Goal: Task Accomplishment & Management: Manage account settings

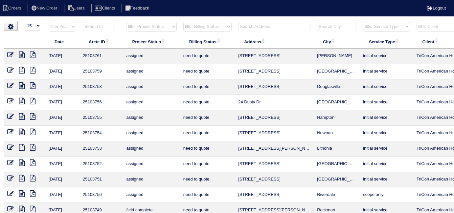
select select "15"
click at [262, 29] on input "text" at bounding box center [274, 26] width 72 height 9
type input "25103557"
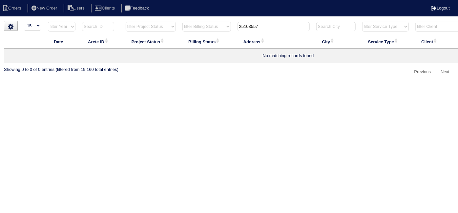
drag, startPoint x: 273, startPoint y: 29, endPoint x: 218, endPoint y: 29, distance: 55.5
click at [218, 29] on tr "filter Year -- Any Year -- 2025 2024 2023 2022 2021 2020 2019 filter Project St…" at bounding box center [288, 27] width 569 height 13
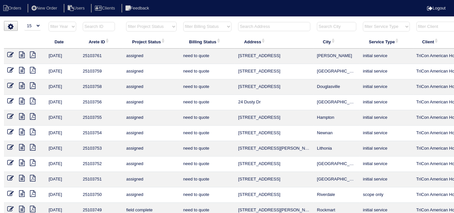
click at [88, 24] on input "text" at bounding box center [99, 26] width 32 height 9
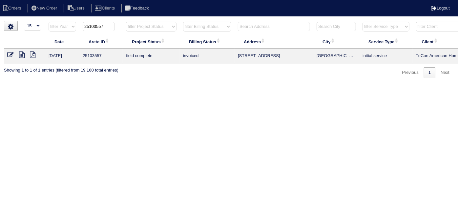
click at [113, 26] on input "25103557" at bounding box center [99, 26] width 32 height 9
type input "25103556"
drag, startPoint x: 295, startPoint y: 58, endPoint x: 238, endPoint y: 57, distance: 57.4
click at [238, 57] on td "5813 Wellborn Creek Dr" at bounding box center [274, 56] width 79 height 15
copy td "5813 Wellborn Creek Dr"
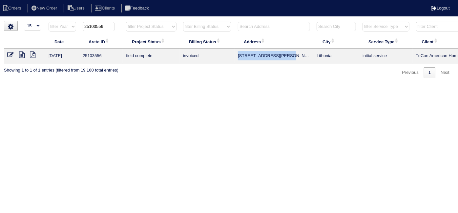
click at [283, 51] on td "5813 Wellborn Creek Dr" at bounding box center [274, 56] width 79 height 15
drag, startPoint x: 296, startPoint y: 53, endPoint x: 239, endPoint y: 58, distance: 57.6
click at [239, 58] on td "5813 Wellborn Creek Dr" at bounding box center [274, 56] width 79 height 15
drag, startPoint x: 225, startPoint y: 83, endPoint x: 175, endPoint y: 82, distance: 50.2
click at [202, 83] on html "Orders New Order Users Clients Feedback Logout Orders New Order Users Clients M…" at bounding box center [229, 42] width 458 height 85
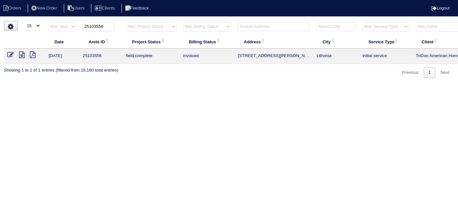
click at [10, 52] on icon at bounding box center [10, 55] width 7 height 7
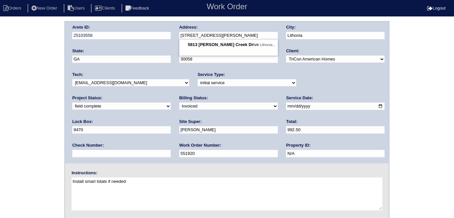
drag, startPoint x: 228, startPoint y: 34, endPoint x: 175, endPoint y: 35, distance: 53.8
click at [175, 35] on div "Arete ID: 25103556 Address: 5813 Wellborn Creek Dr City: Lithonia State: GA Zip…" at bounding box center [227, 92] width 324 height 141
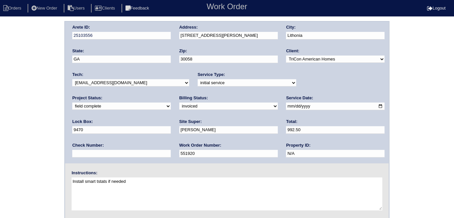
click at [0, 108] on div "Arete ID: 25103556 Address: 5813 Wellborn Creek Dr City: Lithonia State: GA Zip…" at bounding box center [227, 154] width 454 height 266
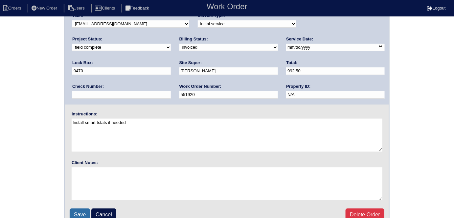
click at [79, 214] on input "Save" at bounding box center [80, 214] width 20 height 12
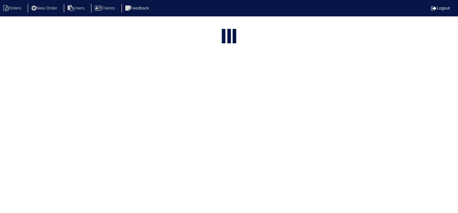
select select "15"
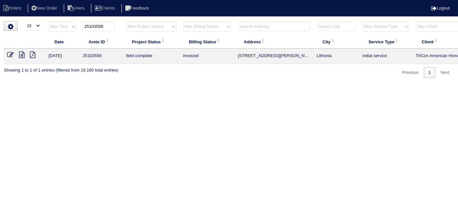
click at [109, 28] on input "25103556" at bounding box center [99, 26] width 32 height 9
type input "25103557"
drag, startPoint x: 289, startPoint y: 51, endPoint x: 234, endPoint y: 59, distance: 56.0
click at [234, 59] on tr "9/29/25 25103557 field complete invoiced 8953 Crestview Circle Union City initi…" at bounding box center [288, 56] width 569 height 15
copy tr "[STREET_ADDRESS]"
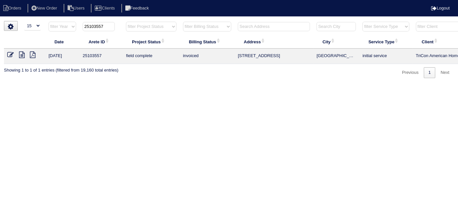
click at [8, 54] on icon at bounding box center [10, 55] width 7 height 7
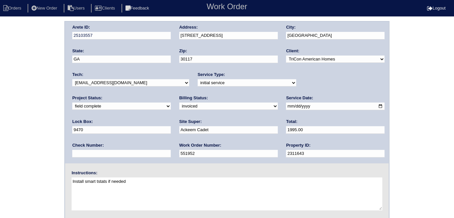
click at [51, 164] on div "Arete ID: 25103557 Address: [STREET_ADDRESS] City: [GEOGRAPHIC_DATA] State: [GE…" at bounding box center [227, 154] width 454 height 266
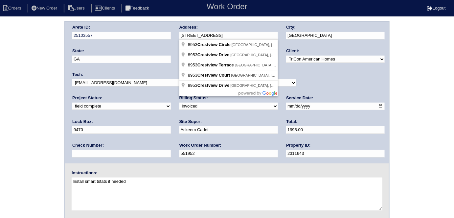
drag, startPoint x: 227, startPoint y: 34, endPoint x: 173, endPoint y: 38, distance: 54.9
click at [173, 38] on div "Arete ID: 25103557 Address: 8953 Crestview Circle City: Union City State: GA Zi…" at bounding box center [227, 92] width 324 height 141
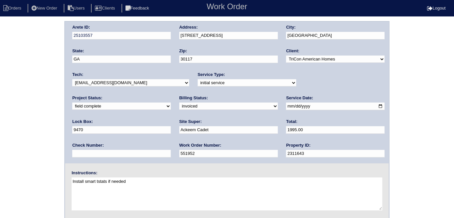
click at [3, 102] on div "Arete ID: 25103557 Address: 8953 Crestview Circle City: Union City State: GA Zi…" at bounding box center [227, 154] width 454 height 266
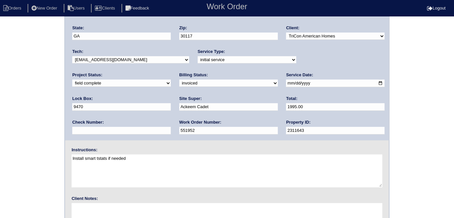
scroll to position [67, 0]
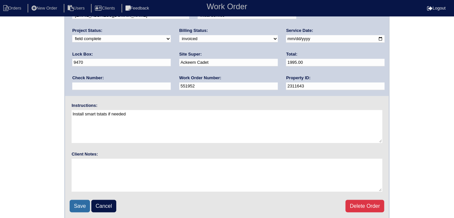
click at [73, 200] on input "Save" at bounding box center [80, 206] width 20 height 12
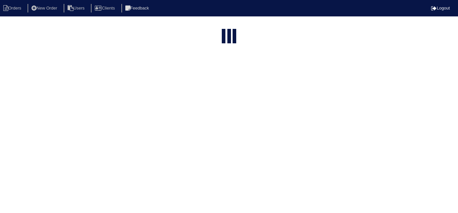
select select "15"
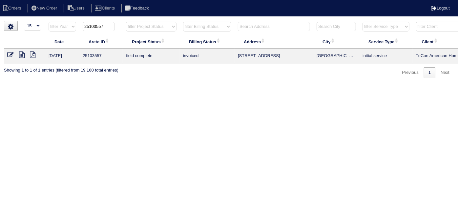
click at [108, 28] on input "25103557" at bounding box center [99, 26] width 32 height 9
click at [112, 25] on input "25103558" at bounding box center [99, 26] width 32 height 9
type input "25103760"
drag, startPoint x: 105, startPoint y: 26, endPoint x: 71, endPoint y: 18, distance: 35.0
click at [72, 18] on html "Orders New Order Users Clients Feedback Logout Orders New Order Users Clients M…" at bounding box center [229, 42] width 458 height 85
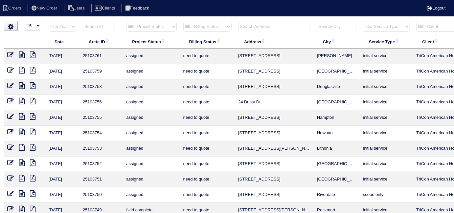
click at [252, 30] on input "text" at bounding box center [274, 26] width 72 height 9
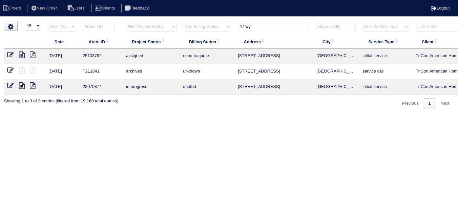
type input "47 wy"
drag, startPoint x: 10, startPoint y: 54, endPoint x: 41, endPoint y: 47, distance: 32.1
click at [10, 54] on icon at bounding box center [10, 55] width 7 height 7
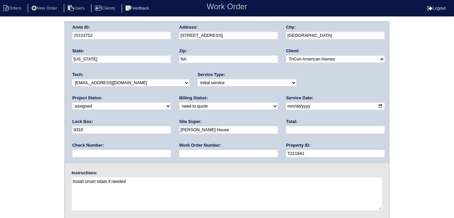
click at [0, 108] on div "Arete ID: 25103752 Address: [STREET_ADDRESS] City: [GEOGRAPHIC_DATA] State: [US…" at bounding box center [227, 154] width 454 height 266
click at [179, 153] on input "text" at bounding box center [228, 154] width 98 height 8
type input "558997"
click at [55, 128] on div "Arete ID: 25103752 Address: [STREET_ADDRESS] City: [GEOGRAPHIC_DATA] State: [US…" at bounding box center [227, 154] width 454 height 266
click at [10, 143] on div "Arete ID: 25103752 Address: [STREET_ADDRESS] City: [GEOGRAPHIC_DATA] State: [US…" at bounding box center [227, 154] width 454 height 266
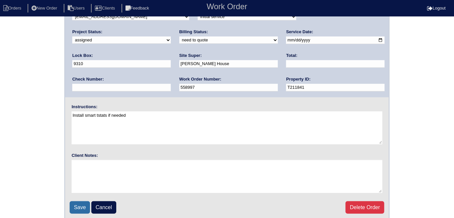
scroll to position [67, 0]
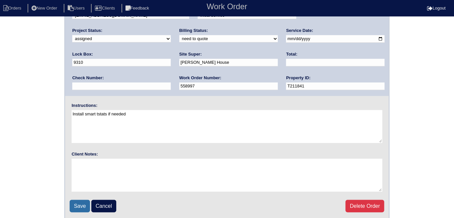
click at [79, 203] on input "Save" at bounding box center [80, 206] width 20 height 12
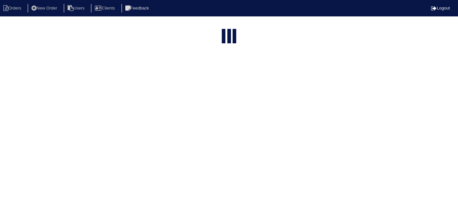
select select "15"
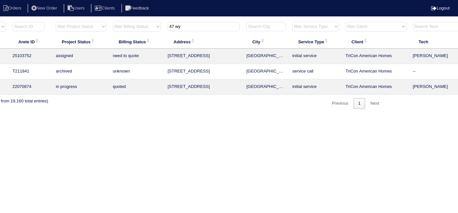
scroll to position [0, 100]
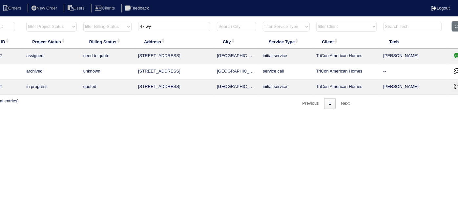
click at [454, 55] on icon "button" at bounding box center [457, 55] width 7 height 7
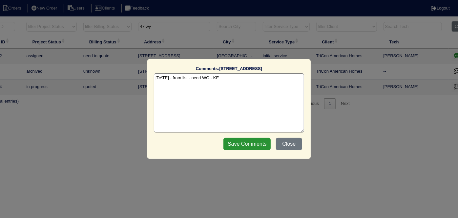
drag, startPoint x: 216, startPoint y: 77, endPoint x: 195, endPoint y: 77, distance: 21.7
click at [195, 77] on textarea "10/10/25 - from list - need WO - KE" at bounding box center [229, 102] width 150 height 59
type textarea "10/10/25 - from list - KE"
click at [249, 146] on input "Save Comments" at bounding box center [246, 144] width 47 height 12
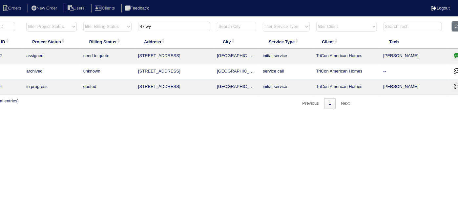
drag, startPoint x: 171, startPoint y: 28, endPoint x: 0, endPoint y: 25, distance: 171.3
click at [22, 30] on tr "filter Year -- Any Year -- 2025 2024 2023 2022 2021 2020 2019 filter Project St…" at bounding box center [188, 27] width 569 height 13
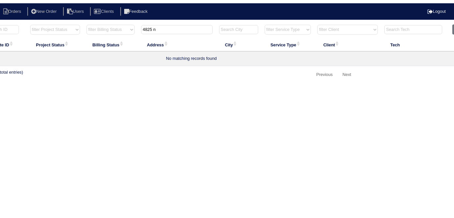
scroll to position [0, 0]
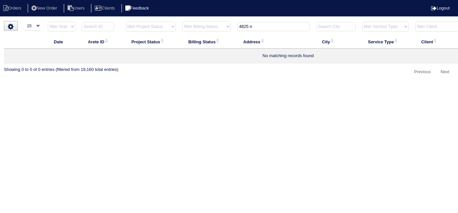
type input "4825 n"
click at [53, 9] on li "New Order" at bounding box center [45, 8] width 35 height 9
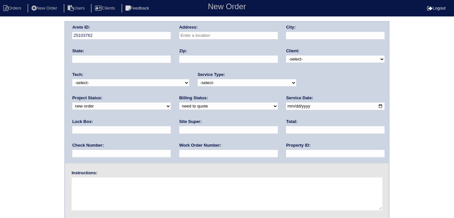
click at [214, 38] on input "text" at bounding box center [228, 36] width 98 height 8
type input "4825 Nature Trail"
type input "Austell"
type input "GA"
type input "30106"
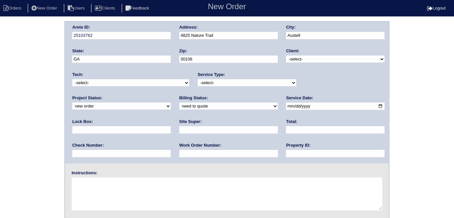
click at [295, 60] on select "-select- TriCon American Homes American Homes 4 Rent First Key Homes Zillow The…" at bounding box center [335, 58] width 98 height 7
select select "1"
click at [286, 55] on select "-select- TriCon American Homes American Homes 4 Rent First Key Homes Zillow The…" at bounding box center [335, 58] width 98 height 7
drag, startPoint x: 227, startPoint y: 81, endPoint x: 223, endPoint y: 85, distance: 6.1
click at [226, 82] on select "-select- initial service basic service maintenance call replacement scope servi…" at bounding box center [247, 82] width 98 height 7
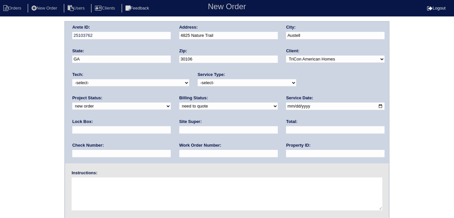
select select "replacement scope"
click at [198, 79] on select "-select- initial service basic service maintenance call replacement scope servi…" at bounding box center [247, 82] width 98 height 7
click at [171, 126] on input "text" at bounding box center [121, 130] width 98 height 8
type input "9310"
click at [286, 105] on input "date" at bounding box center [335, 106] width 98 height 8
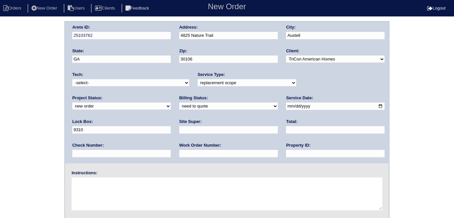
type input "[DATE]"
drag, startPoint x: 198, startPoint y: 155, endPoint x: 198, endPoint y: 131, distance: 23.6
click at [286, 155] on input "text" at bounding box center [335, 154] width 98 height 8
type input "N/A"
click at [179, 132] on input "text" at bounding box center [228, 130] width 98 height 8
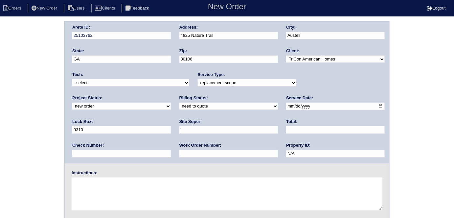
type input "Jacob Gaither"
click at [179, 158] on div "Work Order Number:" at bounding box center [228, 151] width 98 height 18
drag, startPoint x: 104, startPoint y: 154, endPoint x: 100, endPoint y: 112, distance: 42.2
click at [179, 154] on input "text" at bounding box center [228, 154] width 98 height 8
click at [179, 151] on input "text" at bounding box center [228, 154] width 98 height 8
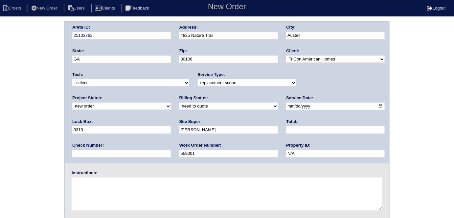
type input "559001"
click at [93, 194] on textarea at bounding box center [227, 193] width 310 height 33
type textarea "Service if replacement not needed"
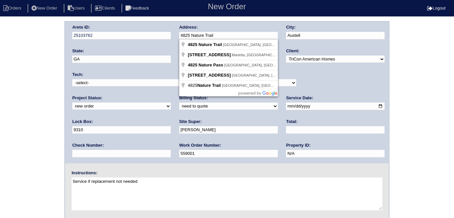
drag, startPoint x: 225, startPoint y: 37, endPoint x: 169, endPoint y: 34, distance: 56.5
click at [171, 34] on div "Arete ID: 25103762 Address: 4825 Nature Trail City: Austell State: GA Zip: 3010…" at bounding box center [227, 92] width 324 height 141
click at [13, 67] on div "Arete ID: 25103762 Address: 4825 Nature Trail City: Austell State: GA Zip: 3010…" at bounding box center [227, 154] width 454 height 266
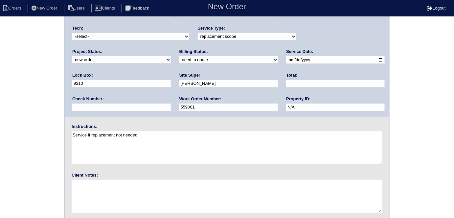
scroll to position [67, 0]
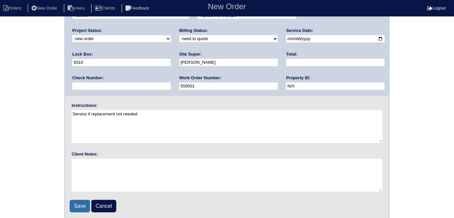
click at [74, 208] on input "Save" at bounding box center [80, 206] width 20 height 12
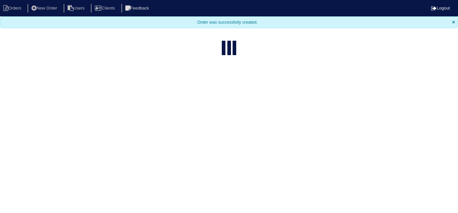
select select "15"
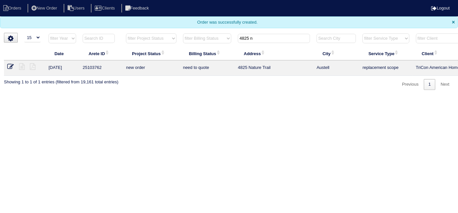
drag, startPoint x: 276, startPoint y: 37, endPoint x: 186, endPoint y: 39, distance: 89.9
click at [188, 39] on tr "filter Year -- Any Year -- 2025 2024 2023 2022 2021 2020 2019 filter Project St…" at bounding box center [288, 39] width 569 height 13
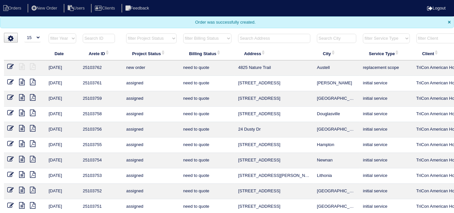
click at [165, 36] on select "filter Project Status -- Any Project Status -- new order assigned in progress f…" at bounding box center [151, 38] width 50 height 10
click at [200, 34] on select "filter Billing Status -- Any Billing Status -- need to quote quoted need to inv…" at bounding box center [207, 38] width 48 height 10
click at [183, 33] on select "filter Billing Status -- Any Billing Status -- need to quote quoted need to inv…" at bounding box center [207, 38] width 48 height 10
select select "in quickbooks"
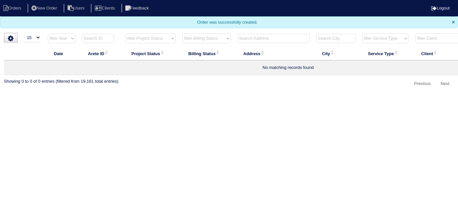
click at [212, 37] on select "filter Billing Status -- Any Billing Status -- need to quote quoted need to inv…" at bounding box center [206, 38] width 49 height 10
select select
click at [182, 33] on select "filter Billing Status -- Any Billing Status -- need to quote quoted need to inv…" at bounding box center [206, 38] width 49 height 10
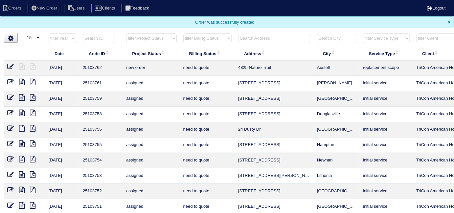
click at [89, 39] on input "text" at bounding box center [99, 38] width 32 height 9
type input "2513761"
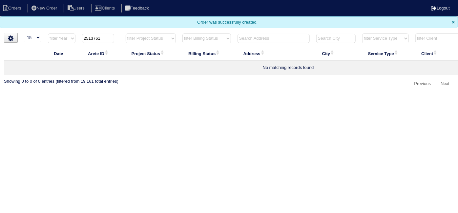
drag, startPoint x: 103, startPoint y: 36, endPoint x: 56, endPoint y: 35, distance: 47.3
click at [56, 35] on tr "filter Year -- Any Year -- 2025 2024 2023 2022 2021 2020 2019 2513761 filter Pr…" at bounding box center [288, 39] width 569 height 13
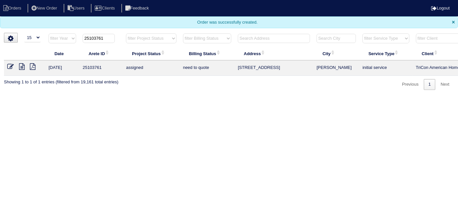
type input "25103761"
click at [11, 63] on icon at bounding box center [10, 66] width 7 height 7
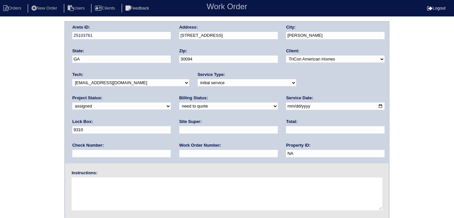
click at [35, 144] on div "Arete ID: 25103761 Address: [STREET_ADDRESS] City: [PERSON_NAME] State: [GEOGRA…" at bounding box center [227, 154] width 454 height 266
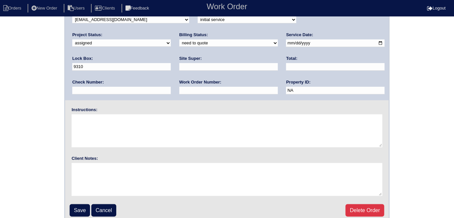
scroll to position [67, 0]
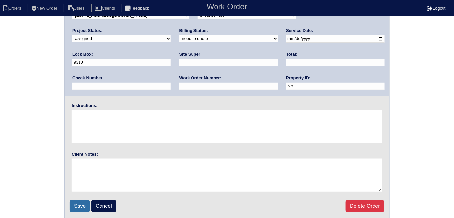
click at [79, 202] on input "Save" at bounding box center [80, 206] width 20 height 12
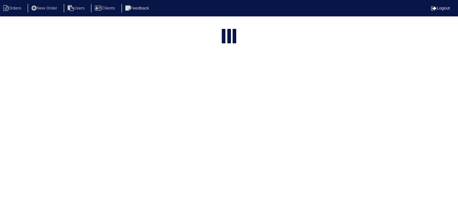
select select "15"
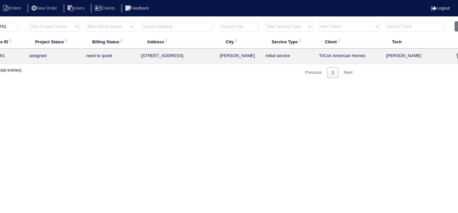
scroll to position [0, 114]
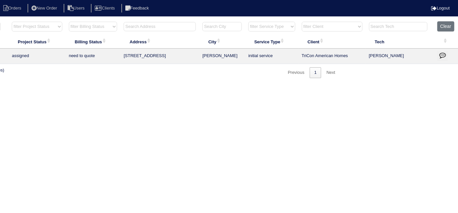
click at [446, 53] on button "button" at bounding box center [442, 56] width 11 height 10
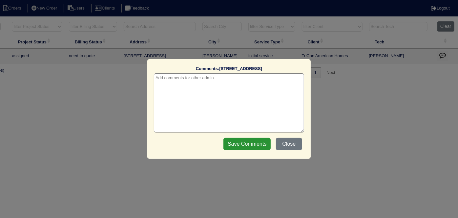
click at [203, 76] on textarea at bounding box center [229, 102] width 150 height 59
type textarea "10/13/25 - Dan put WO in app - wasn't on master - KE"
click at [227, 135] on fieldset "Comments: 4107 Sweet Water Ln The comments on file have changed since you start…" at bounding box center [229, 109] width 150 height 86
click at [230, 143] on input "Save Comments" at bounding box center [246, 144] width 47 height 12
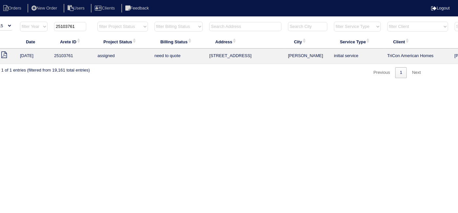
scroll to position [0, 0]
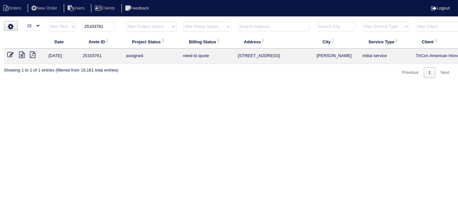
drag, startPoint x: 109, startPoint y: 28, endPoint x: 8, endPoint y: 17, distance: 101.4
click at [39, 20] on html "Orders New Order Users Clients Feedback Logout Orders New Order Users Clients M…" at bounding box center [229, 42] width 458 height 85
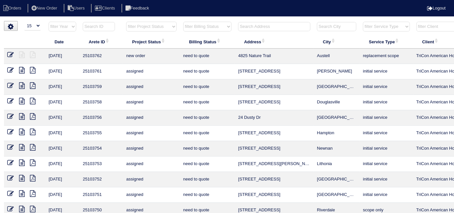
click at [267, 27] on input "text" at bounding box center [274, 26] width 72 height 9
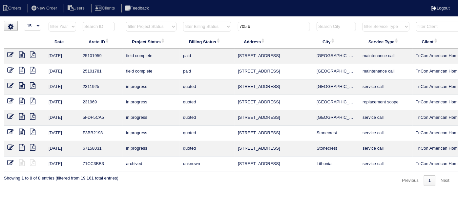
type input "705 b"
click at [21, 56] on icon at bounding box center [22, 55] width 6 height 7
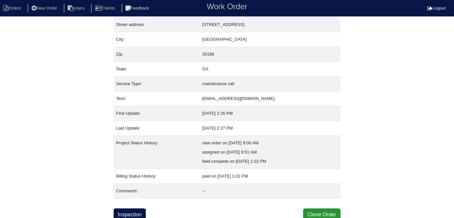
scroll to position [34, 0]
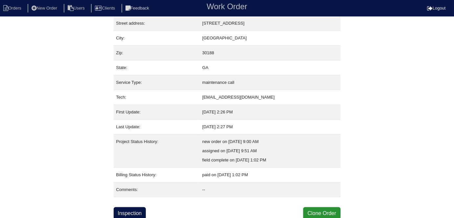
click at [117, 203] on div "Property: 2311925 Order: 25101959 Street address: [STREET_ADDRESS] City: [GEOGR…" at bounding box center [227, 103] width 227 height 233
click at [119, 207] on link "Inspection" at bounding box center [130, 213] width 32 height 12
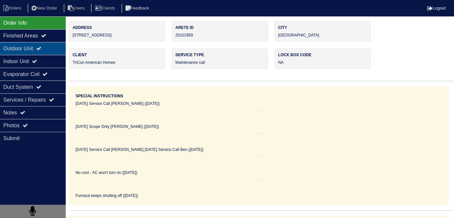
click at [40, 51] on div "Outdoor Unit" at bounding box center [33, 48] width 66 height 13
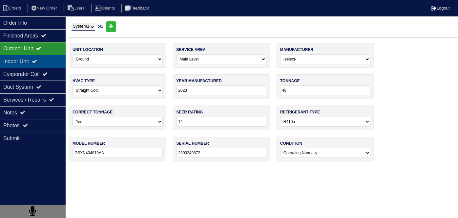
click at [37, 56] on div "Indoor Unit" at bounding box center [33, 61] width 66 height 13
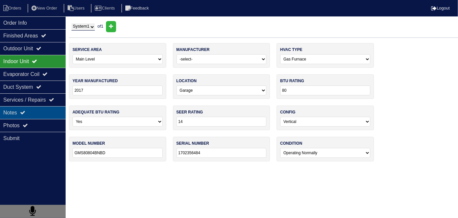
click at [37, 109] on div "Notes" at bounding box center [33, 112] width 66 height 13
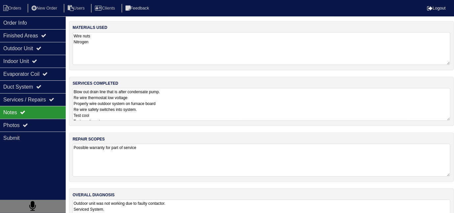
click at [210, 117] on textarea "Blow out drain line that is after condensate pump. Re wire thermostat low volta…" at bounding box center [261, 104] width 377 height 33
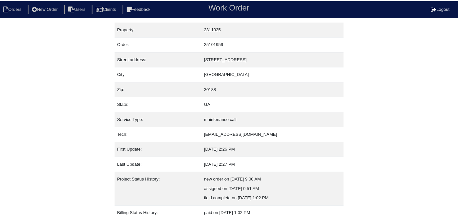
scroll to position [34, 0]
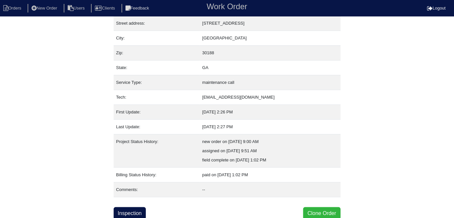
click at [305, 213] on button "Clone Order" at bounding box center [321, 213] width 37 height 12
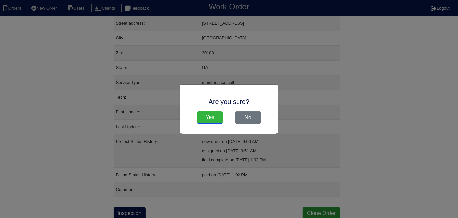
click at [208, 118] on input "Yes" at bounding box center [210, 117] width 26 height 12
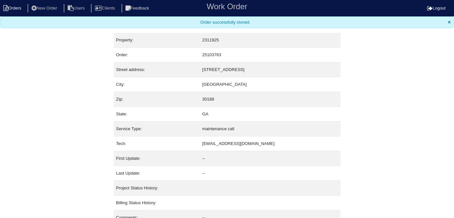
click at [19, 8] on li "Orders" at bounding box center [13, 8] width 27 height 9
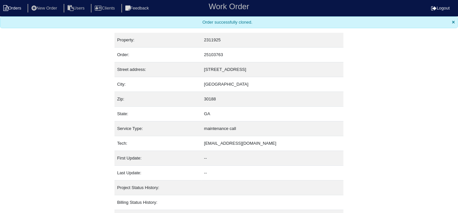
select select "15"
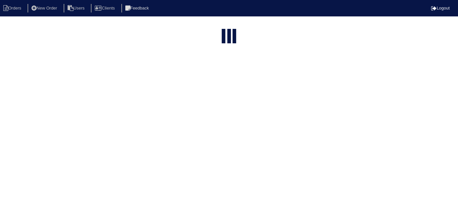
type input "705 b"
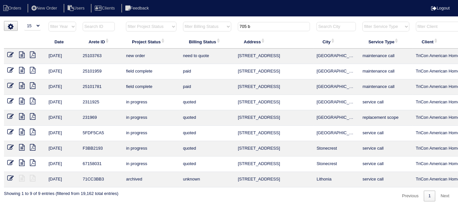
click at [10, 53] on icon at bounding box center [10, 55] width 7 height 7
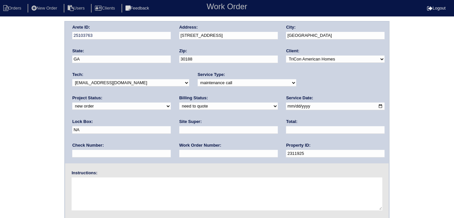
click at [207, 84] on select "-select- initial service basic service maintenance call replacement scope servi…" at bounding box center [247, 82] width 98 height 7
select select "initial service"
click at [198, 79] on select "-select- initial service basic service maintenance call replacement scope servi…" at bounding box center [247, 82] width 98 height 7
drag, startPoint x: 305, startPoint y: 104, endPoint x: 270, endPoint y: 101, distance: 35.3
click at [270, 101] on div "Arete ID: 25103763 Address: 705 Brook Cove City: Woodstock State: GA Zip: 30188…" at bounding box center [227, 92] width 324 height 141
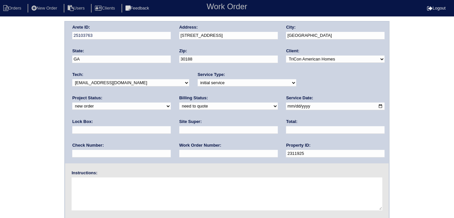
click at [171, 126] on input "text" at bounding box center [121, 130] width 98 height 8
type input "9310"
click at [179, 132] on input "text" at bounding box center [228, 130] width 98 height 8
type input "Mandy Van Etten"
click at [179, 151] on input "text" at bounding box center [228, 154] width 98 height 8
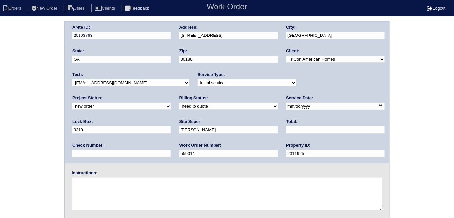
type input "559014"
click at [87, 186] on textarea at bounding box center [227, 193] width 310 height 33
type textarea "Install smart tstats if needed"
click at [27, 76] on div "Arete ID: 25103763 Address: 705 Brook Cove City: Woodstock State: GA Zip: 30188…" at bounding box center [227, 154] width 454 height 266
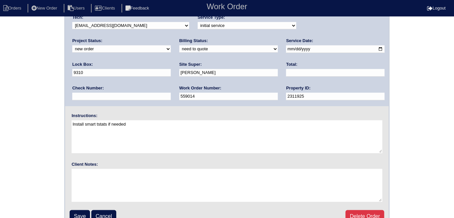
scroll to position [67, 0]
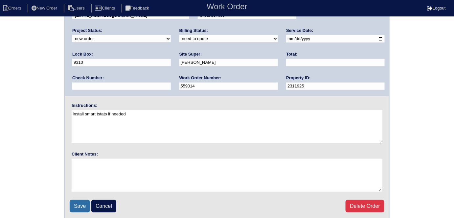
click at [76, 203] on input "Save" at bounding box center [80, 206] width 20 height 12
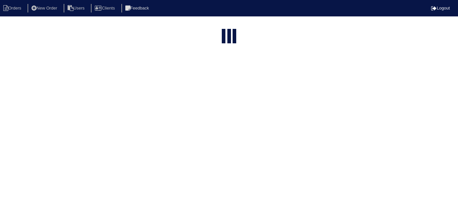
select select "15"
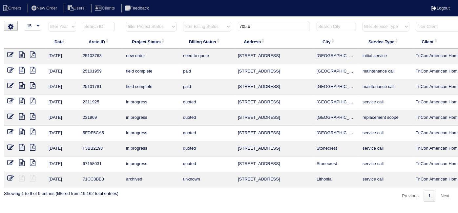
drag, startPoint x: 265, startPoint y: 26, endPoint x: 223, endPoint y: 19, distance: 42.2
click at [223, 19] on html "Orders New Order Users Clients Feedback Logout Orders New Order Users Clients M…" at bounding box center [229, 104] width 458 height 208
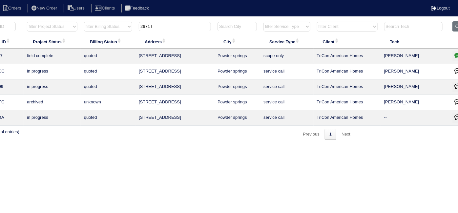
scroll to position [0, 114]
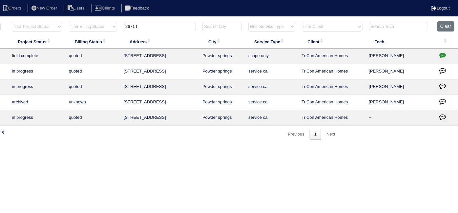
type input "2671 t"
click at [442, 53] on icon "button" at bounding box center [442, 55] width 7 height 7
type textarea "[DATE] - flea infestation - emailed site super that exterminator is needed befo…"
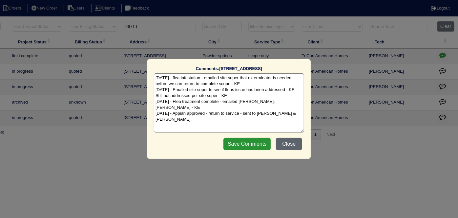
click at [284, 144] on button "Close" at bounding box center [289, 144] width 26 height 12
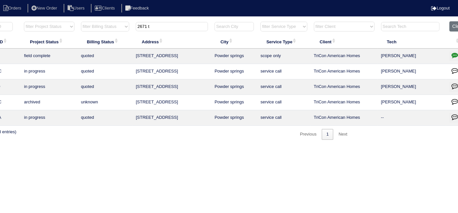
scroll to position [0, 0]
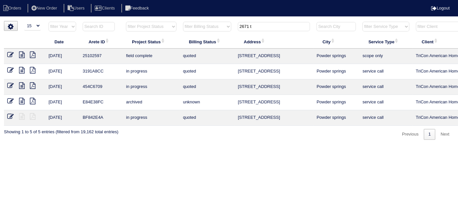
click at [21, 53] on icon at bounding box center [22, 55] width 6 height 7
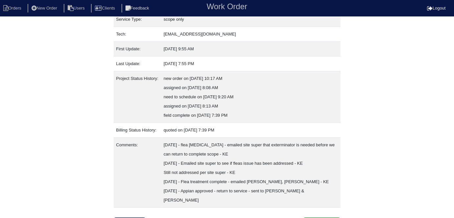
scroll to position [99, 0]
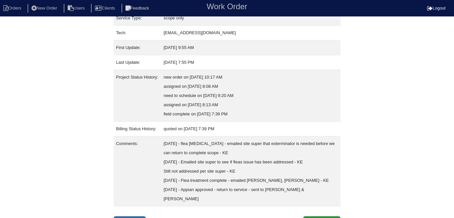
click at [143, 216] on link "Inspection" at bounding box center [130, 222] width 32 height 12
select select "0"
select select "3"
select select "Rheem"
select select "0"
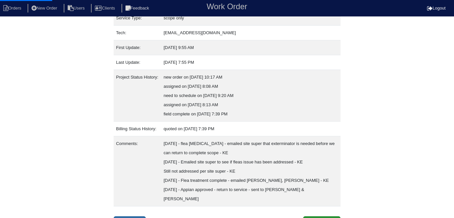
select select "0"
select select "1"
select select "0"
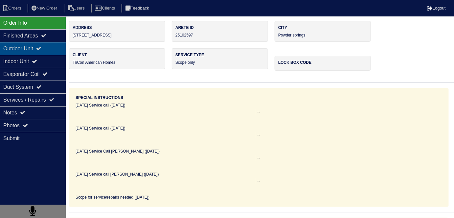
click at [23, 50] on div "Outdoor Unit" at bounding box center [33, 48] width 66 height 13
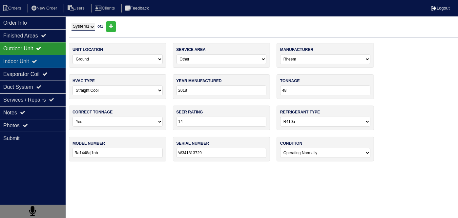
click at [21, 62] on div "Indoor Unit" at bounding box center [33, 61] width 66 height 13
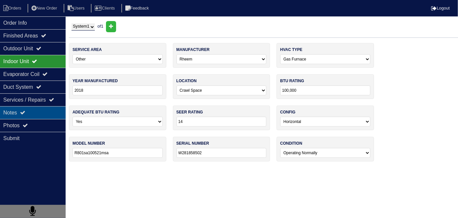
click at [20, 108] on div "Notes" at bounding box center [33, 112] width 66 height 13
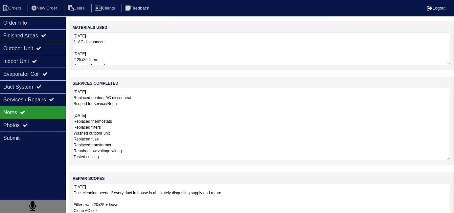
click at [193, 117] on textarea "9.8.25 Replaced outdoor AC disconnect Scoped for service/Repair 10/2/25 Replace…" at bounding box center [261, 124] width 377 height 72
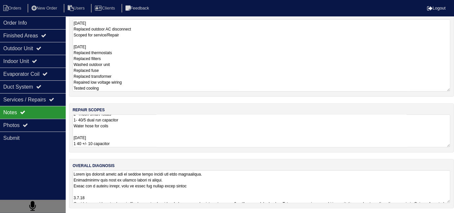
click at [261, 189] on textarea at bounding box center [261, 186] width 377 height 33
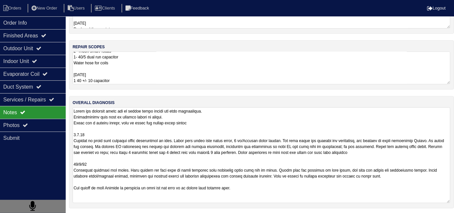
scroll to position [0, 0]
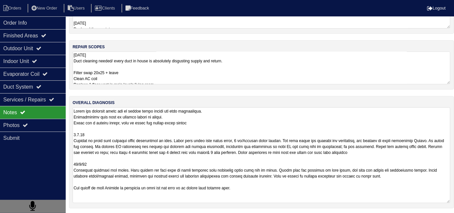
click at [160, 68] on textarea "9.8.25 Duct cleaning needed/ every duct in house is absolutely disgusting suppl…" at bounding box center [261, 68] width 377 height 33
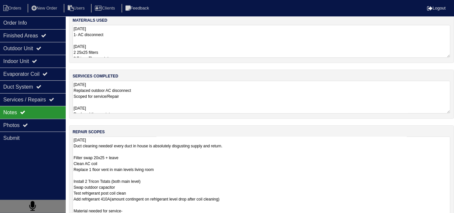
scroll to position [0, 0]
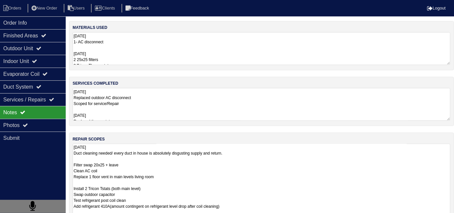
click at [179, 59] on textarea "9.8.25 1- AC disconnect 10/2/25 2 25x25 filters 2 Tricon Thermostats 1 3amp Fus…" at bounding box center [261, 48] width 377 height 33
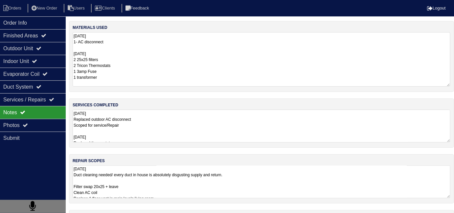
click at [199, 135] on textarea "9.8.25 Replaced outdoor AC disconnect Scoped for service/Repair 10/2/25 Replace…" at bounding box center [261, 126] width 377 height 33
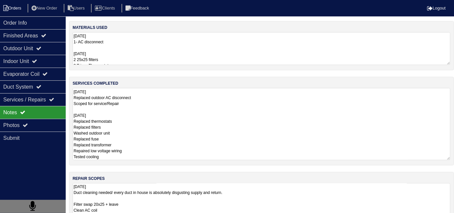
click at [18, 6] on li "Orders" at bounding box center [13, 8] width 27 height 9
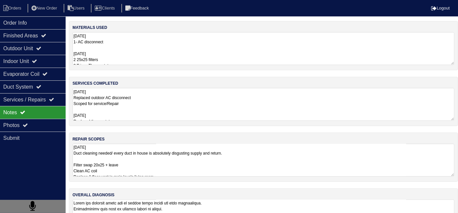
select select "15"
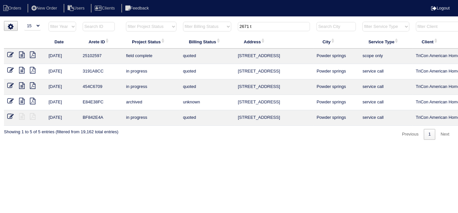
drag, startPoint x: 264, startPoint y: 27, endPoint x: 184, endPoint y: 29, distance: 80.1
click at [208, 28] on tr "filter Year -- Any Year -- 2025 2024 2023 2022 2021 2020 2019 filter Project St…" at bounding box center [288, 27] width 569 height 13
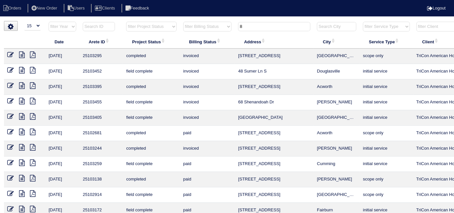
type input "8"
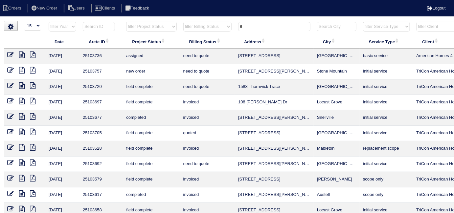
type input "8"
click at [246, 28] on input "8" at bounding box center [274, 26] width 72 height 9
drag, startPoint x: 243, startPoint y: 26, endPoint x: 227, endPoint y: 27, distance: 15.8
click at [227, 27] on tr "filter Year -- Any Year -- 2025 2024 2023 2022 2021 2020 2019 filter Project St…" at bounding box center [288, 27] width 569 height 13
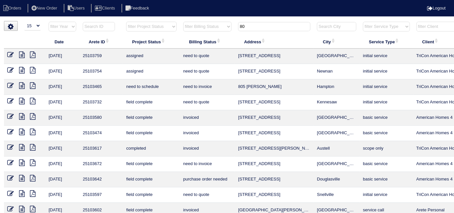
type input "80"
click at [8, 70] on icon at bounding box center [10, 70] width 7 height 7
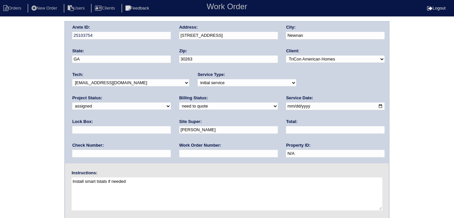
click at [179, 152] on input "text" at bounding box center [228, 154] width 98 height 8
type input "559047"
click at [171, 126] on input "text" at bounding box center [121, 130] width 98 height 8
type input "9470"
drag, startPoint x: 5, startPoint y: 85, endPoint x: 8, endPoint y: 88, distance: 4.0
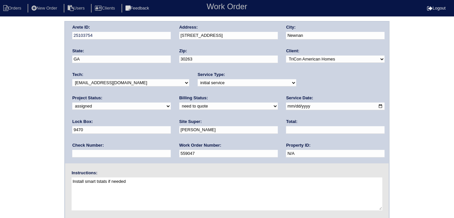
click at [5, 85] on div "Arete ID: 25103754 Address: [STREET_ADDRESS] City: [GEOGRAPHIC_DATA] State: [GE…" at bounding box center [227, 154] width 454 height 266
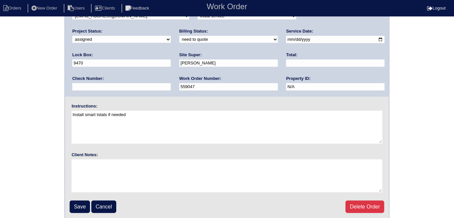
scroll to position [67, 0]
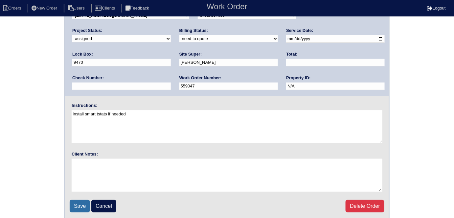
click at [74, 200] on input "Save" at bounding box center [80, 206] width 20 height 12
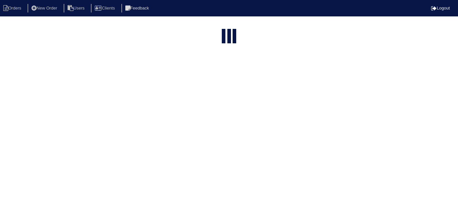
select select "15"
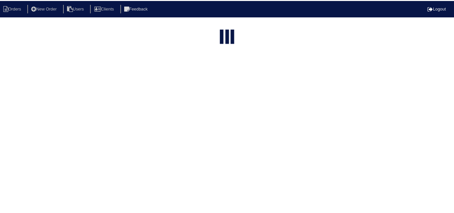
scroll to position [0, 119]
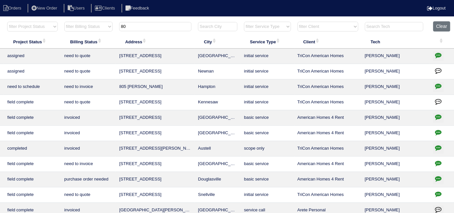
click at [436, 53] on icon "button" at bounding box center [438, 55] width 7 height 7
type textarea "10/10/25 - from list - need WO - KE"
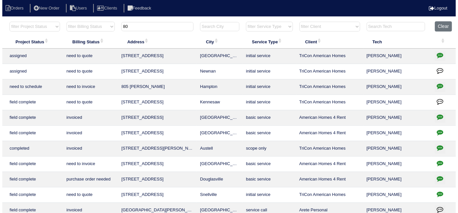
scroll to position [0, 114]
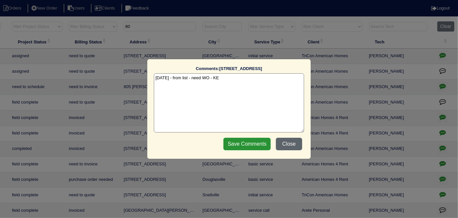
click at [280, 145] on button "Close" at bounding box center [289, 144] width 26 height 12
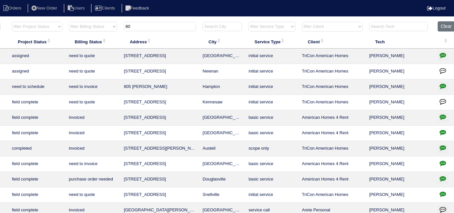
click at [442, 73] on icon "button" at bounding box center [442, 70] width 7 height 7
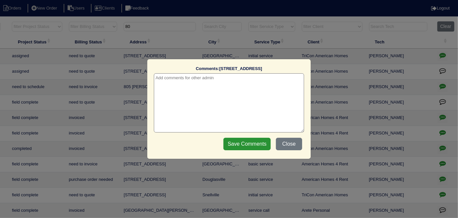
click at [178, 79] on textarea at bounding box center [229, 102] width 150 height 59
click at [166, 77] on textarea "10/13/25 - from list" at bounding box center [229, 102] width 150 height 59
click at [242, 112] on textarea "10/10/25 - from list" at bounding box center [229, 102] width 150 height 59
click at [247, 137] on div "Save Comments Close" at bounding box center [263, 144] width 83 height 16
click at [247, 143] on input "Save Comments" at bounding box center [246, 144] width 47 height 12
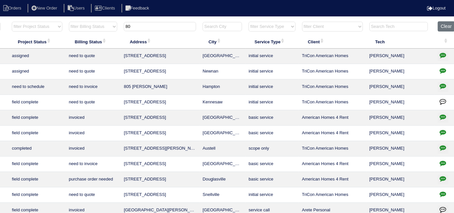
click at [442, 70] on icon "button" at bounding box center [442, 70] width 7 height 7
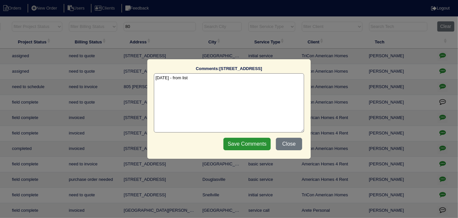
click at [195, 80] on textarea "10/10/25 - from list" at bounding box center [229, 102] width 150 height 59
type textarea "10/10/25 - from list - KE"
click at [242, 141] on input "Save Comments" at bounding box center [246, 144] width 47 height 12
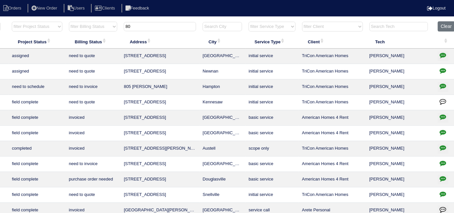
drag, startPoint x: 160, startPoint y: 26, endPoint x: 9, endPoint y: 15, distance: 151.7
click at [9, 21] on body "Orders New Order Users Clients Feedback Logout Orders New Order Users Clients M…" at bounding box center [113, 157] width 454 height 273
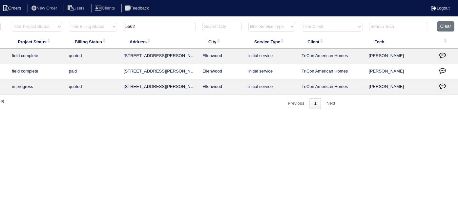
type input "5562"
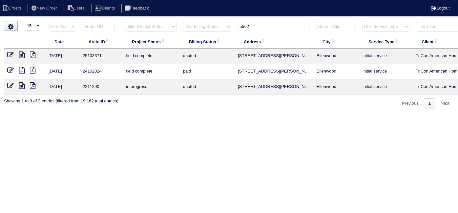
click at [10, 54] on icon at bounding box center [10, 55] width 7 height 7
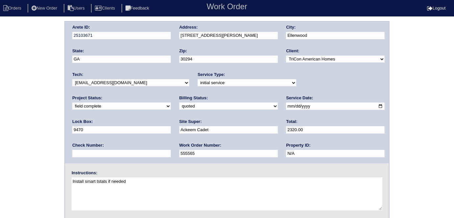
click at [16, 122] on div "Arete ID: 25103671 Address: 5562 Katherine Village Dr City: Ellenwood State: GA…" at bounding box center [227, 154] width 454 height 266
click at [179, 105] on select "need to quote quoted need to invoice invoiced paid warranty purchase order need…" at bounding box center [228, 105] width 98 height 7
select select "need to invoice"
click at [179, 102] on select "need to quote quoted need to invoice invoiced paid warranty purchase order need…" at bounding box center [228, 105] width 98 height 7
click at [28, 127] on div "Arete ID: 25103671 Address: 5562 Katherine Village Dr City: Ellenwood State: GA…" at bounding box center [227, 154] width 454 height 266
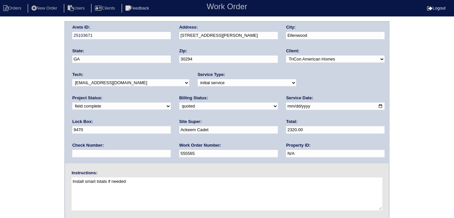
click at [21, 89] on div "Arete ID: 25103671 Address: 5562 Katherine Village Dr City: Ellenwood State: GA…" at bounding box center [227, 154] width 454 height 266
click at [0, 173] on div "Arete ID: 25103671 Address: 5562 Katherine Village Dr City: Ellenwood State: GA…" at bounding box center [227, 154] width 454 height 266
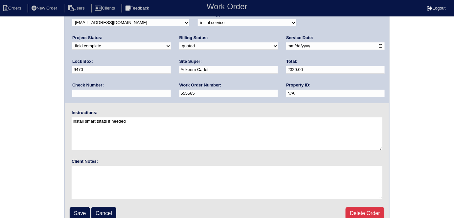
scroll to position [67, 0]
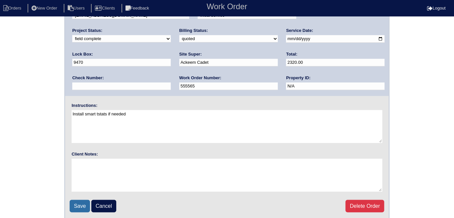
click at [76, 203] on input "Save" at bounding box center [80, 206] width 20 height 12
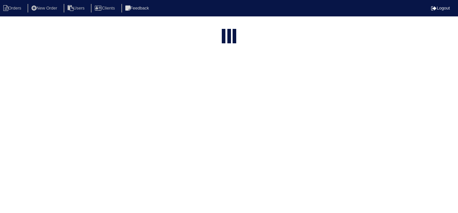
select select "15"
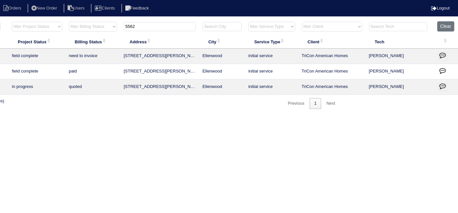
click at [442, 53] on icon "button" at bounding box center [442, 55] width 7 height 7
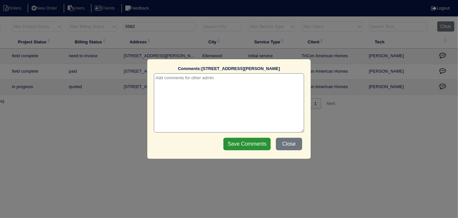
click at [209, 75] on textarea at bounding box center [229, 102] width 150 height 59
paste textarea "Duct cleaning"
type textarea "[DATE] - Duct cleaning approved - Sent to [PERSON_NAME]"
click at [254, 144] on input "Save Comments" at bounding box center [246, 144] width 47 height 12
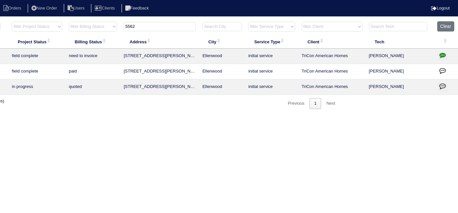
drag, startPoint x: 144, startPoint y: 27, endPoint x: 0, endPoint y: 2, distance: 146.6
click at [0, 21] on body "Orders New Order Users Clients Feedback Logout Orders New Order Users Clients M…" at bounding box center [115, 65] width 458 height 88
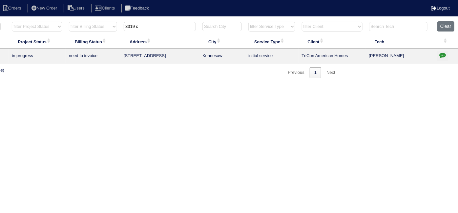
type input "3319 c"
click at [439, 53] on icon "button" at bounding box center [442, 55] width 7 height 7
type textarea "[DATE] - Install Filter return grille approved - Sent to [PERSON_NAME], [PERSON…"
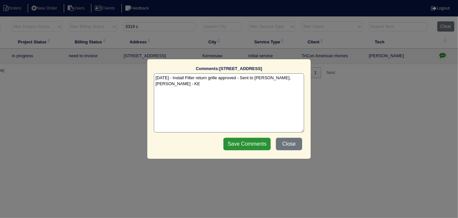
click at [292, 75] on textarea "[DATE] - Install Filter return grille approved - Sent to [PERSON_NAME], [PERSON…" at bounding box center [229, 102] width 150 height 59
click at [293, 150] on button "Close" at bounding box center [289, 144] width 26 height 12
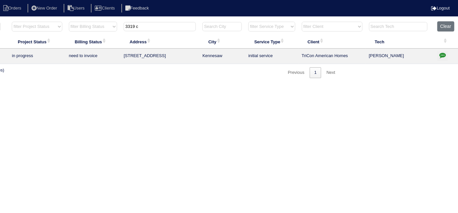
click at [234, 85] on html "Orders New Order Users Clients Feedback Logout Orders New Order Users Clients M…" at bounding box center [115, 42] width 458 height 85
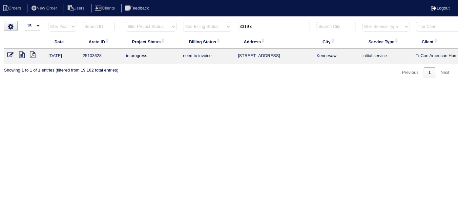
click at [19, 57] on icon at bounding box center [22, 55] width 6 height 7
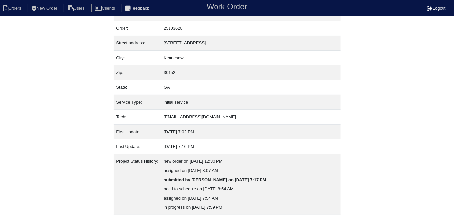
scroll to position [62, 0]
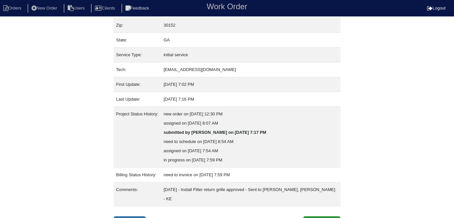
click at [122, 216] on link "Inspection" at bounding box center [130, 222] width 32 height 12
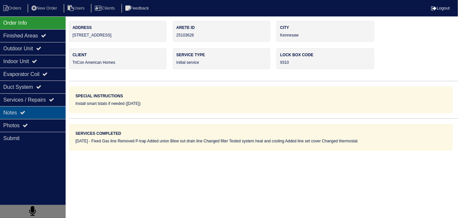
click at [29, 111] on div "Notes" at bounding box center [33, 112] width 66 height 13
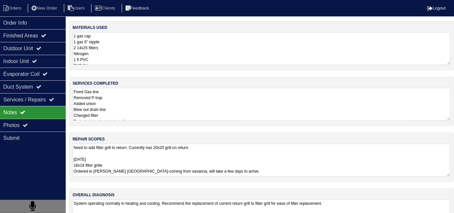
click at [274, 165] on textarea "Need to add filter grill to return. Currently has 20x20 grill on return. [DATE]…" at bounding box center [261, 160] width 377 height 33
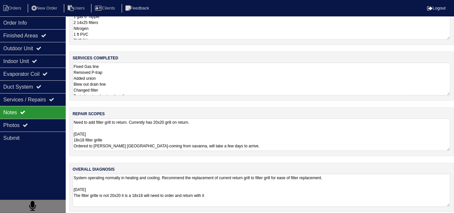
scroll to position [29, 0]
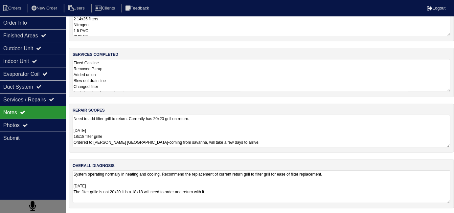
click at [10, 13] on nav "Orders New Order Users Clients Feedback Logout" at bounding box center [227, 8] width 454 height 16
click at [19, 10] on li "Orders" at bounding box center [13, 8] width 27 height 9
select select "15"
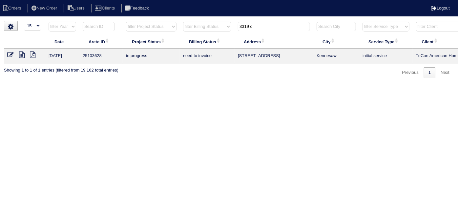
drag, startPoint x: 268, startPoint y: 27, endPoint x: 173, endPoint y: 22, distance: 95.9
click at [187, 26] on tr "filter Year -- Any Year -- 2025 2024 2023 2022 2021 2020 2019 filter Project St…" at bounding box center [288, 27] width 569 height 13
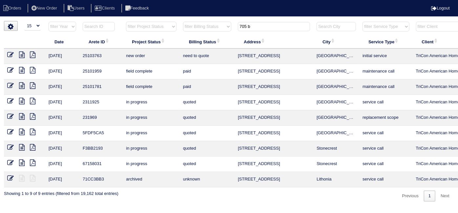
drag, startPoint x: 255, startPoint y: 24, endPoint x: 151, endPoint y: 18, distance: 104.6
click at [163, 20] on html "Orders New Order Users Clients Feedback Logout Orders New Order Users Clients M…" at bounding box center [229, 104] width 458 height 208
type input "1314"
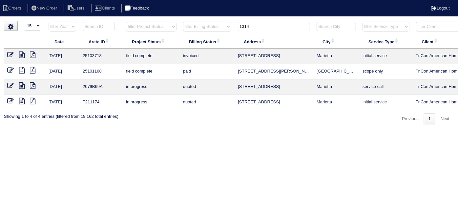
drag, startPoint x: 255, startPoint y: 28, endPoint x: 160, endPoint y: 12, distance: 96.1
click at [162, 21] on body "Orders New Order Users Clients Feedback Logout Orders New Order Users Clients M…" at bounding box center [229, 72] width 458 height 103
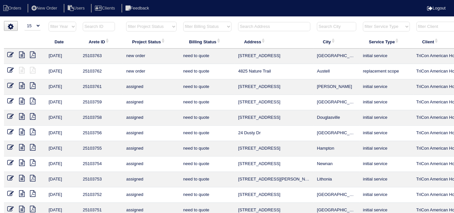
click at [96, 25] on input "text" at bounding box center [99, 26] width 32 height 9
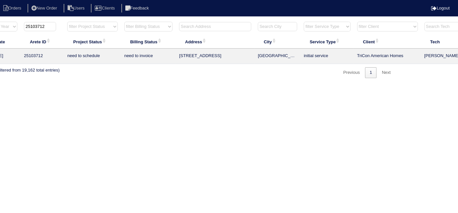
scroll to position [0, 114]
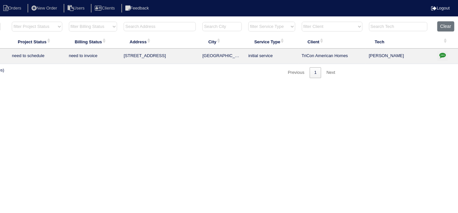
type input "25103712"
click at [436, 57] on td at bounding box center [446, 56] width 24 height 15
click at [444, 51] on button "button" at bounding box center [442, 56] width 11 height 10
type textarea "10/12/25 - Replace Main Furnace approved - Sent to Dan, Payton, Reeca - KE"
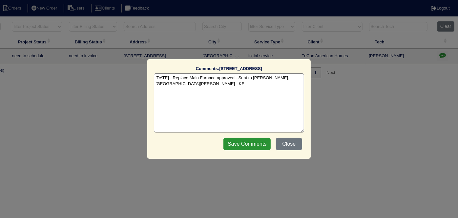
click at [176, 84] on textarea "10/12/25 - Replace Main Furnace approved - Sent to Dan, Payton, Reeca - KE" at bounding box center [229, 102] width 150 height 59
click at [288, 146] on button "Close" at bounding box center [289, 144] width 26 height 12
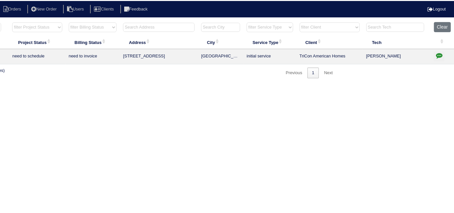
scroll to position [0, 0]
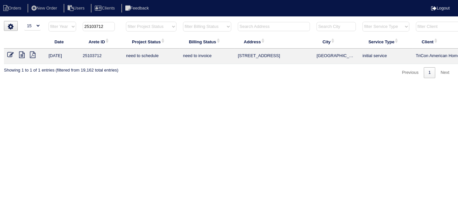
drag, startPoint x: 102, startPoint y: 27, endPoint x: 61, endPoint y: 24, distance: 41.1
click at [61, 24] on tr "filter Year -- Any Year -- 2025 2024 2023 2022 2021 2020 2019 25103712 filter P…" at bounding box center [288, 27] width 569 height 13
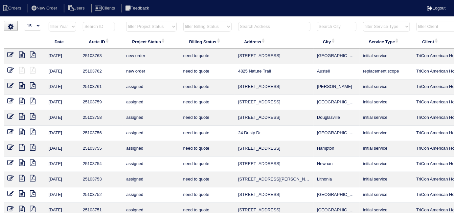
click at [153, 26] on select "filter Project Status -- Any Project Status -- new order assigned in progress f…" at bounding box center [151, 27] width 50 height 10
click at [126, 22] on select "filter Project Status -- Any Project Status -- new order assigned in progress f…" at bounding box center [151, 27] width 50 height 10
select select "field complete"
drag, startPoint x: 202, startPoint y: 27, endPoint x: 201, endPoint y: 30, distance: 3.8
click at [202, 27] on select "filter Billing Status -- Any Billing Status -- need to quote quoted need to inv…" at bounding box center [207, 27] width 48 height 10
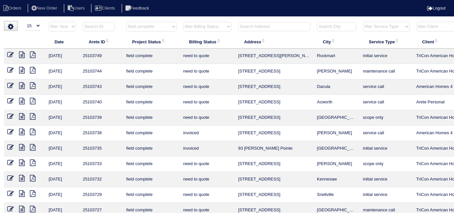
select select "need to quote"
click at [183, 22] on select "filter Billing Status -- Any Billing Status -- need to quote quoted need to inv…" at bounding box center [207, 27] width 48 height 10
select select "field complete"
select select "need to quote"
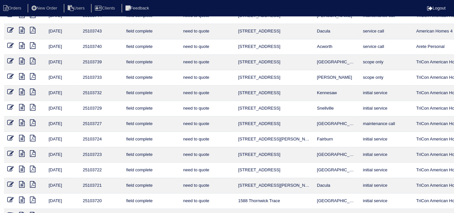
scroll to position [85, 0]
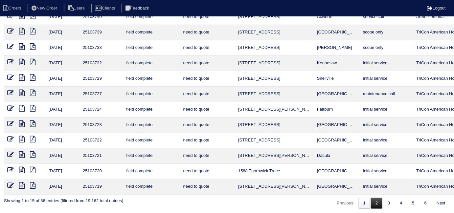
click at [372, 198] on link "2" at bounding box center [376, 203] width 11 height 11
select select "field complete"
select select "need to quote"
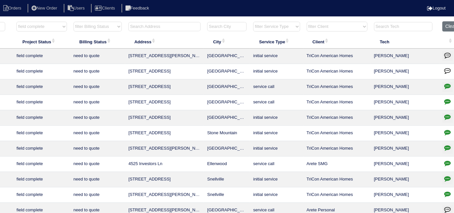
scroll to position [0, 119]
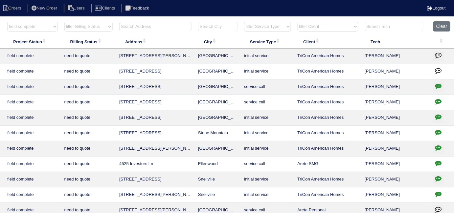
click at [435, 83] on icon "button" at bounding box center [438, 86] width 7 height 7
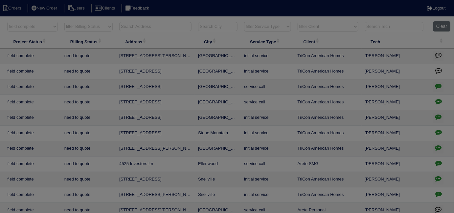
scroll to position [0, 114]
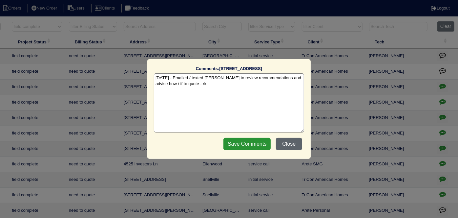
click at [292, 146] on button "Close" at bounding box center [289, 144] width 26 height 12
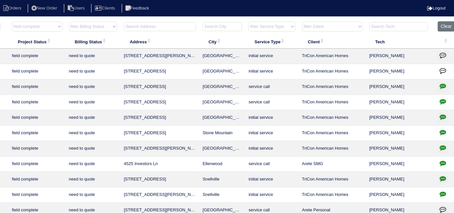
click at [439, 100] on icon "button" at bounding box center [442, 101] width 7 height 7
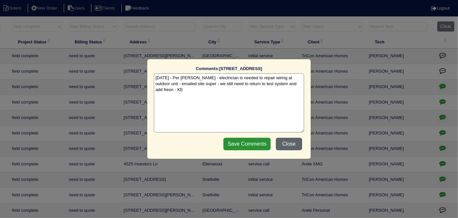
click at [290, 139] on button "Close" at bounding box center [289, 144] width 26 height 12
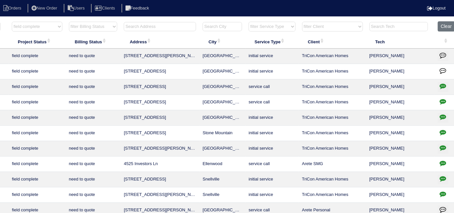
click at [441, 116] on icon "button" at bounding box center [442, 117] width 7 height 7
type textarea "10/8/25 - from list - need WO - KE 10/9/25 - No LB or smart lock at property - …"
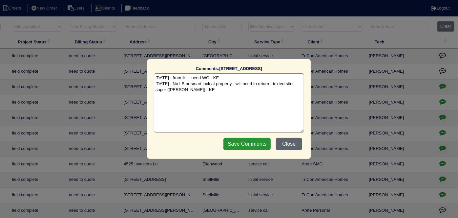
click at [286, 144] on button "Close" at bounding box center [289, 144] width 26 height 12
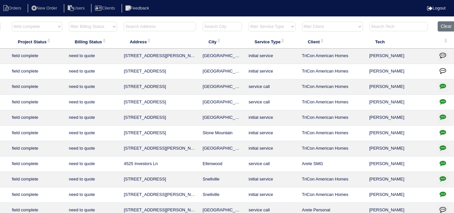
click at [444, 117] on icon "button" at bounding box center [442, 117] width 7 height 7
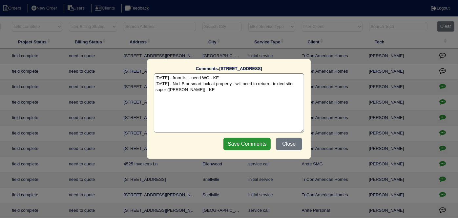
click at [302, 138] on div "Save Comments Close" at bounding box center [263, 144] width 83 height 16
click at [296, 139] on button "Close" at bounding box center [289, 144] width 26 height 12
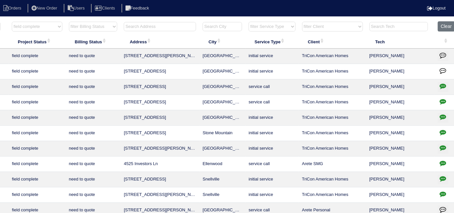
click at [444, 132] on icon "button" at bounding box center [442, 132] width 7 height 7
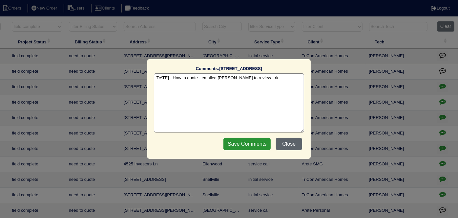
click at [289, 144] on button "Close" at bounding box center [289, 144] width 26 height 12
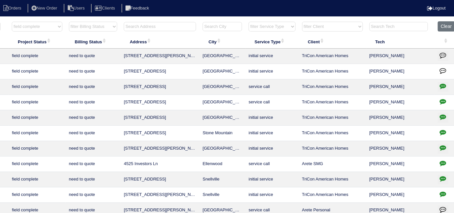
click at [441, 144] on icon "button" at bounding box center [442, 147] width 7 height 7
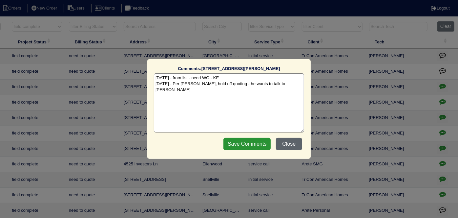
click at [294, 142] on button "Close" at bounding box center [289, 144] width 26 height 12
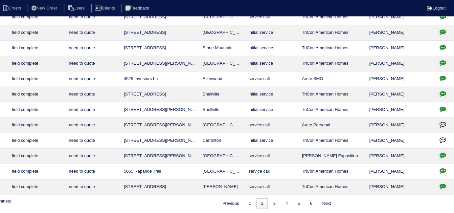
scroll to position [85, 114]
click at [251, 202] on link "1" at bounding box center [249, 203] width 11 height 11
select select "field complete"
select select "need to quote"
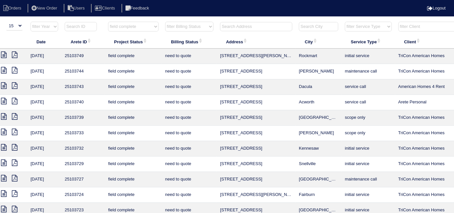
scroll to position [0, 0]
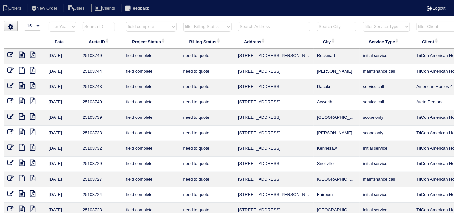
click at [31, 70] on icon at bounding box center [33, 70] width 6 height 7
click at [23, 86] on icon at bounding box center [22, 85] width 6 height 7
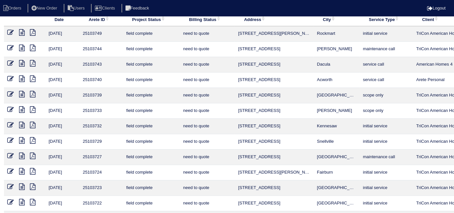
click at [23, 67] on icon at bounding box center [22, 63] width 6 height 7
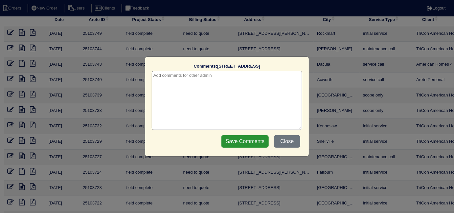
click at [201, 81] on textarea at bounding box center [227, 100] width 150 height 59
click at [167, 77] on textarea at bounding box center [227, 100] width 150 height 59
type textarea "10/10/25 - got filter cover unstuck - KE"
click at [258, 147] on input "Save Comments" at bounding box center [244, 141] width 47 height 12
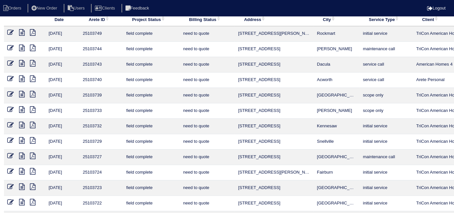
click at [126, 9] on select "filter Project Status -- Any Project Status -- new order assigned in progress f…" at bounding box center [151, 4] width 50 height 10
select select
click at [126, 9] on select "filter Project Status -- Any Project Status -- new order assigned in progress f…" at bounding box center [151, 4] width 50 height 10
click at [183, 9] on select "filter Billing Status -- Any Billing Status -- need to quote quoted need to inv…" at bounding box center [207, 4] width 48 height 10
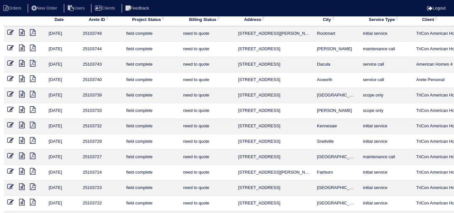
select select "need to quote"
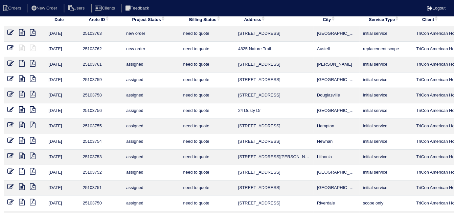
click at [238, 9] on input "text" at bounding box center [274, 4] width 72 height 9
select select
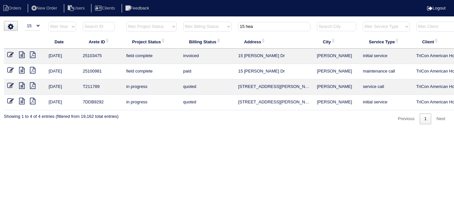
type input "15 hea"
click at [24, 56] on icon at bounding box center [22, 55] width 6 height 7
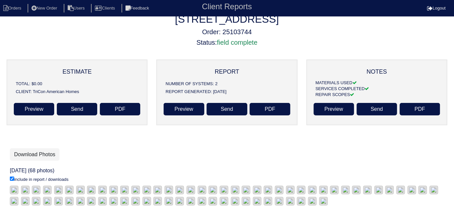
scroll to position [146, 0]
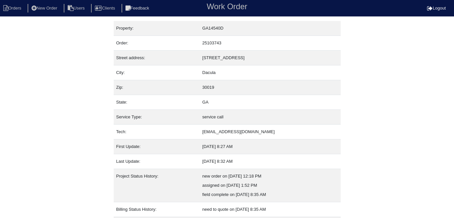
scroll to position [34, 0]
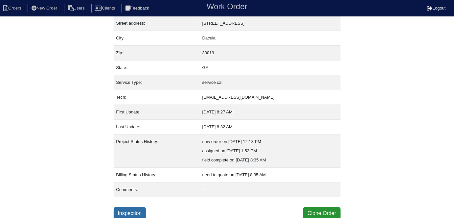
click at [137, 209] on link "Inspection" at bounding box center [130, 213] width 32 height 12
select select "0"
select select "[PERSON_NAME]"
select select "0"
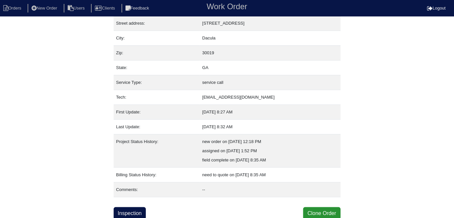
select select "0"
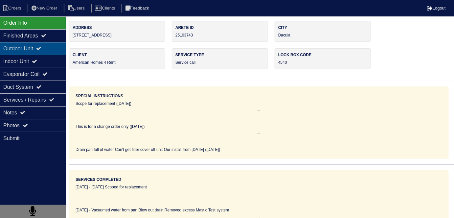
drag, startPoint x: 38, startPoint y: 51, endPoint x: 30, endPoint y: 60, distance: 11.6
click at [37, 51] on div "Outdoor Unit" at bounding box center [33, 48] width 66 height 13
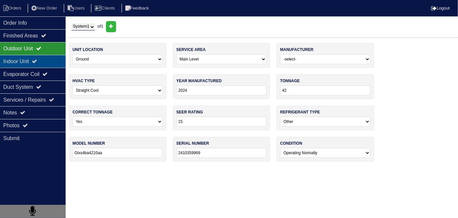
click at [30, 60] on div "Indoor Unit" at bounding box center [33, 61] width 66 height 13
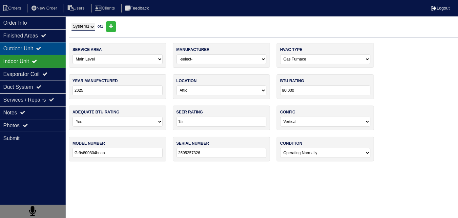
click at [34, 48] on div "Outdoor Unit" at bounding box center [33, 48] width 66 height 13
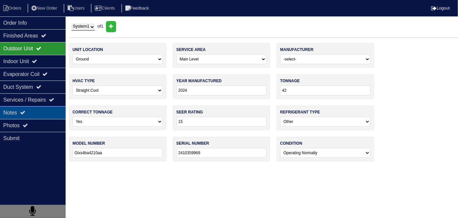
click at [36, 108] on div "Notes" at bounding box center [33, 112] width 66 height 13
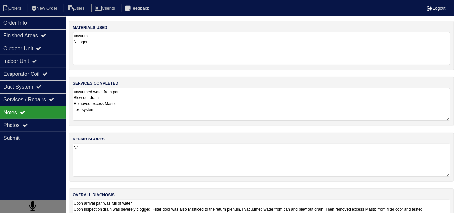
click at [166, 107] on textarea "Vacuumed water from pan Blow out drain Removed excess Mastic Test system" at bounding box center [261, 104] width 377 height 33
click at [227, 211] on textarea "Upon arrival pan was full of water. Upon inspection drain was severely clogged.…" at bounding box center [261, 216] width 377 height 32
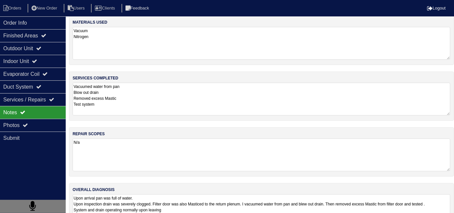
drag, startPoint x: 244, startPoint y: 185, endPoint x: 247, endPoint y: 176, distance: 9.6
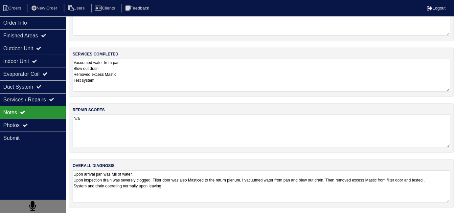
scroll to position [29, 0]
click at [240, 191] on textarea "Upon arrival pan was full of water. Upon inspection drain was severely clogged.…" at bounding box center [261, 187] width 377 height 32
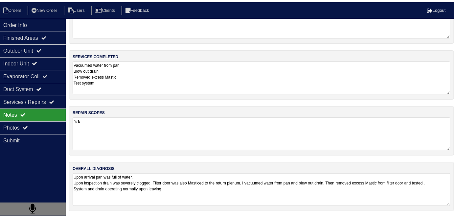
scroll to position [34, 0]
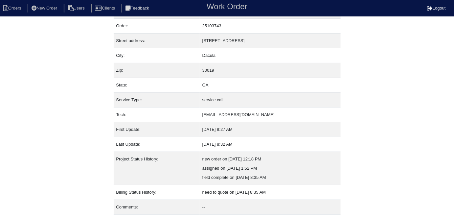
scroll to position [34, 0]
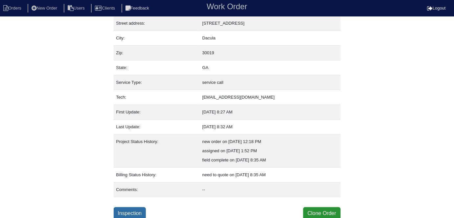
click at [145, 210] on link "Inspection" at bounding box center [130, 213] width 32 height 12
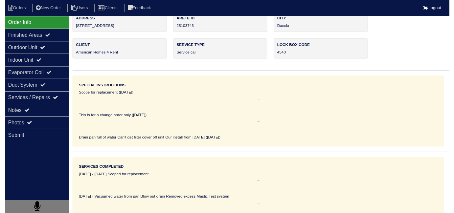
scroll to position [18, 0]
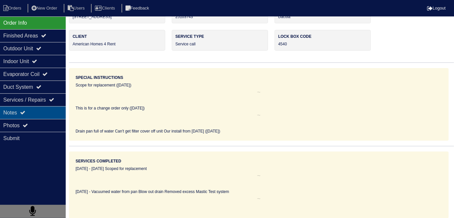
click at [44, 115] on div "Notes" at bounding box center [33, 112] width 66 height 13
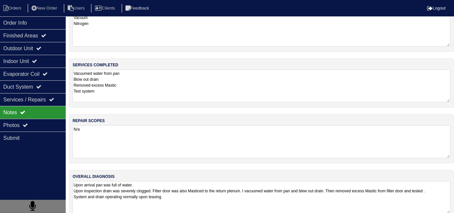
click at [188, 191] on textarea "Upon arrival pan was full of water. Upon inspection drain was severely clogged.…" at bounding box center [261, 197] width 377 height 32
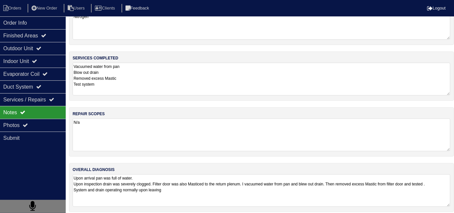
scroll to position [29, 0]
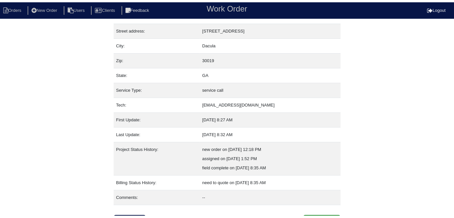
scroll to position [34, 0]
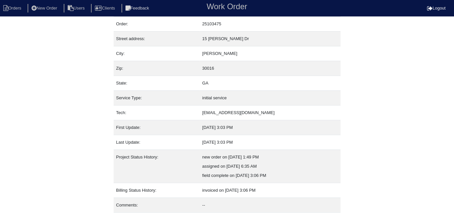
scroll to position [34, 0]
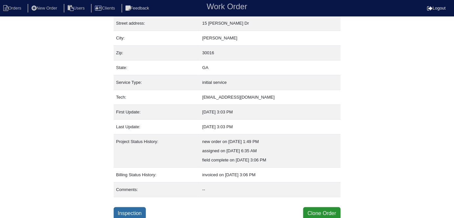
click at [123, 209] on link "Inspection" at bounding box center [130, 213] width 32 height 12
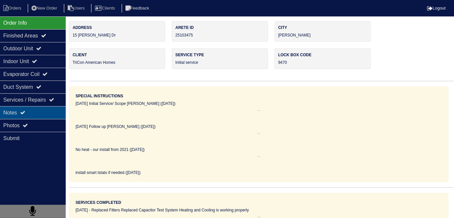
click at [55, 107] on div "Notes" at bounding box center [33, 112] width 66 height 13
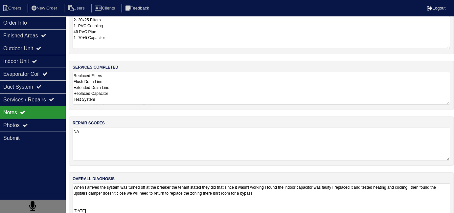
scroll to position [29, 0]
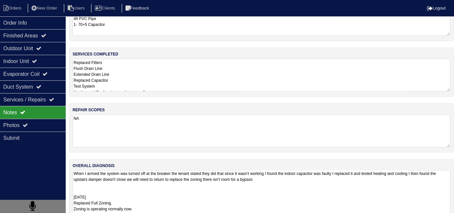
click at [284, 187] on textarea "When I arrived the system was turned off at the breaker the tenant stated they …" at bounding box center [261, 203] width 377 height 66
click at [29, 51] on div "Outdoor Unit" at bounding box center [33, 48] width 66 height 13
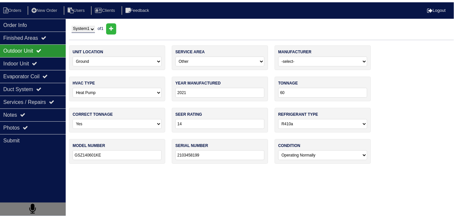
scroll to position [0, 0]
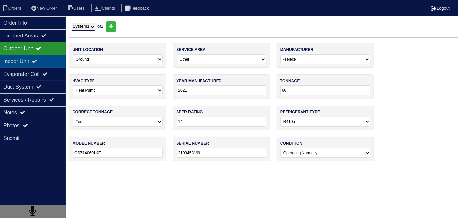
click at [31, 62] on div "Indoor Unit" at bounding box center [33, 61] width 66 height 13
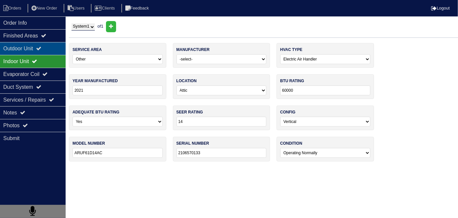
click at [30, 53] on div "Outdoor Unit" at bounding box center [33, 48] width 66 height 13
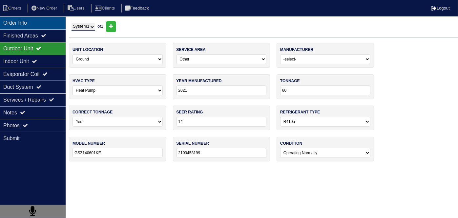
click at [14, 19] on div "Order Info" at bounding box center [33, 22] width 66 height 13
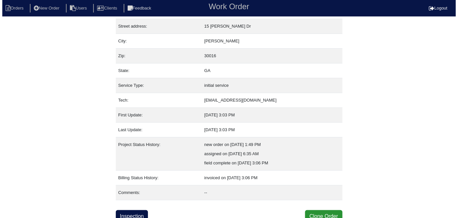
scroll to position [34, 0]
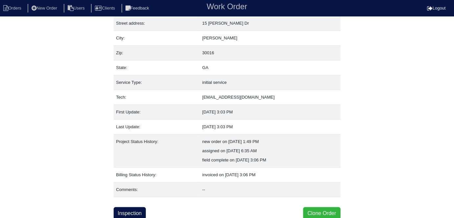
click at [318, 212] on button "Clone Order" at bounding box center [321, 213] width 37 height 12
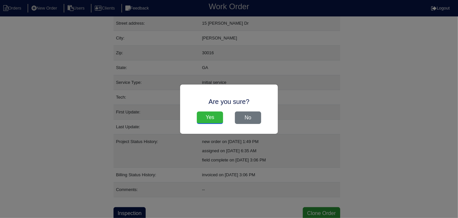
click at [203, 112] on input "Yes" at bounding box center [210, 117] width 26 height 12
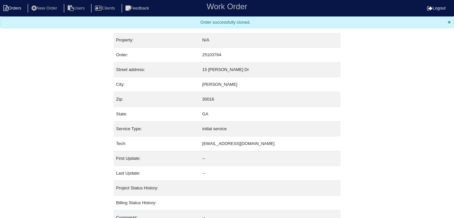
click at [7, 9] on icon at bounding box center [5, 8] width 5 height 6
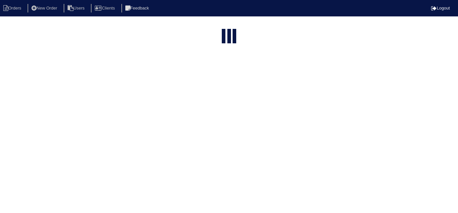
select select "15"
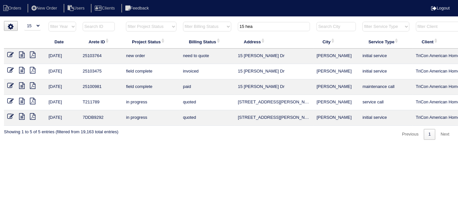
click at [10, 55] on icon at bounding box center [10, 55] width 7 height 7
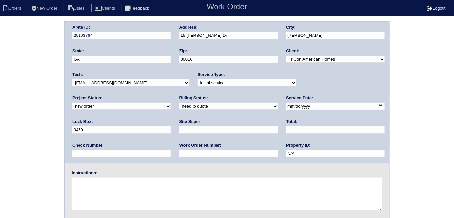
click at [112, 192] on textarea at bounding box center [227, 193] width 310 height 33
type textarea "System not working properly"
click at [217, 77] on div "Service Type: -select- initial service basic service maintenance call replaceme…" at bounding box center [247, 81] width 98 height 18
click at [215, 82] on select "-select- initial service basic service maintenance call replacement scope servi…" at bounding box center [247, 82] width 98 height 7
select select "service call"
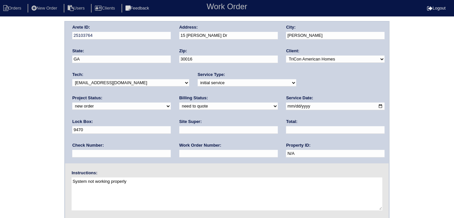
click at [198, 79] on select "-select- initial service basic service maintenance call replacement scope servi…" at bounding box center [247, 82] width 98 height 7
click at [179, 134] on div "Site Super:" at bounding box center [228, 127] width 98 height 18
click at [179, 131] on input "text" at bounding box center [228, 130] width 98 height 8
type input "Brian Perkins"
click at [150, 183] on textarea "System not working properly" at bounding box center [227, 193] width 310 height 33
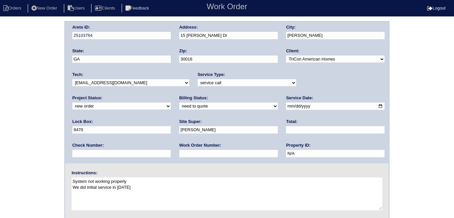
type textarea "System not working properly We did initial service in September 2025"
click at [12, 117] on div "Arete ID: 25103764 Address: 15 Heaton Dr City: Covington State: GA Zip: 30016 C…" at bounding box center [227, 154] width 454 height 266
click at [37, 134] on div "Arete ID: 25103764 Address: 15 Heaton Dr City: Covington State: GA Zip: 30016 C…" at bounding box center [227, 154] width 454 height 266
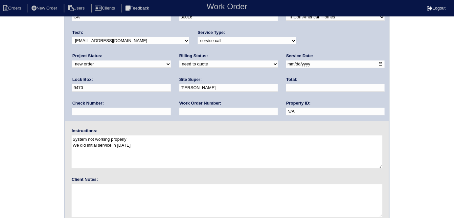
scroll to position [67, 0]
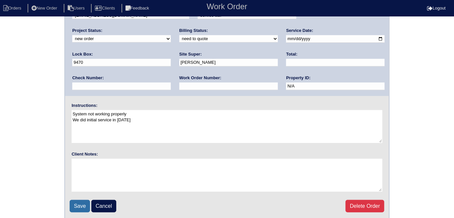
click at [74, 206] on input "Save" at bounding box center [80, 206] width 20 height 12
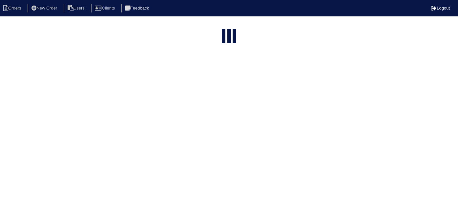
select select "15"
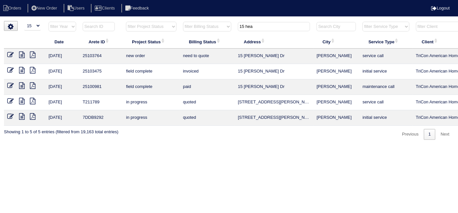
drag, startPoint x: 270, startPoint y: 26, endPoint x: 215, endPoint y: 22, distance: 56.0
click at [215, 22] on tr "filter Year -- Any Year -- 2025 2024 2023 2022 2021 2020 2019 filter Project St…" at bounding box center [288, 27] width 569 height 13
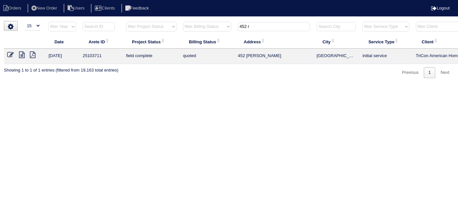
type input "452 r"
click at [8, 54] on icon at bounding box center [10, 55] width 7 height 7
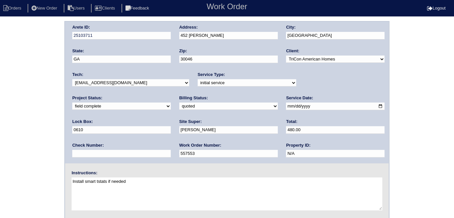
click at [179, 107] on select "need to quote quoted need to invoice invoiced paid warranty purchase order need…" at bounding box center [228, 105] width 98 height 7
select select "need to invoice"
click at [179, 102] on select "need to quote quoted need to invoice invoiced paid warranty purchase order need…" at bounding box center [228, 105] width 98 height 7
click at [6, 132] on div "Arete ID: 25103711 Address: 452 Rosemary Park Wy City: Lawrenceville State: GA …" at bounding box center [227, 154] width 454 height 266
click at [0, 102] on div "Arete ID: 25103711 Address: 452 Rosemary Park Wy City: Lawrenceville State: GA …" at bounding box center [227, 154] width 454 height 266
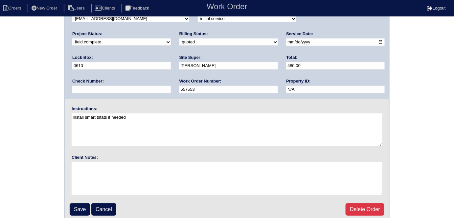
scroll to position [67, 0]
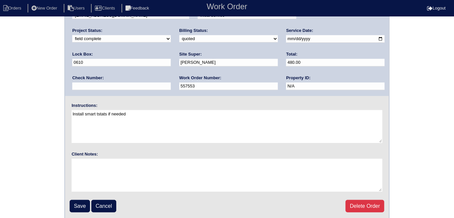
click at [75, 197] on fieldset "Arete ID: 25103711 Address: 452 Rosemary Park Wy City: Lawrenceville State: GA …" at bounding box center [227, 86] width 324 height 264
click at [77, 201] on input "Save" at bounding box center [80, 206] width 20 height 12
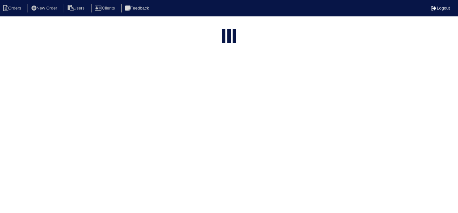
select select "15"
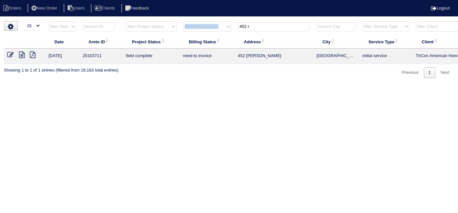
drag, startPoint x: 266, startPoint y: 31, endPoint x: 232, endPoint y: 25, distance: 34.3
click at [227, 29] on tr "filter Year -- Any Year -- 2025 2024 2023 2022 2021 2020 2019 filter Project St…" at bounding box center [288, 27] width 569 height 13
click at [268, 28] on input "452 r" at bounding box center [274, 26] width 72 height 9
drag, startPoint x: 268, startPoint y: 28, endPoint x: 156, endPoint y: 1, distance: 115.7
click at [164, 21] on body "Orders New Order Users Clients Feedback Logout Orders New Order Users Clients M…" at bounding box center [229, 49] width 458 height 57
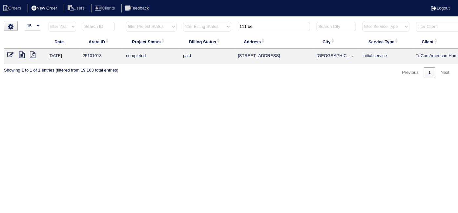
type input "111 be"
click at [51, 5] on li "New Order" at bounding box center [45, 8] width 35 height 9
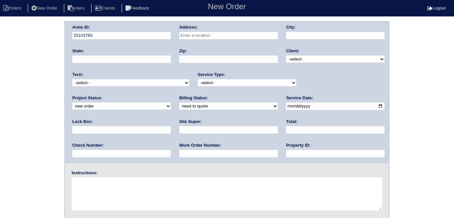
click at [203, 31] on div "Address:" at bounding box center [228, 33] width 98 height 18
click at [204, 34] on input "text" at bounding box center [228, 36] width 98 height 8
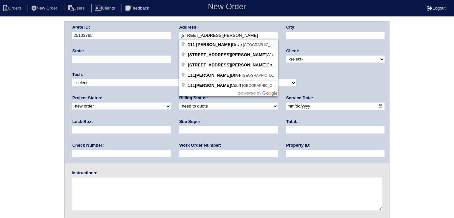
type input "[STREET_ADDRESS][PERSON_NAME]"
type input "Ball Ground"
type input "GA"
type input "30107"
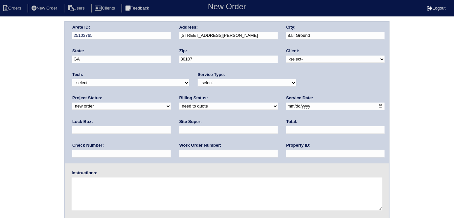
click at [299, 57] on select "-select- TriCon American Homes American Homes 4 Rent First Key Homes Zillow The…" at bounding box center [335, 58] width 98 height 7
select select "1"
click at [286, 55] on select "-select- TriCon American Homes American Homes 4 Rent First Key Homes Zillow The…" at bounding box center [335, 58] width 98 height 7
click at [221, 83] on select "-select- initial service basic service maintenance call replacement scope servi…" at bounding box center [247, 82] width 98 height 7
select select "initial service"
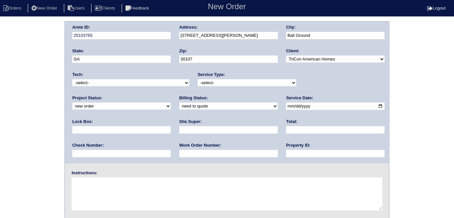
click at [198, 79] on select "-select- initial service basic service maintenance call replacement scope servi…" at bounding box center [247, 82] width 98 height 7
drag, startPoint x: 309, startPoint y: 107, endPoint x: 318, endPoint y: 107, distance: 8.5
click at [171, 126] on input "text" at bounding box center [121, 130] width 98 height 8
type input "9310"
click at [286, 104] on input "date" at bounding box center [335, 106] width 98 height 8
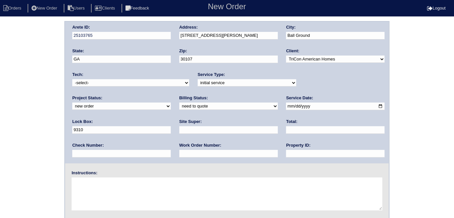
type input "2025-10-13"
drag, startPoint x: 201, startPoint y: 153, endPoint x: 207, endPoint y: 149, distance: 7.7
click at [286, 153] on input "text" at bounding box center [335, 154] width 98 height 8
type input "N/A"
click at [179, 128] on input "text" at bounding box center [228, 130] width 98 height 8
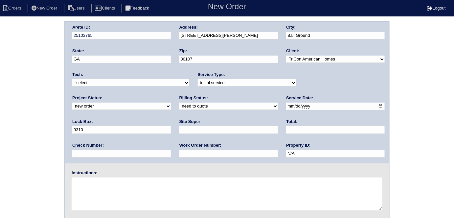
click at [179, 130] on input "text" at bounding box center [228, 130] width 98 height 8
type input "James Wright"
click at [179, 151] on input "text" at bounding box center [228, 154] width 98 height 8
type input "559119"
click at [130, 198] on textarea at bounding box center [227, 193] width 310 height 33
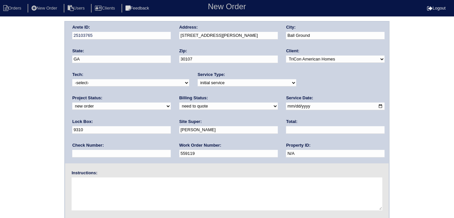
click at [199, 85] on select "-select- initial service basic service maintenance call replacement scope servi…" at bounding box center [247, 82] width 98 height 7
select select "replacement scope"
click at [198, 79] on select "-select- initial service basic service maintenance call replacement scope servi…" at bounding box center [247, 82] width 98 height 7
click at [144, 177] on textarea at bounding box center [227, 193] width 310 height 33
type textarea "Service if replacement not needed"
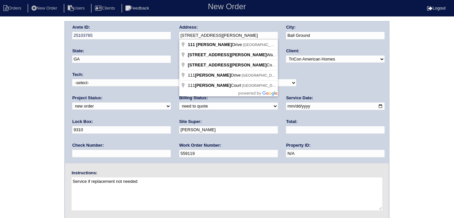
drag, startPoint x: 239, startPoint y: 33, endPoint x: 171, endPoint y: 34, distance: 68.3
click at [171, 34] on div "Arete ID: 25103765 Address: 111 Bethany Manor Dr City: Ball Ground State: GA Zi…" at bounding box center [227, 92] width 324 height 141
drag, startPoint x: 28, startPoint y: 94, endPoint x: 32, endPoint y: 111, distance: 17.5
click at [28, 94] on div "Arete ID: 25103765 Address: 111 Bethany Manor Dr City: Ball Ground State: GA Zi…" at bounding box center [227, 154] width 454 height 266
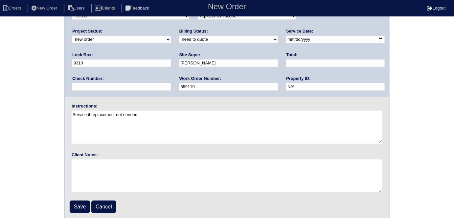
scroll to position [67, 0]
click at [84, 208] on input "Save" at bounding box center [80, 206] width 20 height 12
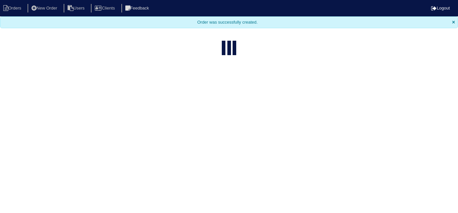
select select "15"
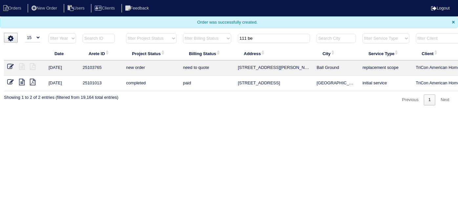
drag, startPoint x: 262, startPoint y: 39, endPoint x: 172, endPoint y: 18, distance: 92.6
click at [173, 18] on body "Orders New Order Users Clients Feedback Logout Orders New Order Users Clients M…" at bounding box center [229, 52] width 458 height 105
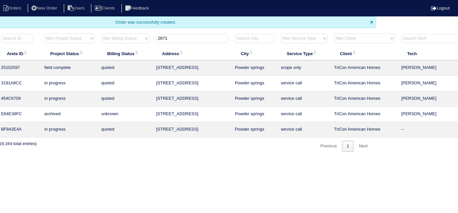
scroll to position [0, 114]
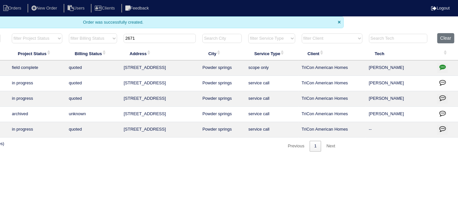
type input "2671"
click at [437, 65] on td at bounding box center [446, 67] width 24 height 15
click at [443, 68] on icon "button" at bounding box center [442, 67] width 7 height 7
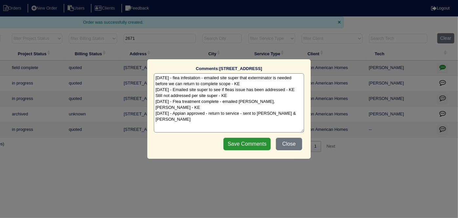
click at [293, 106] on textarea "7/22/25 - flea infestation - emailed site super that exterminator is needed bef…" at bounding box center [229, 102] width 150 height 59
type textarea "7/22/25 - flea infestation - emailed site super that exterminator is needed bef…"
click at [255, 144] on input "Save Comments" at bounding box center [246, 144] width 47 height 12
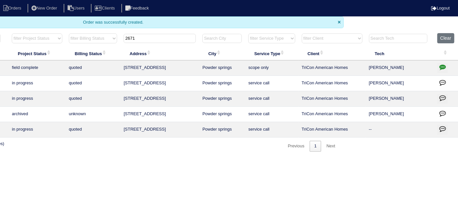
drag, startPoint x: 159, startPoint y: 37, endPoint x: 94, endPoint y: 31, distance: 65.0
click at [94, 31] on body "Orders New Order Users Clients Feedback Logout Orders New Order Users Clients M…" at bounding box center [115, 76] width 458 height 152
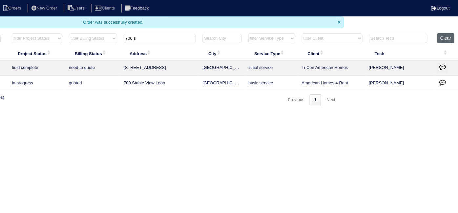
type input "700 s"
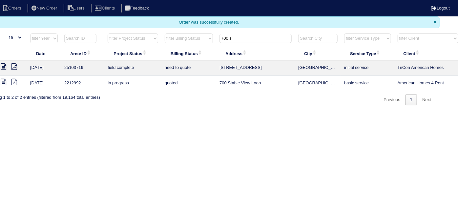
scroll to position [0, 0]
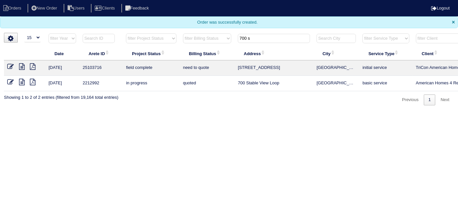
click at [23, 68] on icon at bounding box center [22, 66] width 6 height 7
click at [11, 69] on icon at bounding box center [10, 66] width 7 height 7
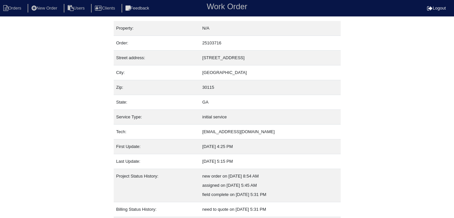
scroll to position [34, 0]
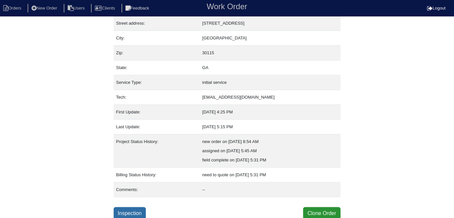
click at [138, 207] on link "Inspection" at bounding box center [130, 213] width 32 height 12
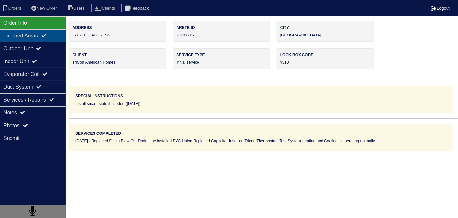
click at [41, 39] on div "Finished Areas" at bounding box center [33, 35] width 66 height 13
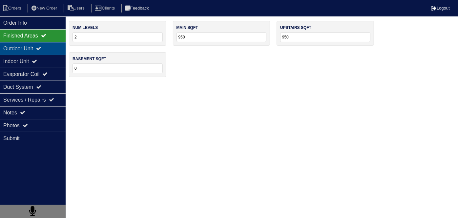
click at [32, 52] on div "Outdoor Unit" at bounding box center [33, 48] width 66 height 13
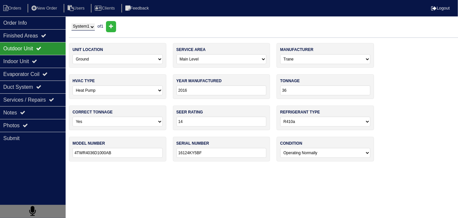
drag, startPoint x: 28, startPoint y: 59, endPoint x: 27, endPoint y: 51, distance: 8.6
click at [28, 59] on div "Indoor Unit" at bounding box center [33, 61] width 66 height 13
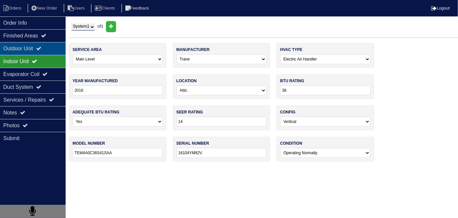
click at [26, 49] on div "Outdoor Unit" at bounding box center [33, 48] width 66 height 13
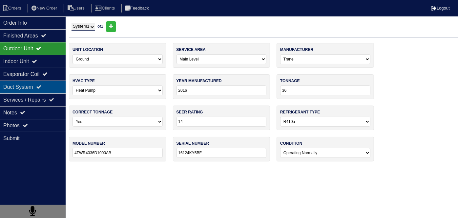
click at [35, 87] on div "Duct System" at bounding box center [33, 86] width 66 height 13
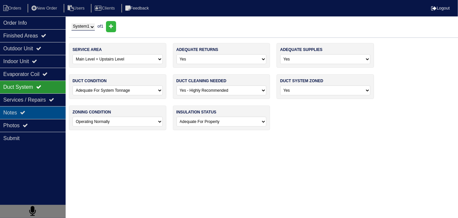
click at [17, 114] on div "Notes" at bounding box center [33, 112] width 66 height 13
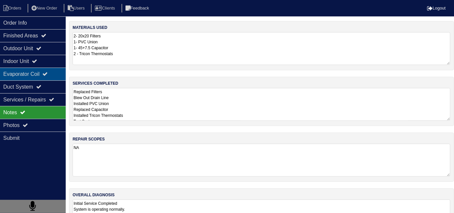
click at [33, 71] on div "Evaporator Coil" at bounding box center [33, 74] width 66 height 13
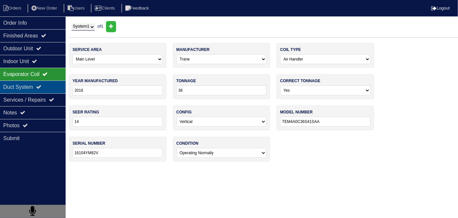
click at [31, 88] on div "Duct System" at bounding box center [33, 86] width 66 height 13
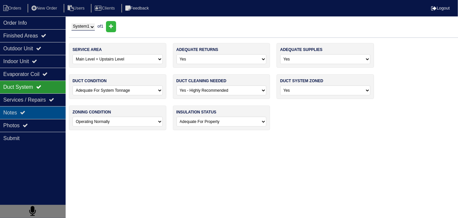
click at [25, 111] on icon at bounding box center [22, 112] width 5 height 5
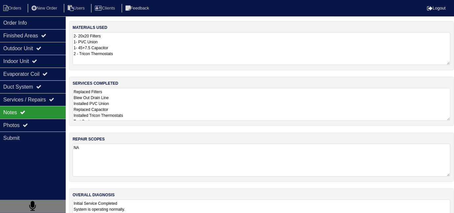
click at [238, 100] on textarea "Replaced Filters Blew Out Drain Line Installed PVC Union Replaced Capacitor Ins…" at bounding box center [261, 104] width 377 height 33
click at [9, 119] on div "Photos" at bounding box center [33, 125] width 66 height 13
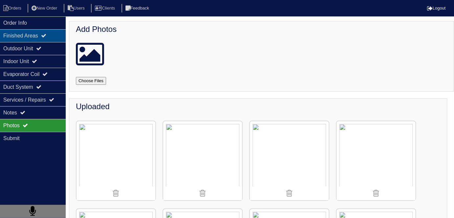
click at [33, 40] on div "Finished Areas" at bounding box center [33, 35] width 66 height 13
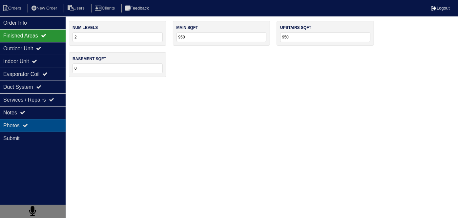
click at [35, 122] on div "Photos" at bounding box center [33, 125] width 66 height 13
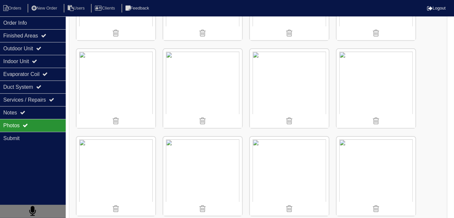
scroll to position [686, 0]
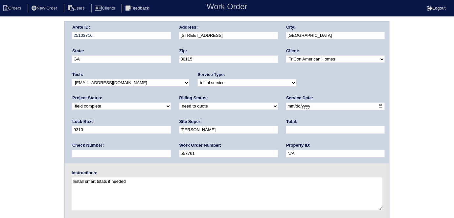
drag, startPoint x: 115, startPoint y: 105, endPoint x: 112, endPoint y: 109, distance: 4.7
click at [179, 105] on select "need to quote quoted need to invoice invoiced paid warranty purchase order need…" at bounding box center [228, 105] width 98 height 7
select select "quoted"
click at [179, 102] on select "need to quote quoted need to invoice invoiced paid warranty purchase order need…" at bounding box center [228, 105] width 98 height 7
click at [286, 129] on input "text" at bounding box center [335, 130] width 98 height 8
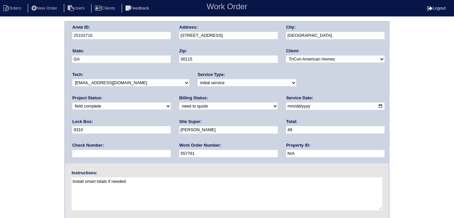
type input "4"
type input "1665.00"
click at [0, 70] on div "Arete ID: 25103716 Address: [STREET_ADDRESS] City: [GEOGRAPHIC_DATA] State: [GE…" at bounding box center [227, 154] width 454 height 266
click at [160, 32] on div "Arete ID: 25103716 Address: [STREET_ADDRESS] City: [GEOGRAPHIC_DATA] State: [GE…" at bounding box center [227, 92] width 324 height 141
drag, startPoint x: 36, startPoint y: 94, endPoint x: 43, endPoint y: 154, distance: 60.5
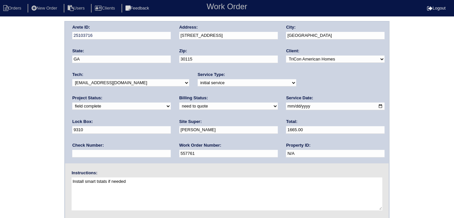
click at [36, 94] on div "Arete ID: 25103716 Address: [STREET_ADDRESS] City: [GEOGRAPHIC_DATA] State: [GE…" at bounding box center [227, 154] width 454 height 266
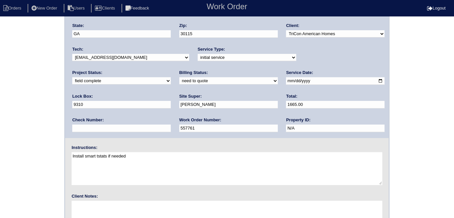
scroll to position [67, 0]
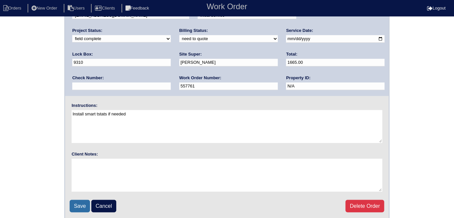
click at [79, 204] on input "Save" at bounding box center [80, 206] width 20 height 12
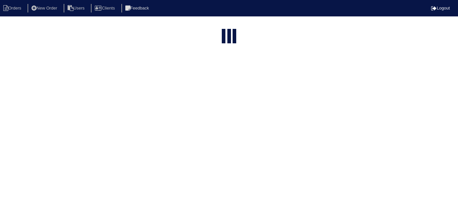
select select "15"
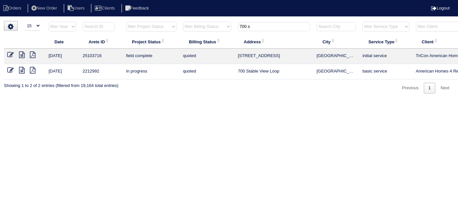
click at [248, 23] on input "700 s" at bounding box center [274, 26] width 72 height 9
drag, startPoint x: 257, startPoint y: 26, endPoint x: 175, endPoint y: 10, distance: 83.9
click at [179, 21] on body "Orders New Order Users Clients Feedback Logout Orders New Order Users Clients M…" at bounding box center [229, 57] width 458 height 73
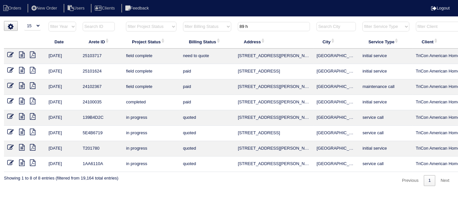
type input "89 h"
drag, startPoint x: 20, startPoint y: 54, endPoint x: 65, endPoint y: 5, distance: 66.7
click at [20, 54] on icon at bounding box center [22, 55] width 6 height 7
click at [10, 53] on icon at bounding box center [10, 55] width 7 height 7
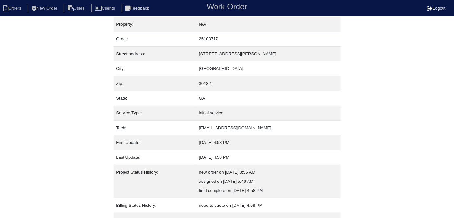
scroll to position [34, 0]
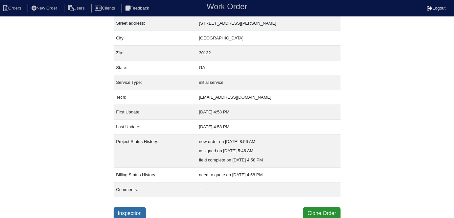
click at [136, 207] on link "Inspection" at bounding box center [130, 213] width 32 height 12
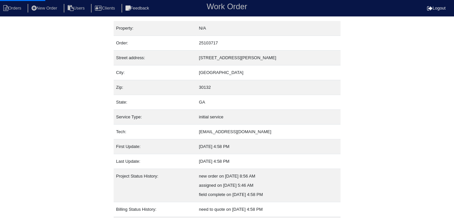
select select "0"
select select "[PERSON_NAME]"
select select "1"
select select "0"
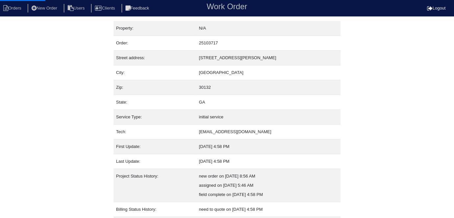
select select "1"
select select "0"
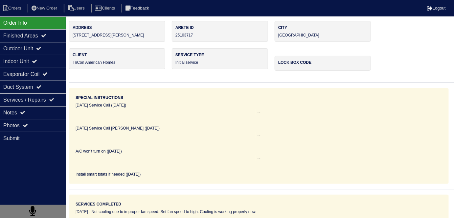
scroll to position [0, 0]
click at [41, 50] on icon at bounding box center [38, 48] width 5 height 5
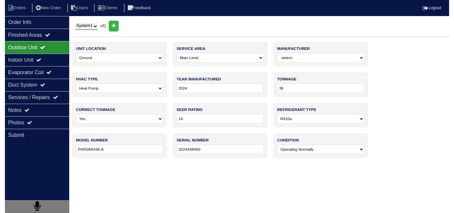
scroll to position [0, 0]
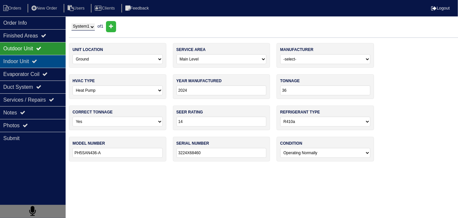
click at [36, 57] on div "Indoor Unit" at bounding box center [33, 61] width 66 height 13
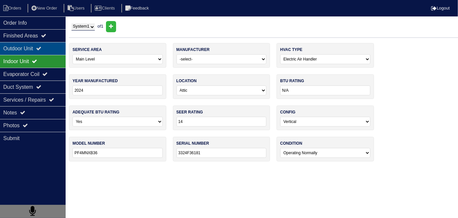
click at [35, 46] on div "Outdoor Unit" at bounding box center [33, 48] width 66 height 13
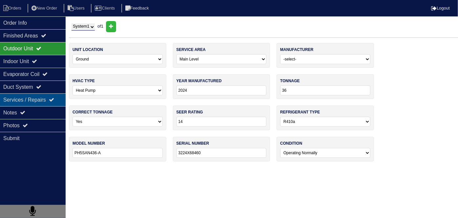
click at [33, 94] on div "Services / Repairs" at bounding box center [33, 99] width 66 height 13
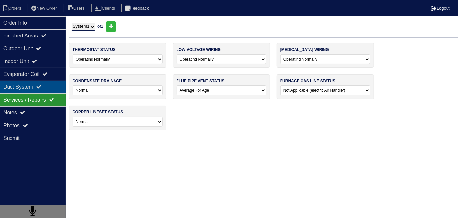
click at [31, 87] on div "Duct System" at bounding box center [33, 86] width 66 height 13
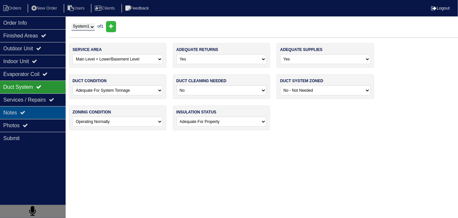
click at [36, 112] on div "Notes" at bounding box center [33, 112] width 66 height 13
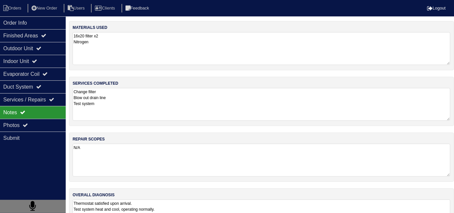
click at [209, 200] on textarea "Thermostat satisfied upon arrival. Test system heat and cool, operating normall…" at bounding box center [261, 216] width 377 height 32
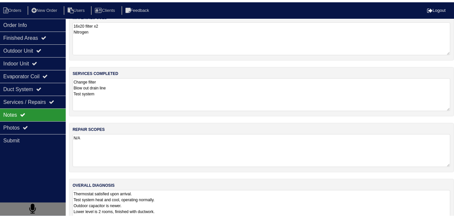
scroll to position [29, 0]
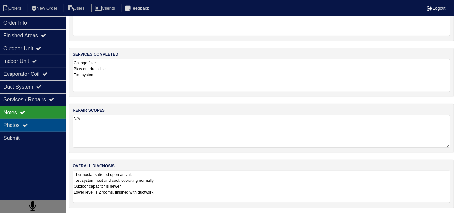
click at [34, 124] on div "Photos" at bounding box center [33, 125] width 66 height 13
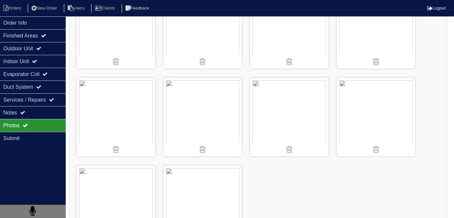
scroll to position [745, 0]
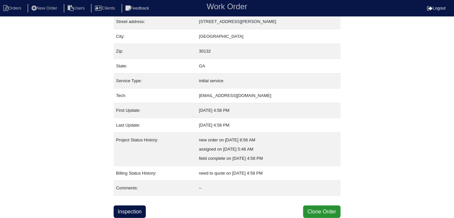
scroll to position [34, 0]
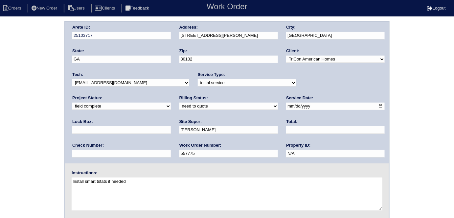
click at [179, 108] on select "need to quote quoted need to invoice invoiced paid warranty purchase order need…" at bounding box center [228, 105] width 98 height 7
select select "quoted"
click at [179, 102] on select "need to quote quoted need to invoice invoiced paid warranty purchase order need…" at bounding box center [228, 105] width 98 height 7
click at [286, 129] on input "text" at bounding box center [335, 130] width 98 height 8
type input "325.00"
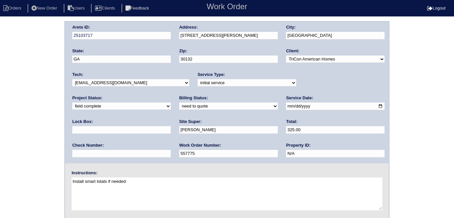
click at [155, 37] on div "Arete ID: 25103717 Address: 89 Hugh Ave City: Dallas State: GA Zip: 30132 Clien…" at bounding box center [227, 92] width 324 height 141
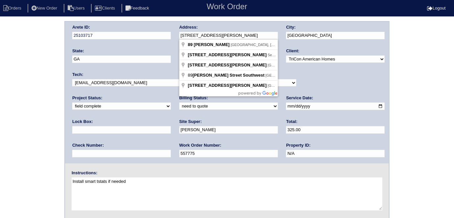
click at [0, 105] on div "Arete ID: 25103717 Address: 89 Hugh Ave City: Dallas State: GA Zip: 30132 Clien…" at bounding box center [227, 154] width 454 height 266
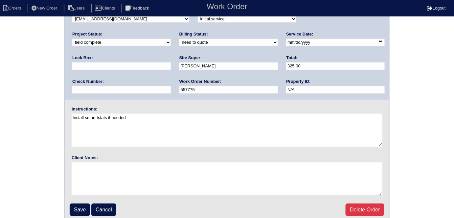
scroll to position [67, 0]
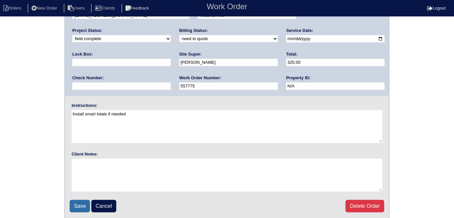
drag, startPoint x: 76, startPoint y: 201, endPoint x: 104, endPoint y: 26, distance: 177.8
click at [76, 200] on input "Save" at bounding box center [80, 206] width 20 height 12
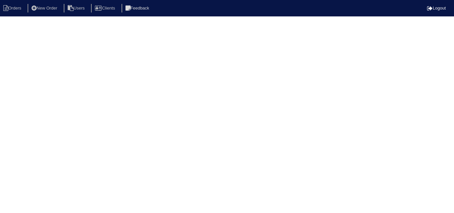
select select "15"
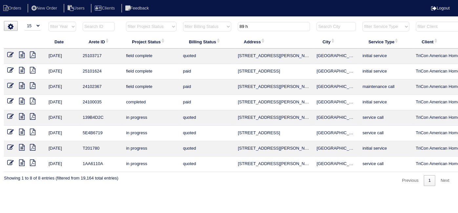
drag, startPoint x: 263, startPoint y: 27, endPoint x: 82, endPoint y: 1, distance: 183.0
click at [82, 21] on body "Orders New Order Users Clients Feedback Logout Orders New Order Users Clients M…" at bounding box center [229, 103] width 458 height 165
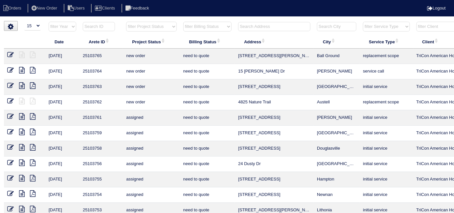
click at [245, 24] on input "text" at bounding box center [274, 26] width 72 height 9
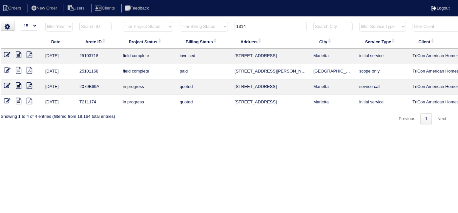
scroll to position [0, 114]
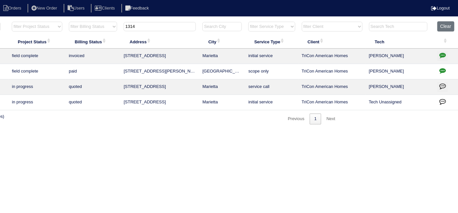
click at [439, 53] on icon "button" at bounding box center [442, 55] width 7 height 7
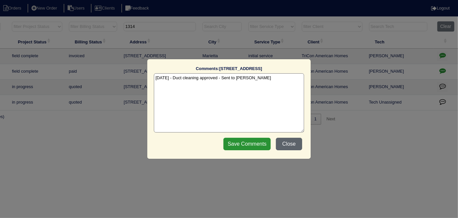
click at [291, 148] on button "Close" at bounding box center [289, 144] width 26 height 12
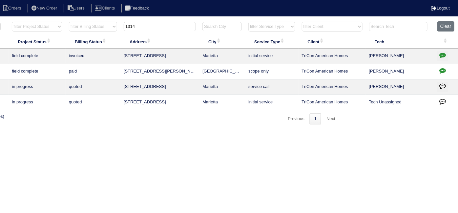
click at [344, 131] on html "Orders New Order Users Clients Feedback Logout Orders New Order Users Clients M…" at bounding box center [115, 65] width 458 height 131
drag, startPoint x: 174, startPoint y: 24, endPoint x: 31, endPoint y: 2, distance: 144.5
click at [31, 21] on body "Orders New Order Users Clients Feedback Logout Orders New Order Users Clients M…" at bounding box center [115, 72] width 458 height 103
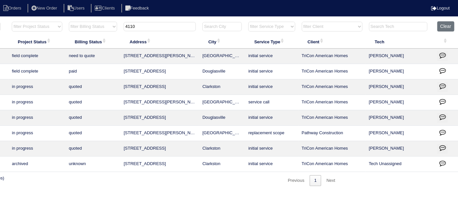
type input "4110"
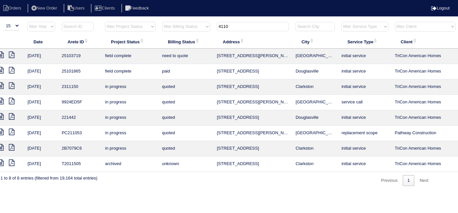
scroll to position [0, 0]
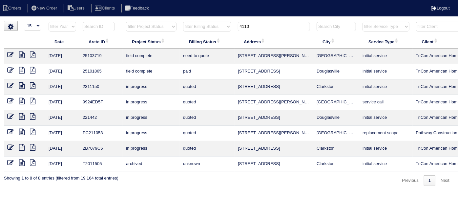
click at [24, 55] on icon at bounding box center [22, 55] width 6 height 7
click at [9, 55] on icon at bounding box center [10, 55] width 7 height 7
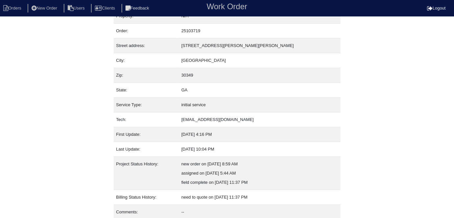
scroll to position [34, 0]
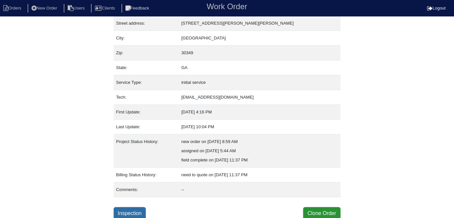
click at [138, 213] on link "Inspection" at bounding box center [130, 213] width 32 height 12
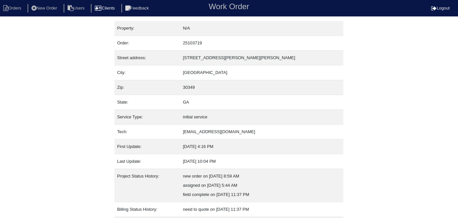
select select "0"
select select "[PERSON_NAME]"
select select "0"
select select "3"
select select "2"
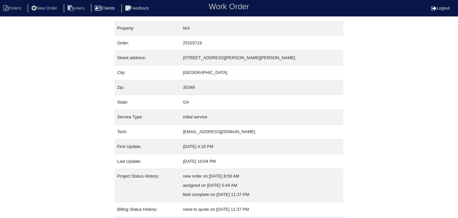
select select "0"
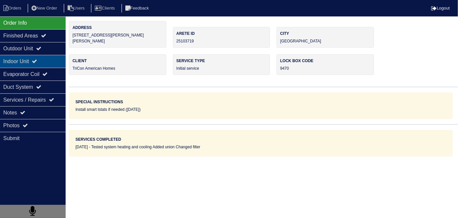
drag, startPoint x: 37, startPoint y: 53, endPoint x: 36, endPoint y: 57, distance: 4.3
click at [37, 53] on div "Outdoor Unit" at bounding box center [33, 48] width 66 height 13
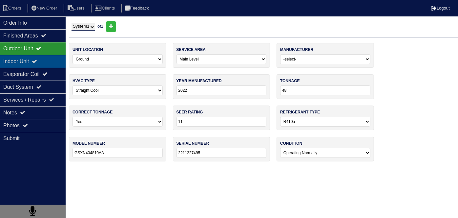
click at [36, 57] on div "Indoor Unit" at bounding box center [33, 61] width 66 height 13
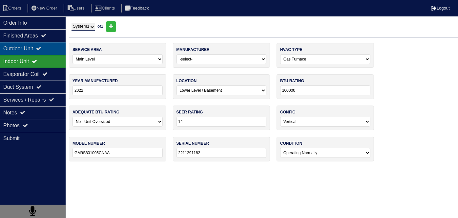
click at [34, 48] on div "Outdoor Unit" at bounding box center [33, 48] width 66 height 13
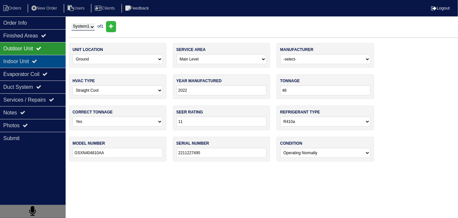
click at [24, 65] on div "Indoor Unit" at bounding box center [33, 61] width 66 height 13
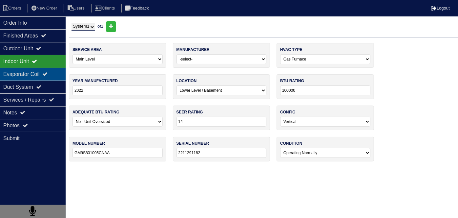
click at [16, 76] on div "Evaporator Coil" at bounding box center [33, 74] width 66 height 13
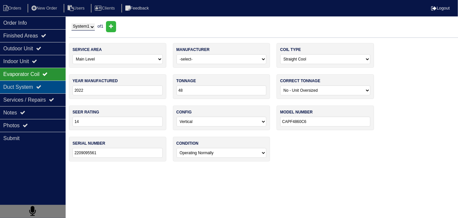
click at [13, 86] on div "Duct System" at bounding box center [33, 86] width 66 height 13
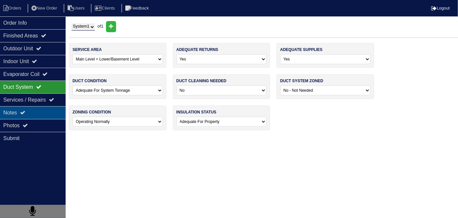
click at [19, 112] on div "Notes" at bounding box center [33, 112] width 66 height 13
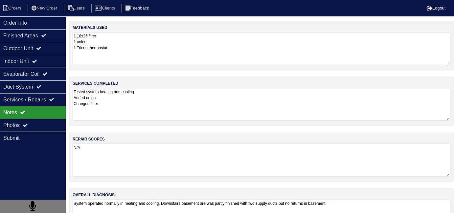
click at [182, 114] on textarea "Tested system heating and cooling Added union Changed filter" at bounding box center [261, 104] width 377 height 33
click at [0, 83] on div "Duct System" at bounding box center [33, 86] width 66 height 13
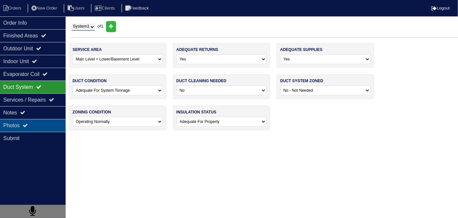
click at [23, 124] on div "Photos" at bounding box center [33, 125] width 66 height 13
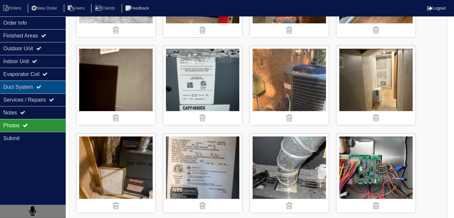
scroll to position [776, 0]
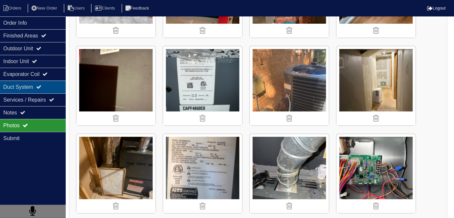
click at [20, 83] on div "Duct System" at bounding box center [33, 86] width 66 height 13
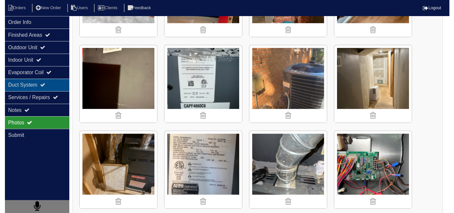
scroll to position [0, 0]
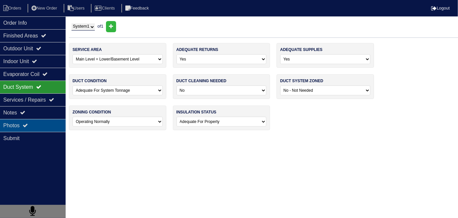
click at [26, 125] on icon at bounding box center [25, 124] width 5 height 5
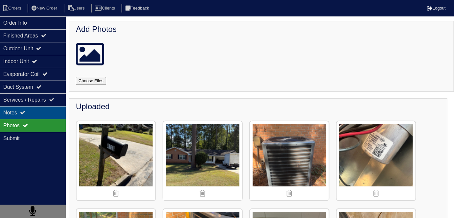
click at [31, 117] on div "Notes" at bounding box center [33, 112] width 66 height 13
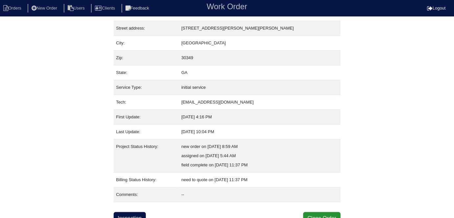
scroll to position [34, 0]
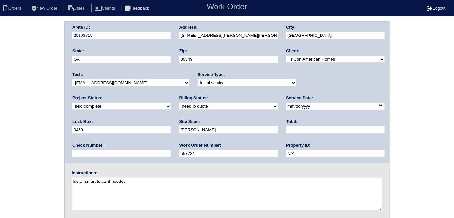
drag, startPoint x: 99, startPoint y: 99, endPoint x: 94, endPoint y: 107, distance: 9.5
click at [179, 101] on div "Billing Status: need to quote quoted need to invoice invoiced paid warranty pur…" at bounding box center [228, 104] width 98 height 18
click at [179, 107] on select "need to quote quoted need to invoice invoiced paid warranty purchase order need…" at bounding box center [228, 105] width 98 height 7
select select "quoted"
click at [179, 102] on select "need to quote quoted need to invoice invoiced paid warranty purchase order need…" at bounding box center [228, 105] width 98 height 7
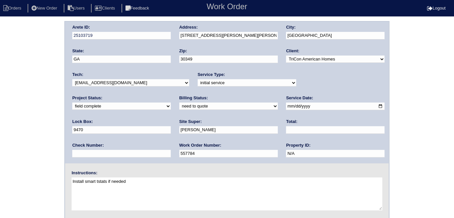
drag, startPoint x: 189, startPoint y: 132, endPoint x: 186, endPoint y: 130, distance: 4.5
click at [286, 132] on input "text" at bounding box center [335, 130] width 98 height 8
type input "345.00"
click at [0, 150] on div "Arete ID: 25103719 Address: 4110 Jeffrey Dr SW City: College Park State: GA Zip…" at bounding box center [227, 154] width 454 height 266
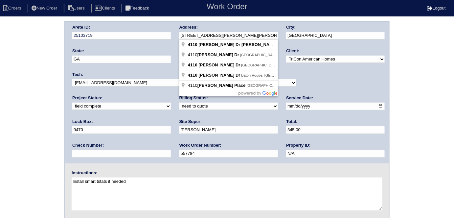
drag, startPoint x: 240, startPoint y: 37, endPoint x: 173, endPoint y: 37, distance: 66.3
click at [173, 37] on div "Arete ID: 25103719 Address: 4110 Jeffrey Dr SW City: College Park State: GA Zip…" at bounding box center [227, 92] width 324 height 141
click at [36, 140] on div "Arete ID: 25103719 Address: 4110 Jeffrey Dr SW City: College Park State: GA Zip…" at bounding box center [227, 154] width 454 height 266
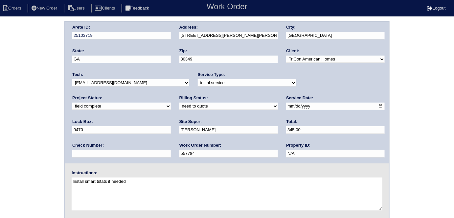
click at [22, 108] on div "Arete ID: 25103719 Address: 4110 Jeffrey Dr SW City: College Park State: GA Zip…" at bounding box center [227, 154] width 454 height 266
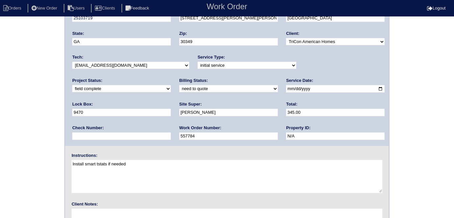
scroll to position [67, 0]
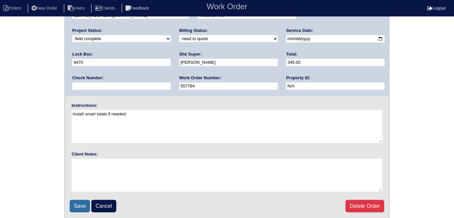
click at [77, 204] on input "Save" at bounding box center [80, 206] width 20 height 12
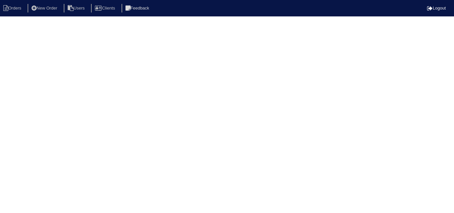
select select "15"
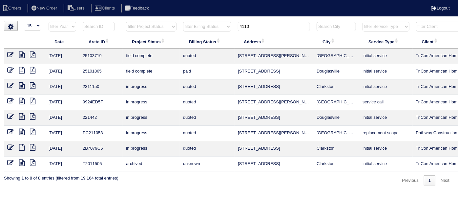
click at [266, 31] on th "4110" at bounding box center [274, 27] width 79 height 13
drag, startPoint x: 261, startPoint y: 28, endPoint x: 114, endPoint y: 10, distance: 148.2
click at [114, 21] on body "Orders New Order Users Clients Feedback Logout Orders New Order Users Clients M…" at bounding box center [229, 103] width 458 height 165
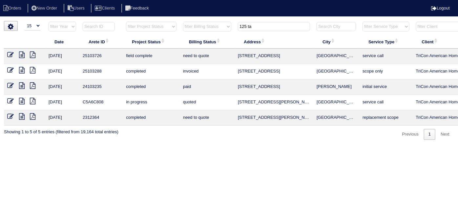
scroll to position [0, 114]
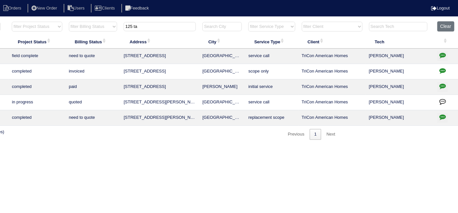
type input "125 ta"
click at [444, 51] on button "button" at bounding box center [442, 56] width 11 height 10
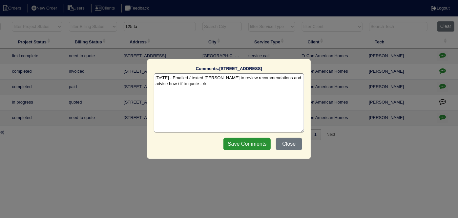
click at [223, 87] on textarea "10/10/25 - Emailed / texted Payton to review recommendations and advise how / i…" at bounding box center [229, 102] width 150 height 59
click at [293, 144] on button "Close" at bounding box center [289, 144] width 26 height 12
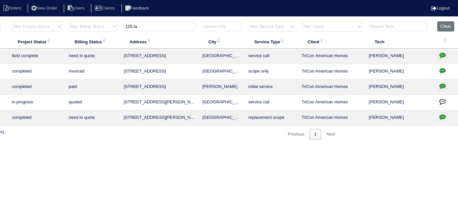
scroll to position [0, 0]
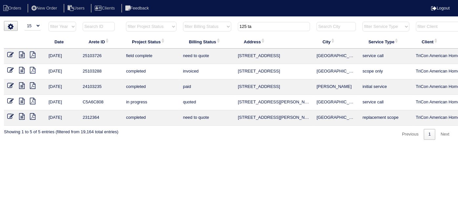
click at [21, 54] on icon at bounding box center [22, 55] width 6 height 7
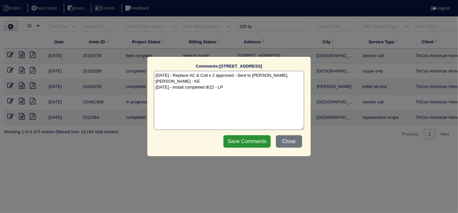
click at [235, 85] on textarea "9/19/25 - Replace AC & Coil x 2 approved - Sent to Dan, Payton, Reeca - KE 9/23…" at bounding box center [229, 100] width 150 height 59
click at [277, 146] on button "Close" at bounding box center [289, 141] width 26 height 12
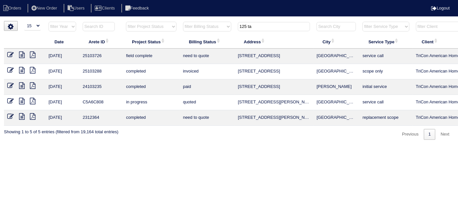
type textarea "10/10/25 - Emailed / texted Payton to review recommendations and advise how / i…"
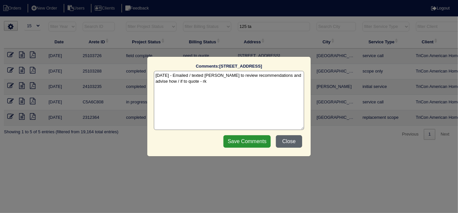
click at [291, 146] on button "Close" at bounding box center [289, 141] width 26 height 12
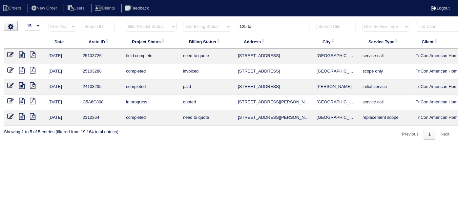
click at [154, 143] on html "Orders New Order Users Clients Feedback Logout Orders New Order Users Clients M…" at bounding box center [229, 73] width 458 height 146
click at [228, 146] on html "Orders New Order Users Clients Feedback Logout Orders New Order Users Clients M…" at bounding box center [229, 73] width 458 height 146
click at [339, 146] on html "Orders New Order Users Clients Feedback Logout Orders New Order Users Clients M…" at bounding box center [229, 73] width 458 height 146
drag, startPoint x: 272, startPoint y: 25, endPoint x: 171, endPoint y: 11, distance: 102.8
click at [178, 21] on body "Orders New Order Users Clients Feedback Logout Orders New Order Users Clients M…" at bounding box center [229, 80] width 458 height 119
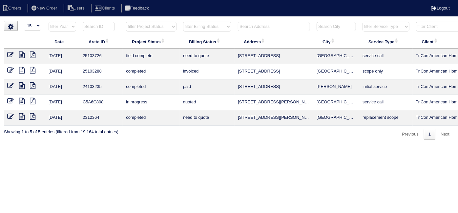
click at [256, 24] on input "text" at bounding box center [274, 26] width 72 height 9
type input "1588 t"
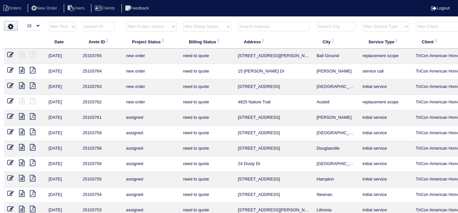
click at [259, 29] on input "text" at bounding box center [274, 26] width 72 height 9
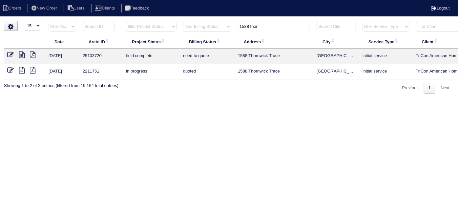
type input "1588 thor"
click at [22, 53] on icon at bounding box center [22, 55] width 6 height 7
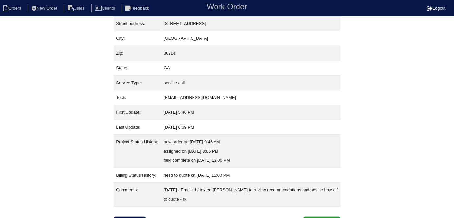
scroll to position [44, 0]
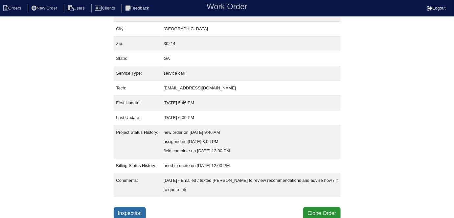
click at [136, 208] on link "Inspection" at bounding box center [130, 213] width 32 height 12
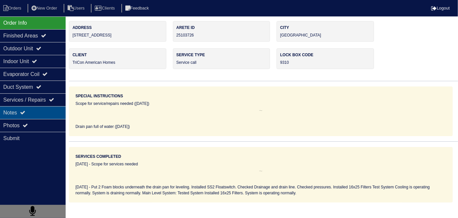
click at [1, 113] on div "Notes" at bounding box center [33, 112] width 66 height 13
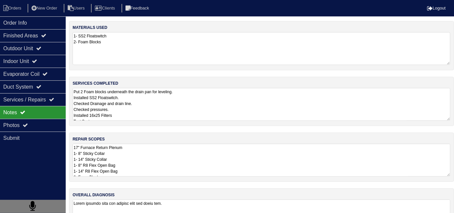
click at [192, 158] on textarea "17" Furnace Return Plenum 1- 8" Sticky Collar 1- 14" Sticky Collar 1- 8" R8 Fle…" at bounding box center [261, 160] width 377 height 33
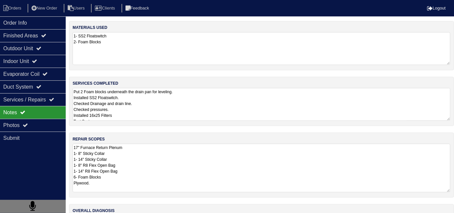
click at [185, 111] on textarea "Put 2 Foam blocks underneath the drain pan for leveling. Installed SS2 Floatswi…" at bounding box center [261, 104] width 377 height 33
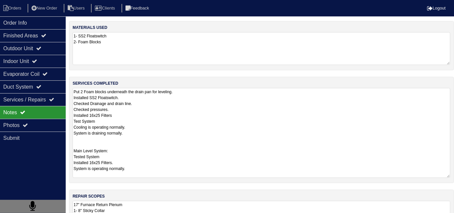
click at [195, 150] on textarea "Put 2 Foam blocks underneath the drain pan for leveling. Installed SS2 Floatswi…" at bounding box center [261, 133] width 377 height 90
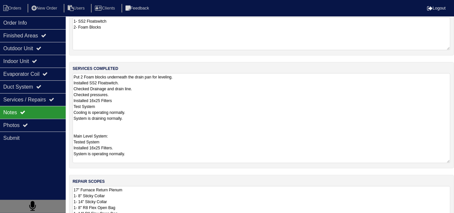
click at [245, 191] on div "materials used 1- SS2 Floatswitch 2- Foam Blocks services completed Put 2 Foam …" at bounding box center [261, 146] width 385 height 280
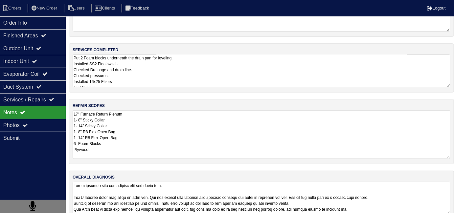
scroll to position [45, 0]
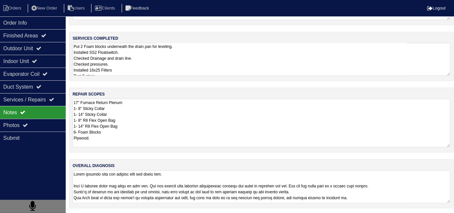
click at [390, 197] on textarea at bounding box center [261, 186] width 377 height 33
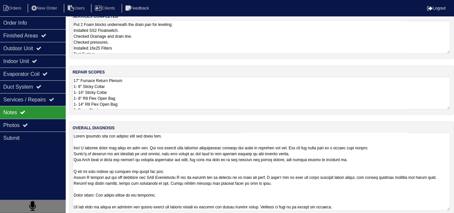
scroll to position [74, 0]
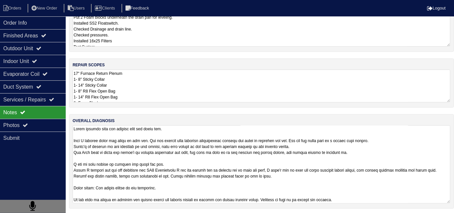
click at [377, 197] on textarea at bounding box center [261, 164] width 377 height 78
click at [155, 94] on div "repair scopes 17" Furnace Return Plenum 1- 8" Sticky Collar 1- 14" Sticky Colla…" at bounding box center [261, 82] width 385 height 49
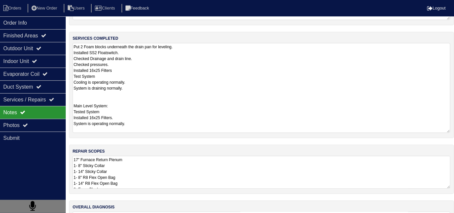
click at [221, 62] on textarea "Put 2 Foam blocks underneath the drain pan for leveling. Installed SS2 Floatswi…" at bounding box center [261, 88] width 377 height 90
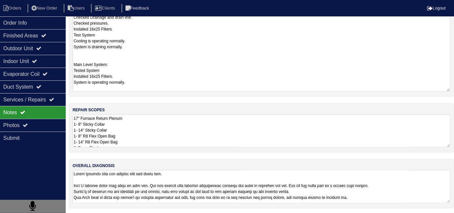
click at [397, 205] on div "overall diagnosis" at bounding box center [261, 183] width 385 height 49
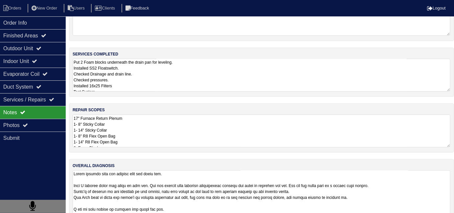
click at [395, 194] on textarea at bounding box center [261, 209] width 377 height 78
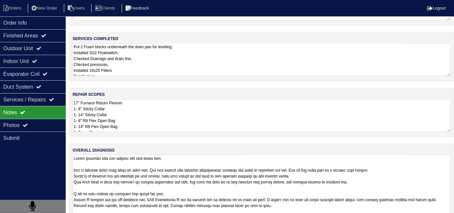
scroll to position [74, 0]
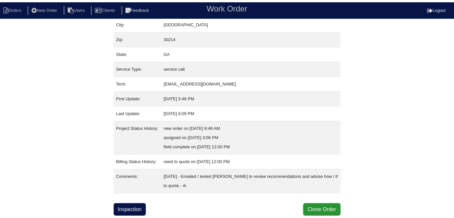
scroll to position [44, 0]
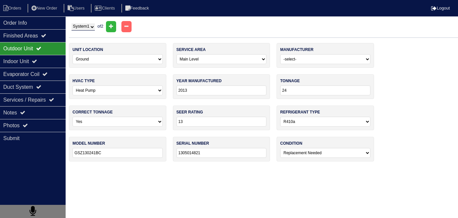
select select "0"
select select "[PERSON_NAME]"
select select "1"
select select "0"
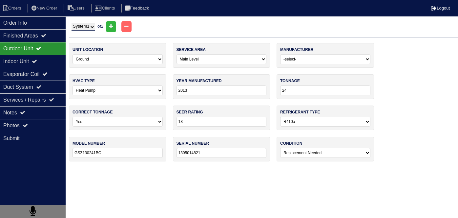
select select "1"
select select "2"
click at [54, 59] on div "Indoor Unit" at bounding box center [33, 61] width 66 height 13
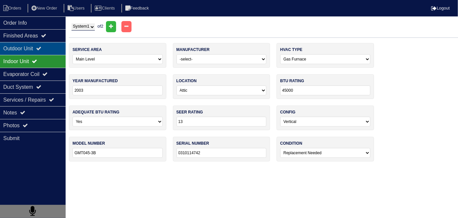
click at [54, 46] on div "Outdoor Unit" at bounding box center [33, 48] width 66 height 13
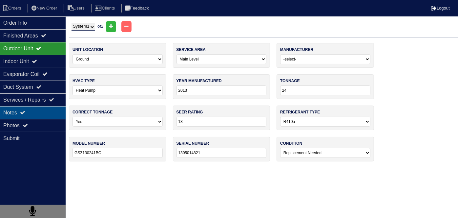
click at [31, 111] on div "Notes" at bounding box center [33, 112] width 66 height 13
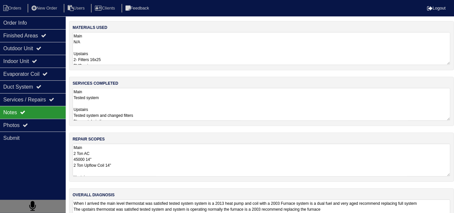
click at [155, 149] on textarea "Main 2 Ton AC 45000 14" 2 Ton Upflow Coil 14" Upstairs 45000 14" 2- Pan No Hole…" at bounding box center [261, 160] width 377 height 33
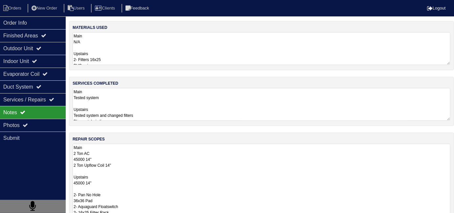
scroll to position [0, 0]
click at [268, 162] on textarea "Main 2 Ton AC 45000 14" 2 Ton Upflow Coil 14" Upstairs 45000 14" 2- Pan No Hole…" at bounding box center [261, 198] width 377 height 108
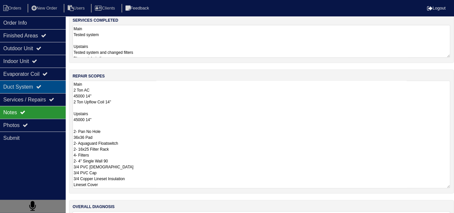
scroll to position [63, 0]
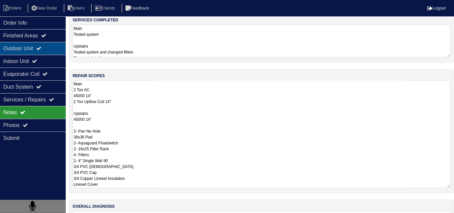
click at [7, 50] on div "Outdoor Unit" at bounding box center [33, 48] width 66 height 13
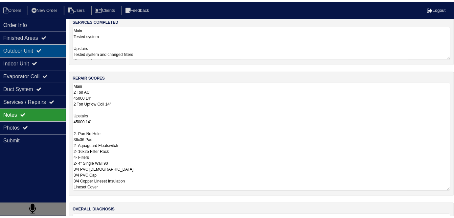
scroll to position [0, 0]
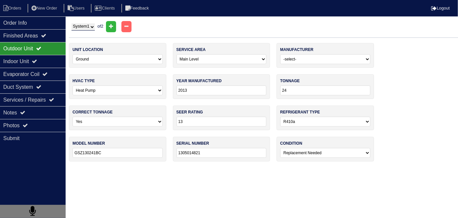
click at [85, 29] on select "System 1 System 2" at bounding box center [83, 26] width 23 height 7
select select "2"
click at [72, 23] on select "System 1 System 2" at bounding box center [83, 26] width 23 height 7
select select "1"
select select "0"
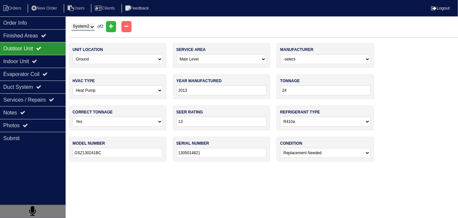
select select "0"
select select "1"
select select "0"
click at [42, 71] on div "Evaporator Coil" at bounding box center [33, 74] width 66 height 13
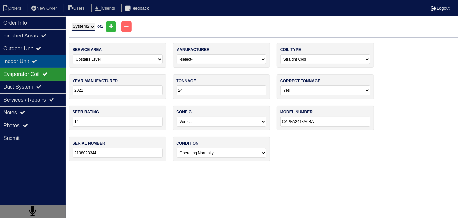
click at [37, 61] on icon at bounding box center [34, 60] width 5 height 5
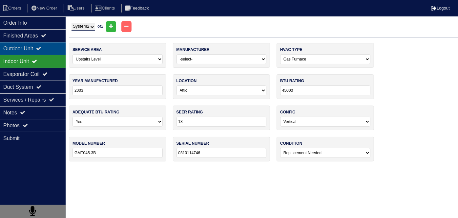
click at [35, 46] on div "Outdoor Unit" at bounding box center [33, 48] width 66 height 13
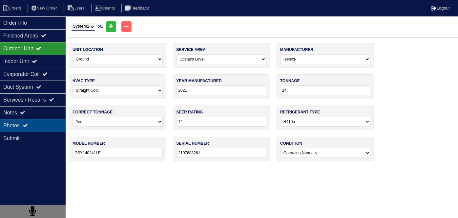
click at [23, 125] on div "Photos" at bounding box center [33, 125] width 66 height 13
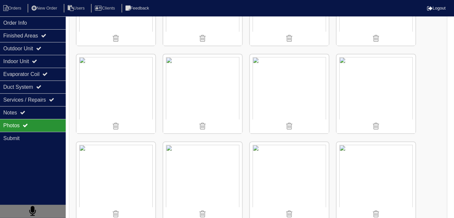
scroll to position [417, 0]
click at [18, 115] on div "Notes" at bounding box center [33, 112] width 66 height 13
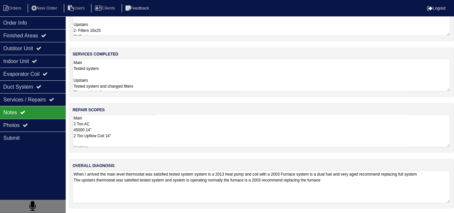
scroll to position [104, 0]
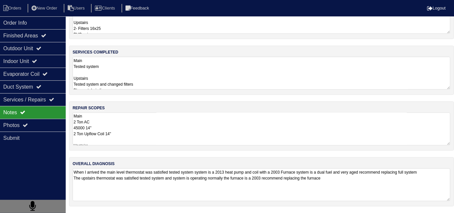
click at [205, 142] on textarea "Main 2 Ton AC 45000 14" 2 Ton Upflow Coil 14" Upstairs 45000 14" 2- Pan No Hole…" at bounding box center [261, 129] width 377 height 33
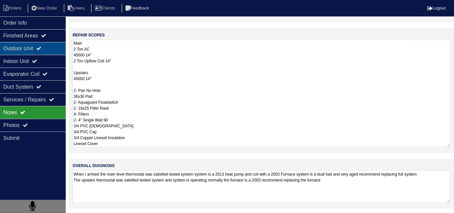
scroll to position [29, 0]
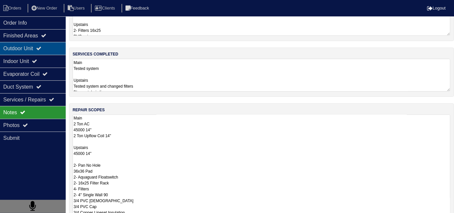
click at [12, 53] on div "Outdoor Unit" at bounding box center [33, 48] width 66 height 13
select select "2"
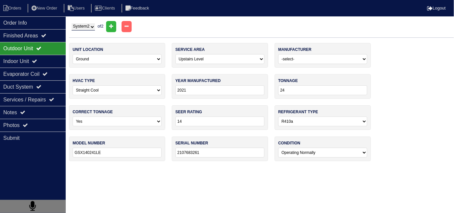
scroll to position [0, 0]
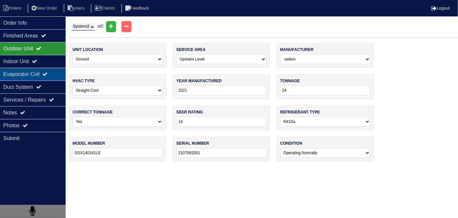
click at [13, 71] on div "Evaporator Coil" at bounding box center [33, 74] width 66 height 13
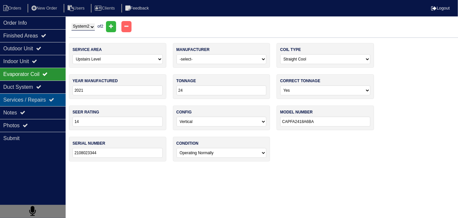
click at [27, 96] on div "Services / Repairs" at bounding box center [33, 99] width 66 height 13
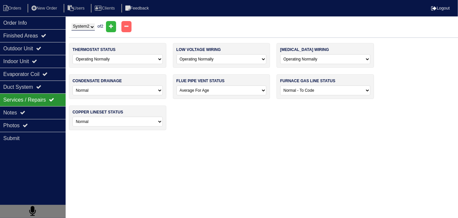
click at [28, 93] on div "Services / Repairs" at bounding box center [33, 99] width 66 height 13
click at [30, 89] on div "Duct System" at bounding box center [33, 86] width 66 height 13
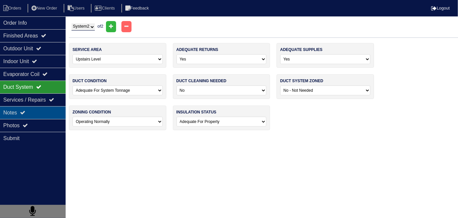
click at [32, 117] on div "Notes" at bounding box center [33, 112] width 66 height 13
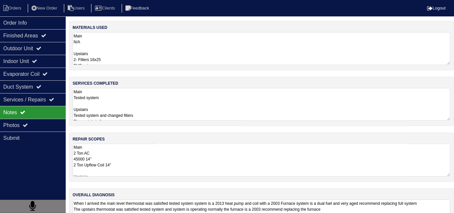
click at [219, 145] on textarea "Main 2 Ton AC 45000 14" 2 Ton Upflow Coil 14" Upstairs 45000 14" 2- Pan No Hole…" at bounding box center [261, 160] width 377 height 33
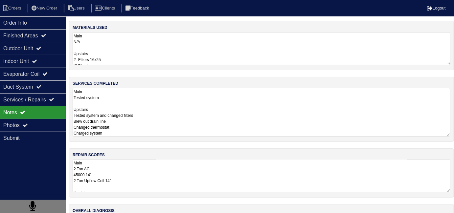
click at [171, 112] on textarea "Main Tested system Upstairs Tested system and changed filters Blew out drain li…" at bounding box center [261, 112] width 377 height 49
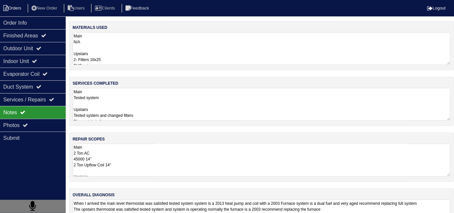
click at [18, 10] on li "Orders" at bounding box center [13, 8] width 27 height 9
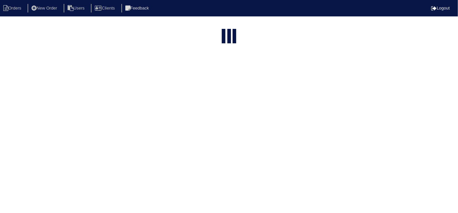
select select "15"
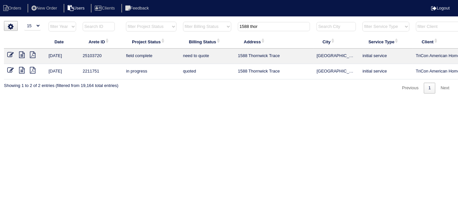
drag, startPoint x: 268, startPoint y: 27, endPoint x: 86, endPoint y: 5, distance: 183.2
click at [86, 21] on body "Orders New Order Users Clients Feedback Logout Orders New Order Users Clients M…" at bounding box center [229, 57] width 458 height 73
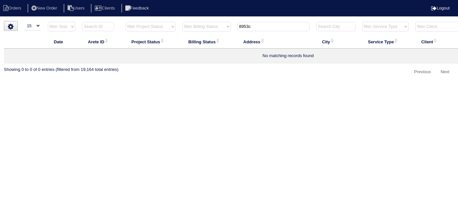
click at [249, 25] on input "8953c" at bounding box center [274, 26] width 72 height 9
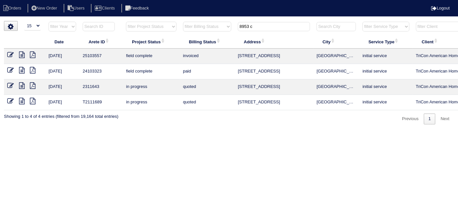
type input "8953 c"
click at [24, 54] on icon at bounding box center [22, 55] width 6 height 7
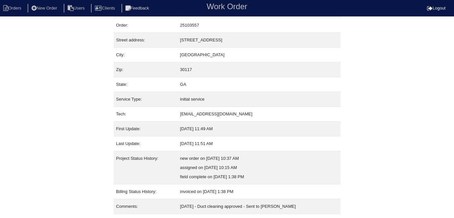
scroll to position [34, 0]
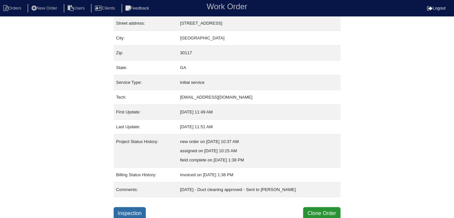
click at [135, 207] on link "Inspection" at bounding box center [130, 213] width 32 height 12
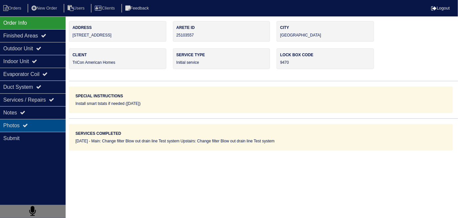
click at [27, 121] on div "Photos" at bounding box center [33, 125] width 66 height 13
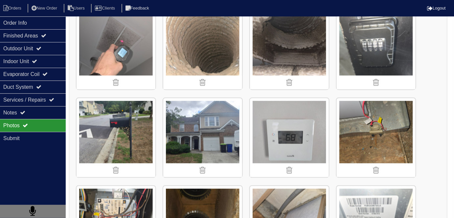
click at [196, 116] on img at bounding box center [202, 137] width 79 height 79
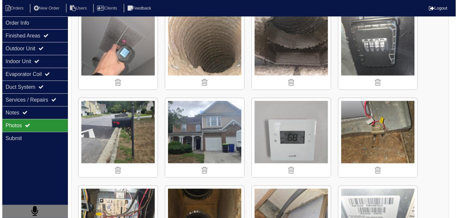
scroll to position [1074, 0]
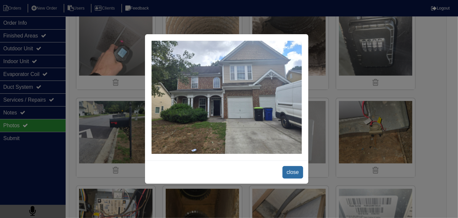
click at [289, 166] on span "close" at bounding box center [293, 172] width 21 height 12
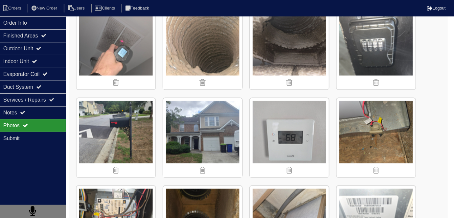
click at [109, 113] on img at bounding box center [115, 137] width 79 height 79
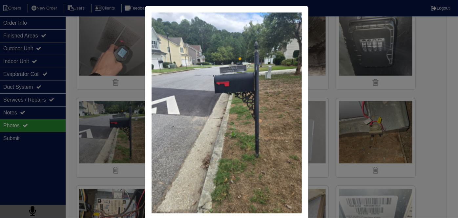
scroll to position [0, 0]
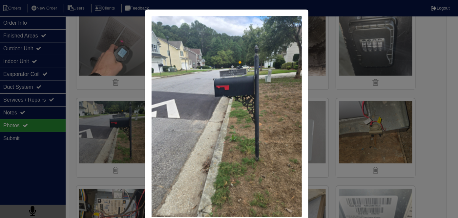
click at [257, 96] on img at bounding box center [227, 116] width 150 height 201
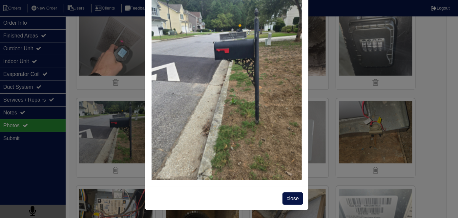
scroll to position [38, 0]
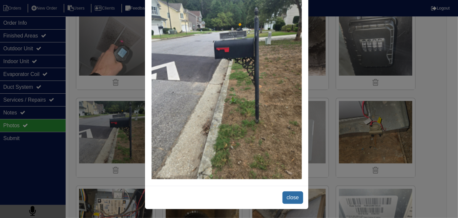
click at [284, 191] on span "close" at bounding box center [293, 197] width 21 height 12
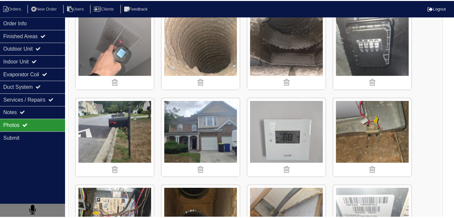
scroll to position [0, 0]
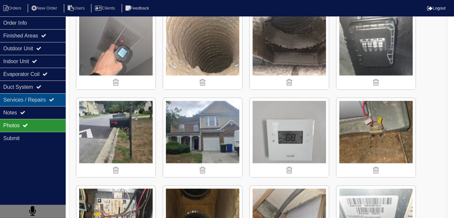
click at [28, 96] on div "Services / Repairs" at bounding box center [33, 99] width 66 height 13
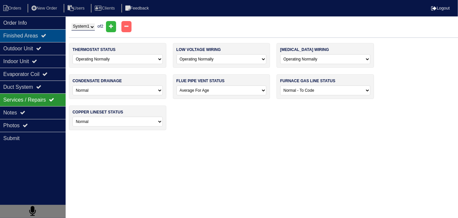
click at [26, 29] on div "Finished Areas" at bounding box center [33, 35] width 66 height 13
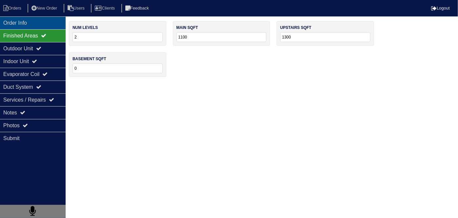
click at [26, 26] on div "Order Info" at bounding box center [33, 22] width 66 height 13
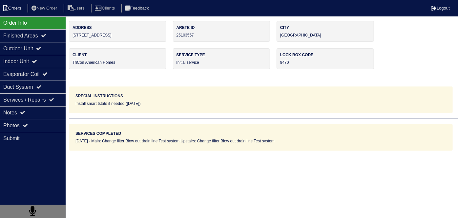
click at [20, 11] on li "Orders" at bounding box center [13, 8] width 27 height 9
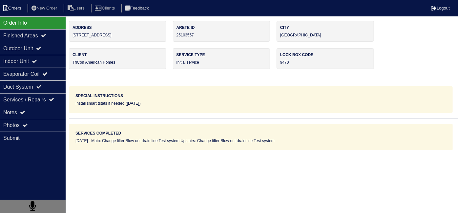
select select "15"
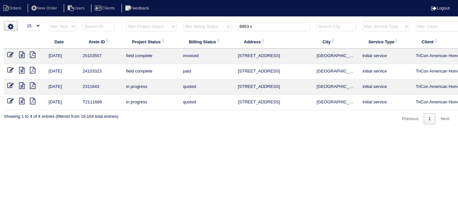
drag, startPoint x: 256, startPoint y: 29, endPoint x: 199, endPoint y: 14, distance: 58.9
click at [199, 21] on body "Orders New Order Users Clients Feedback Logout Orders New Order Users Clients M…" at bounding box center [229, 72] width 458 height 103
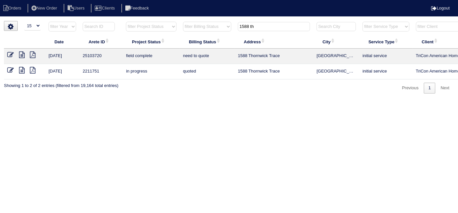
type input "1588 th"
click at [23, 53] on icon at bounding box center [22, 55] width 6 height 7
click at [11, 55] on icon at bounding box center [10, 55] width 7 height 7
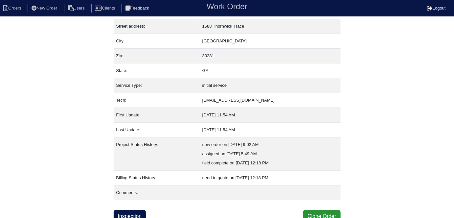
scroll to position [34, 0]
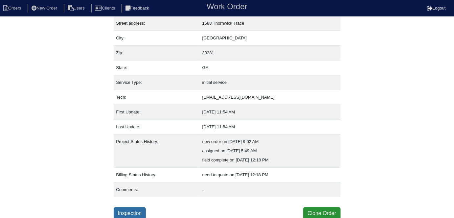
click at [131, 211] on link "Inspection" at bounding box center [130, 213] width 32 height 12
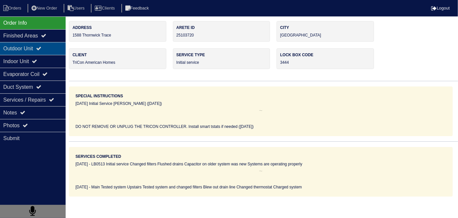
click at [41, 53] on div "Outdoor Unit" at bounding box center [33, 48] width 66 height 13
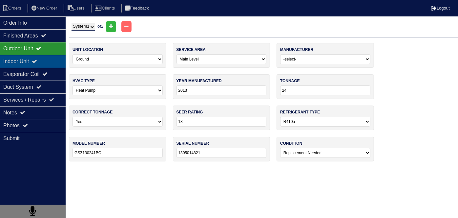
click at [37, 56] on div "Indoor Unit" at bounding box center [33, 61] width 66 height 13
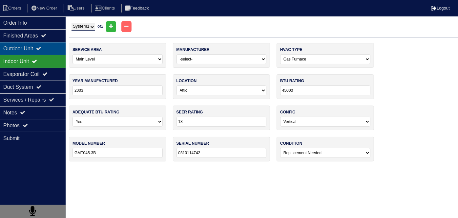
click at [35, 49] on div "Outdoor Unit" at bounding box center [33, 48] width 66 height 13
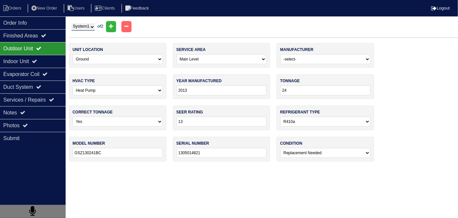
click at [92, 26] on select "System 1 System 2" at bounding box center [83, 26] width 23 height 7
click at [91, 26] on select "System 1 System 2" at bounding box center [83, 26] width 23 height 7
click at [18, 56] on div "Indoor Unit" at bounding box center [33, 61] width 66 height 13
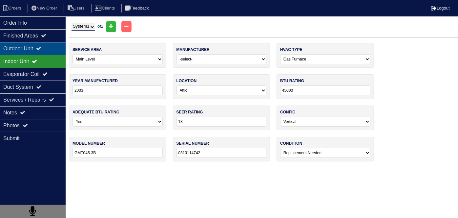
click at [24, 49] on div "Outdoor Unit" at bounding box center [33, 48] width 66 height 13
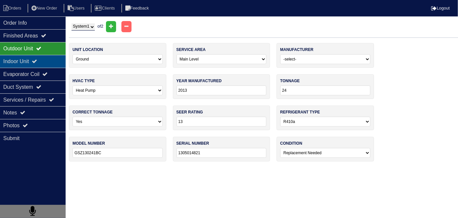
click at [22, 57] on div "Indoor Unit" at bounding box center [33, 61] width 66 height 13
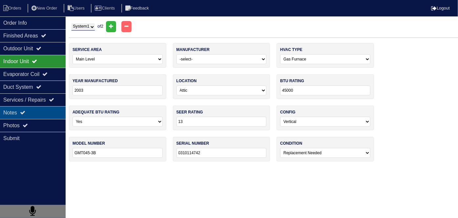
click at [14, 111] on div "Notes" at bounding box center [33, 112] width 66 height 13
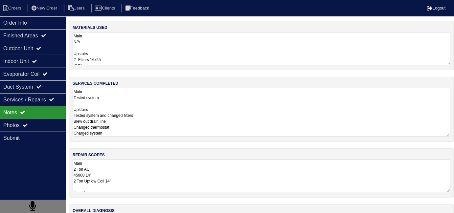
click at [201, 113] on textarea "Main Tested system Upstairs Tested system and changed filters Blew out drain li…" at bounding box center [261, 112] width 377 height 49
click at [204, 100] on textarea "Main Tested system Upstairs Tested system and changed filters Blew out drain li…" at bounding box center [261, 112] width 377 height 49
click at [218, 180] on textarea "Main 2 Ton AC 45000 14" 2 Ton Upflow Coil 14" Upstairs 45000 14" 2- Pan No Hole…" at bounding box center [261, 175] width 377 height 33
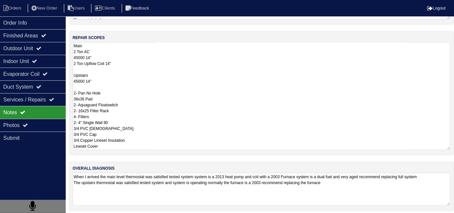
scroll to position [104, 0]
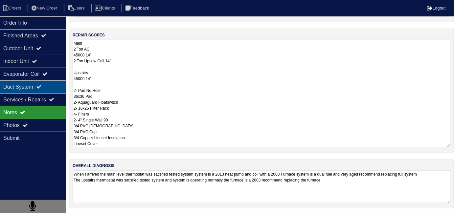
click at [30, 88] on div "Duct System" at bounding box center [33, 86] width 66 height 13
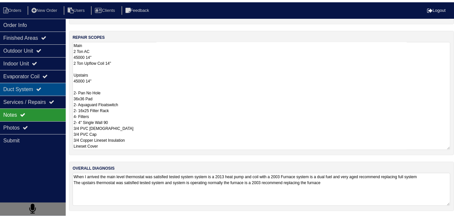
scroll to position [0, 0]
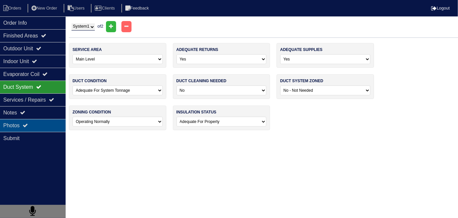
click at [32, 125] on div "Photos" at bounding box center [33, 125] width 66 height 13
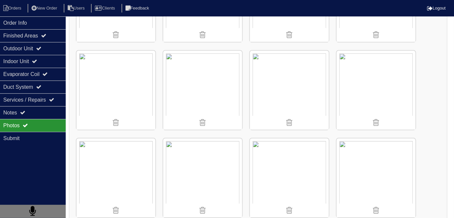
scroll to position [597, 0]
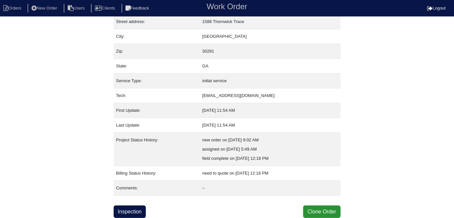
scroll to position [34, 0]
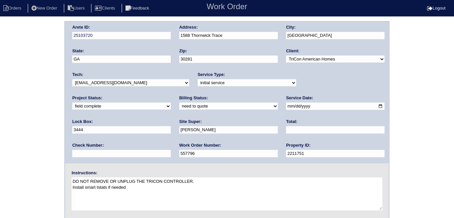
click at [179, 108] on select "need to quote quoted need to invoice invoiced paid warranty purchase order need…" at bounding box center [228, 105] width 98 height 7
select select "quoted"
click at [179, 102] on select "need to quote quoted need to invoice invoiced paid warranty purchase order need…" at bounding box center [228, 105] width 98 height 7
click at [286, 132] on input "text" at bounding box center [335, 130] width 98 height 8
type input "7790.00"
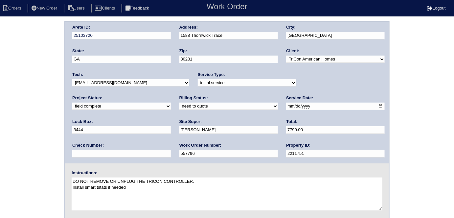
click at [0, 114] on div "Arete ID: 25103720 Address: 1588 Thornwick Trace City: [GEOGRAPHIC_DATA] State:…" at bounding box center [227, 154] width 454 height 266
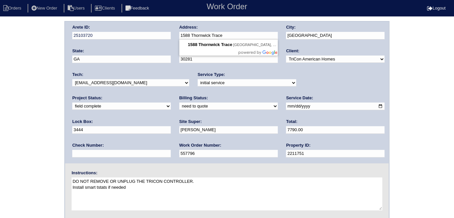
drag, startPoint x: 229, startPoint y: 36, endPoint x: 178, endPoint y: 35, distance: 50.9
click at [178, 35] on div "Arete ID: 25103720 Address: 1588 Thornwick Trace City: [GEOGRAPHIC_DATA] State:…" at bounding box center [227, 92] width 324 height 141
click at [13, 136] on div "Arete ID: 25103720 Address: 1588 Thornwick Trace City: [GEOGRAPHIC_DATA] State:…" at bounding box center [227, 154] width 454 height 266
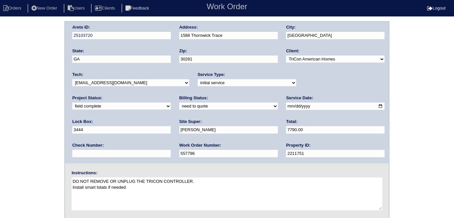
click at [41, 80] on div "Arete ID: 25103720 Address: 1588 Thornwick Trace City: [GEOGRAPHIC_DATA] State:…" at bounding box center [227, 154] width 454 height 266
drag, startPoint x: 29, startPoint y: 82, endPoint x: 36, endPoint y: 118, distance: 36.2
click at [29, 86] on div "Arete ID: 25103720 Address: 1588 Thornwick Trace City: [GEOGRAPHIC_DATA] State:…" at bounding box center [227, 154] width 454 height 266
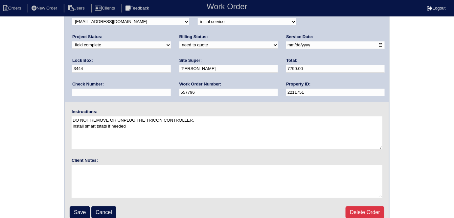
scroll to position [67, 0]
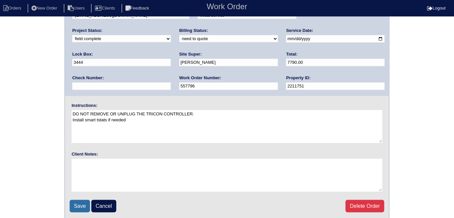
click at [76, 202] on input "Save" at bounding box center [80, 206] width 20 height 12
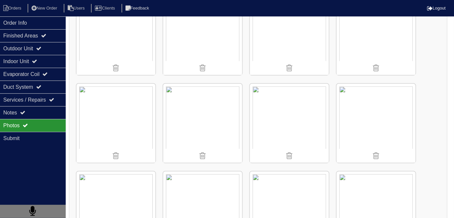
scroll to position [183, 0]
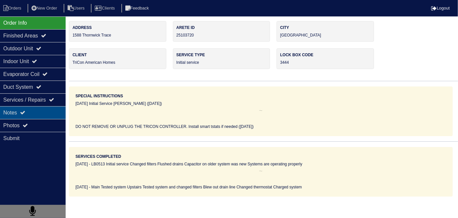
click at [17, 117] on div "Notes" at bounding box center [33, 112] width 66 height 13
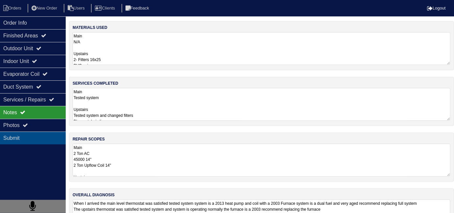
scroll to position [26, 0]
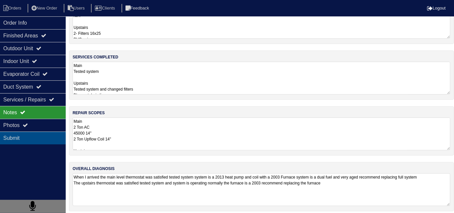
click at [24, 132] on div "Submit" at bounding box center [33, 138] width 66 height 13
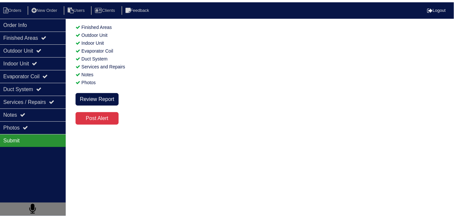
scroll to position [0, 0]
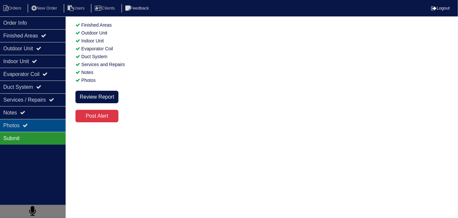
click at [25, 125] on icon at bounding box center [25, 124] width 5 height 5
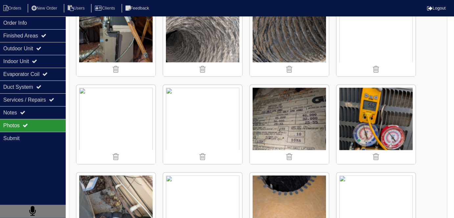
scroll to position [298, 0]
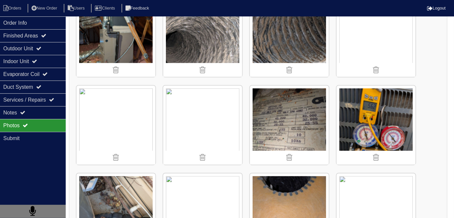
click at [40, 112] on div "Notes" at bounding box center [33, 112] width 66 height 13
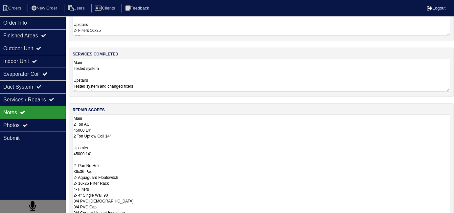
click at [161, 125] on textarea "Main 2 Ton AC 45000 14" 2 Ton Upflow Coil 14" Upstairs 45000 14" 2- Pan No Hole…" at bounding box center [261, 169] width 377 height 108
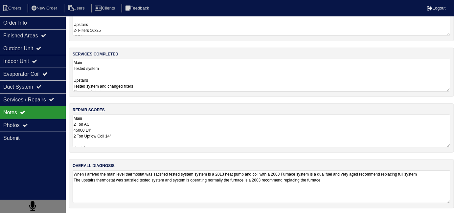
scroll to position [104, 0]
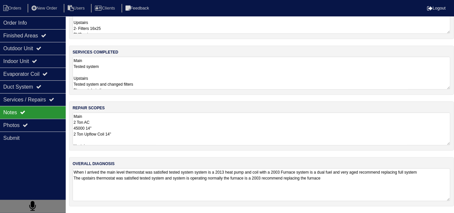
click at [174, 113] on textarea "Main 2 Ton AC 45000 14" 2 Ton Upflow Coil 14" Upstairs 45000 14" 2- Pan No Hole…" at bounding box center [261, 129] width 377 height 33
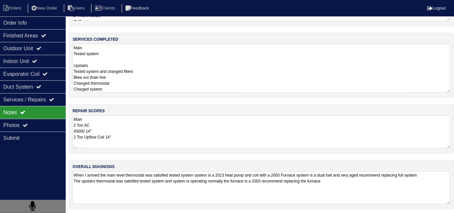
click at [182, 54] on textarea "Main Tested system Upstairs Tested system and changed filters Blew out drain li…" at bounding box center [261, 68] width 377 height 49
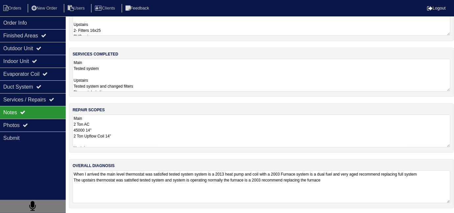
scroll to position [41, 0]
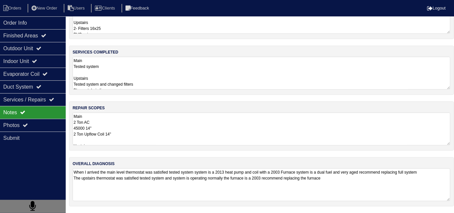
click at [133, 124] on textarea "Main 2 Ton AC 45000 14" 2 Ton Upflow Coil 14" Upstairs 45000 14" 2- Pan No Hole…" at bounding box center [261, 129] width 377 height 33
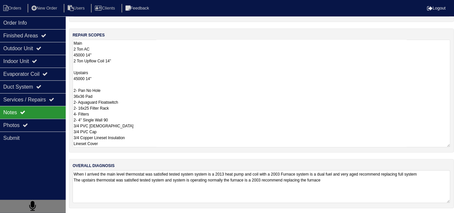
scroll to position [29, 0]
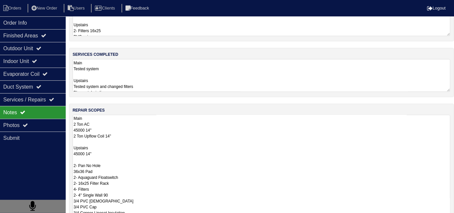
click at [175, 128] on textarea "Main 2 Ton AC 45000 14" 2 Ton Upflow Coil 14" Upstairs 45000 14" 2- Pan No Hole…" at bounding box center [261, 169] width 377 height 108
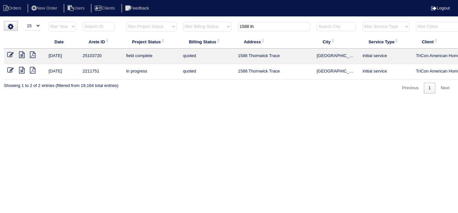
select select "15"
drag, startPoint x: 264, startPoint y: 29, endPoint x: 211, endPoint y: 26, distance: 52.9
click at [211, 26] on tr "filter Year -- Any Year -- 2025 2024 2023 2022 2021 2020 2019 filter Project St…" at bounding box center [288, 27] width 569 height 13
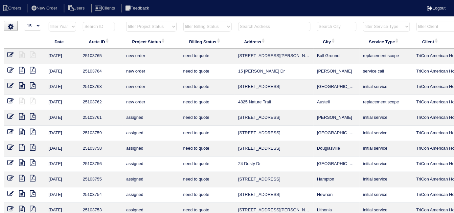
click at [245, 28] on input "text" at bounding box center [274, 26] width 72 height 9
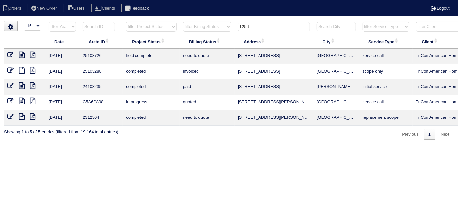
type input "125 t"
click at [23, 56] on icon at bounding box center [22, 55] width 6 height 7
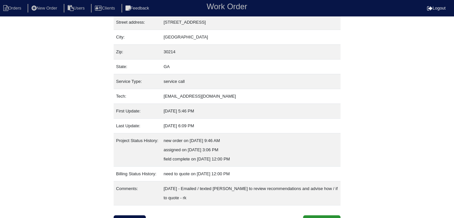
scroll to position [44, 0]
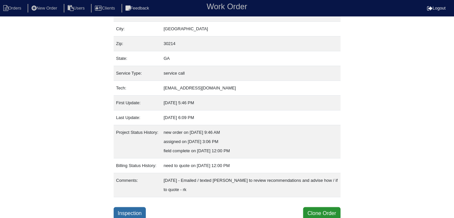
click at [131, 210] on link "Inspection" at bounding box center [130, 213] width 32 height 12
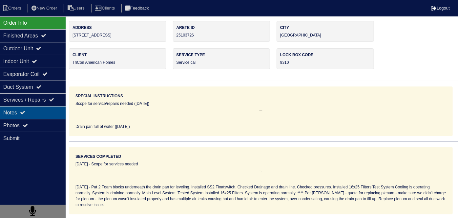
click at [13, 116] on div "Notes" at bounding box center [33, 112] width 66 height 13
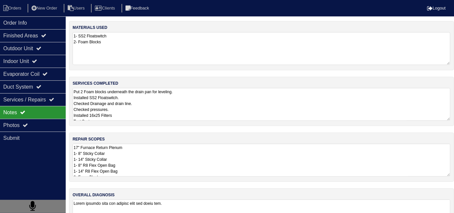
click at [186, 162] on textarea "17" Furnace Return Plenum 1- 8" Sticky Collar 1- 14" Sticky Collar 1- 8" R8 Fle…" at bounding box center [261, 160] width 377 height 33
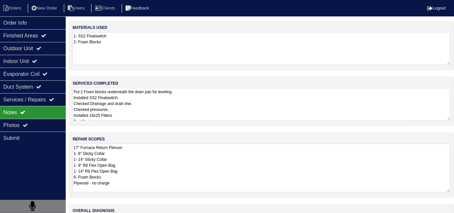
click at [188, 115] on textarea "Put 2 Foam blocks underneath the drain pan for leveling. Installed SS2 Floatswi…" at bounding box center [261, 104] width 377 height 33
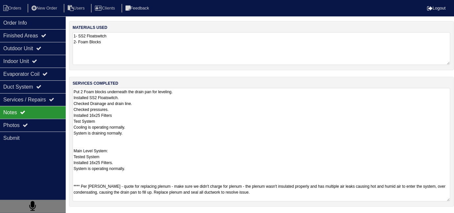
click at [193, 173] on textarea "Put 2 Foam blocks underneath the drain pan for leveling. Installed SS2 Floatswi…" at bounding box center [261, 145] width 377 height 114
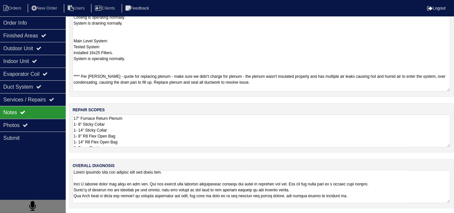
scroll to position [2, 0]
click at [175, 142] on textarea "17" Furnace Return Plenum 1- 8" Sticky Collar 1- 14" Sticky Collar 1- 8" R8 Fle…" at bounding box center [261, 131] width 377 height 33
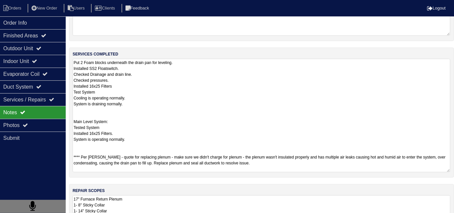
click at [188, 85] on textarea "Put 2 Foam blocks underneath the drain pan for leveling. Installed SS2 Floatswi…" at bounding box center [261, 116] width 377 height 114
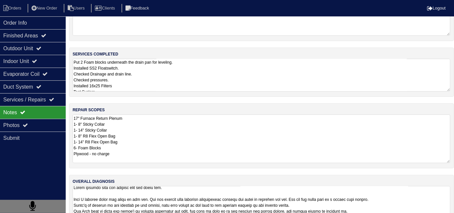
click at [211, 195] on div "materials used 1- SS2 Floatswitch 2- Foam Blocks services completed Put 2 Foam …" at bounding box center [261, 111] width 385 height 239
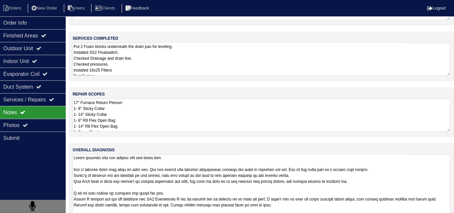
scroll to position [0, 0]
click at [392, 193] on textarea at bounding box center [261, 194] width 377 height 78
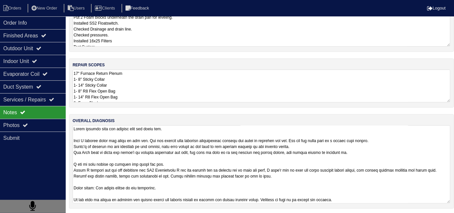
scroll to position [29, 0]
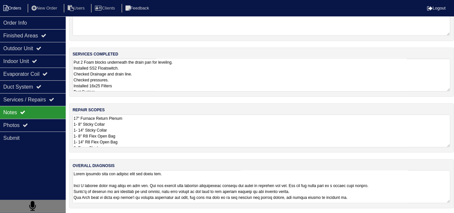
click at [16, 10] on li "Orders" at bounding box center [13, 8] width 27 height 9
click at [18, 11] on li "Orders" at bounding box center [13, 8] width 27 height 9
select select "15"
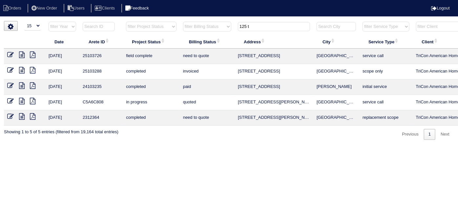
drag, startPoint x: 264, startPoint y: 23, endPoint x: 166, endPoint y: 7, distance: 99.2
click at [170, 21] on body "Orders New Order Users Clients Feedback Logout Orders New Order Users Clients M…" at bounding box center [229, 80] width 458 height 119
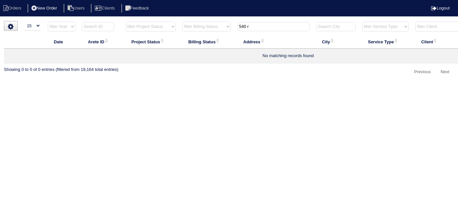
type input "540 r"
click at [50, 7] on li "New Order" at bounding box center [45, 8] width 35 height 9
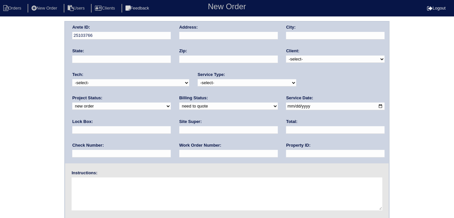
click at [231, 37] on input "text" at bounding box center [228, 36] width 98 height 8
click at [192, 36] on input "540 rabbits run" at bounding box center [228, 36] width 98 height 8
click at [0, 104] on div "Arete ID: 25103766 Address: 540 Rabbits run City: State: Zip: Client: -select- …" at bounding box center [227, 154] width 454 height 266
click at [209, 36] on input "540 Rabbits run" at bounding box center [228, 36] width 98 height 8
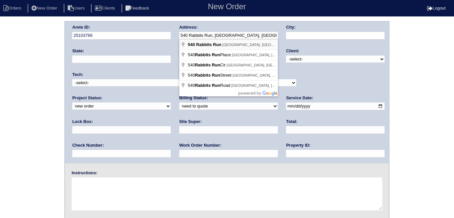
type input "540 Rabbits Run"
type input "[GEOGRAPHIC_DATA]"
type input "GA"
type input "30214"
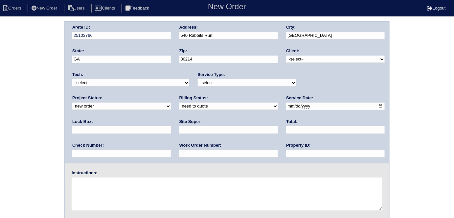
click at [291, 57] on select "-select- TriCon American Homes American Homes 4 Rent First Key Homes Zillow The…" at bounding box center [335, 58] width 98 height 7
select select "1"
click at [286, 55] on select "-select- TriCon American Homes American Homes 4 Rent First Key Homes Zillow The…" at bounding box center [335, 58] width 98 height 7
drag, startPoint x: 251, startPoint y: 82, endPoint x: 244, endPoint y: 85, distance: 7.3
click at [251, 82] on select "-select- initial service basic service maintenance call replacement scope servi…" at bounding box center [247, 82] width 98 height 7
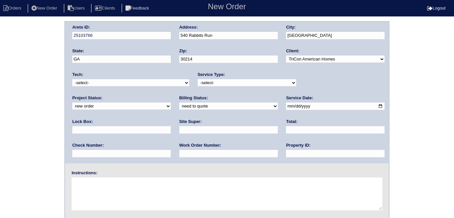
select select "initial service"
click at [198, 79] on select "-select- initial service basic service maintenance call replacement scope servi…" at bounding box center [247, 82] width 98 height 7
drag, startPoint x: 291, startPoint y: 106, endPoint x: 293, endPoint y: 109, distance: 3.5
click at [171, 126] on input "text" at bounding box center [121, 130] width 98 height 8
type input "9470"
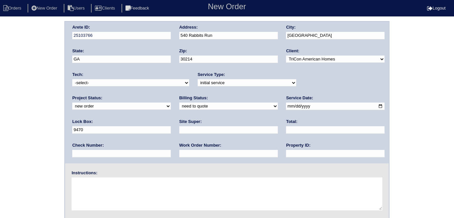
click at [286, 106] on input "date" at bounding box center [335, 106] width 98 height 8
type input "2025-10-13"
drag, startPoint x: 199, startPoint y: 155, endPoint x: 200, endPoint y: 139, distance: 16.1
click at [286, 154] on input "text" at bounding box center [335, 154] width 98 height 8
type input "N/A"
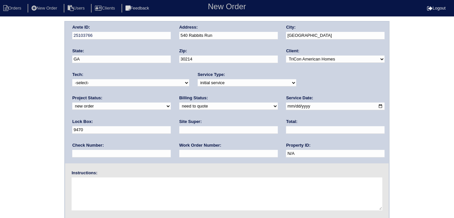
click at [179, 126] on input "text" at bounding box center [228, 130] width 98 height 8
type input "Patrick Thompson"
click at [179, 154] on input "text" at bounding box center [228, 154] width 98 height 8
type input "559150"
click at [108, 181] on textarea at bounding box center [227, 193] width 310 height 33
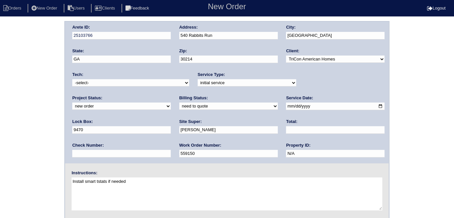
type textarea "Install smart tstats if needed"
click at [166, 34] on div "Arete ID: 25103766 Address: 540 Rabbits Run City: Fayetteville State: GA Zip: 3…" at bounding box center [227, 92] width 324 height 141
click at [0, 94] on div "Arete ID: 25103766 Address: 540 Rabbits Run City: Fayetteville State: GA Zip: 3…" at bounding box center [227, 154] width 454 height 266
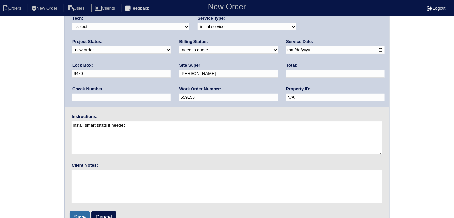
scroll to position [67, 0]
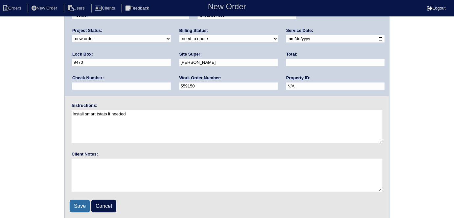
click at [75, 204] on input "Save" at bounding box center [80, 206] width 20 height 12
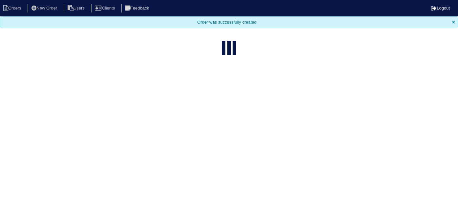
select select "15"
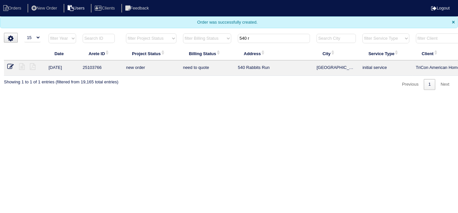
drag, startPoint x: 258, startPoint y: 41, endPoint x: 92, endPoint y: 4, distance: 170.5
click at [122, 16] on body "Orders New Order Users Clients Feedback Logout Orders New Order Users Clients M…" at bounding box center [229, 45] width 458 height 90
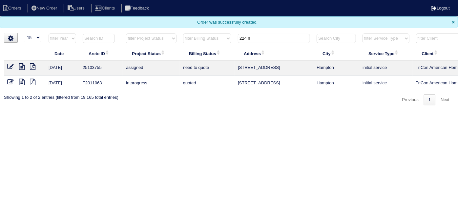
type input "224 h"
click at [10, 66] on icon at bounding box center [10, 66] width 7 height 7
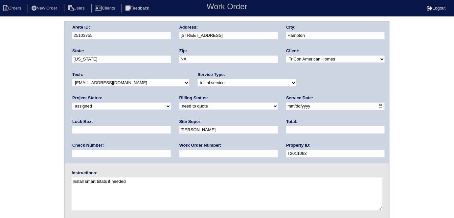
click at [179, 153] on input "text" at bounding box center [228, 154] width 98 height 8
type input "559161"
click at [43, 79] on div "Arete ID: 25103755 Address: 224 Hedgewood Drive City: Hampton State: Georgia Zi…" at bounding box center [227, 154] width 454 height 266
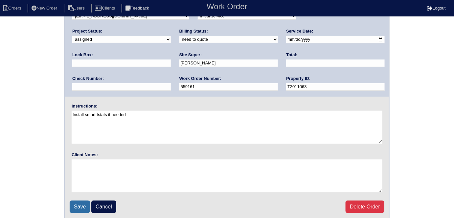
scroll to position [67, 0]
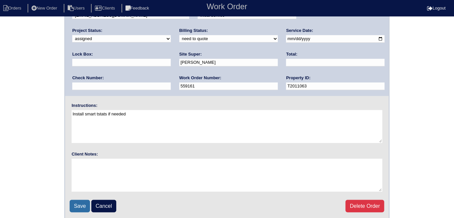
click at [79, 203] on input "Save" at bounding box center [80, 206] width 20 height 12
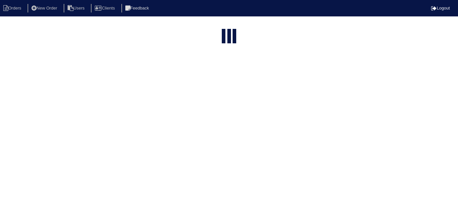
select select "15"
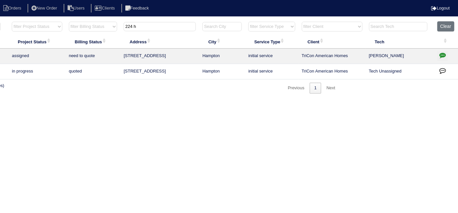
click at [445, 55] on icon "button" at bounding box center [442, 55] width 7 height 7
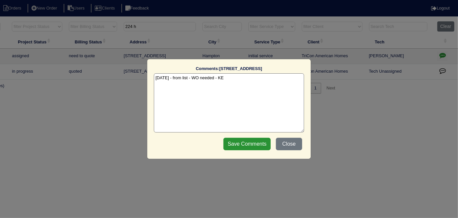
drag, startPoint x: 222, startPoint y: 79, endPoint x: 194, endPoint y: 78, distance: 28.6
click at [194, 78] on textarea "10/10/25 - from list - WO needed - KE" at bounding box center [229, 102] width 150 height 59
type textarea "10/10/25 - from list - KE"
click at [255, 145] on input "Save Comments" at bounding box center [246, 144] width 47 height 12
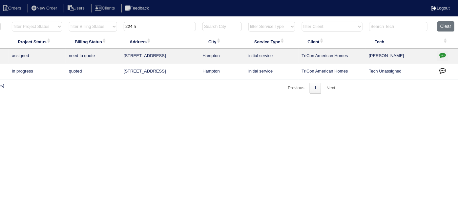
click at [128, 24] on input "224 h" at bounding box center [160, 26] width 72 height 9
drag, startPoint x: 153, startPoint y: 26, endPoint x: 0, endPoint y: 3, distance: 154.3
click at [0, 21] on body "Orders New Order Users Clients Feedback Logout Orders New Order Users Clients M…" at bounding box center [115, 57] width 458 height 73
type input "1316"
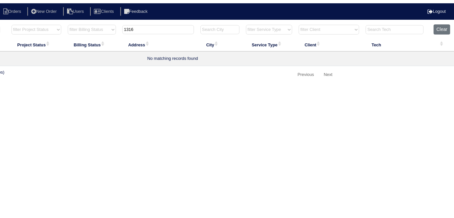
scroll to position [0, 0]
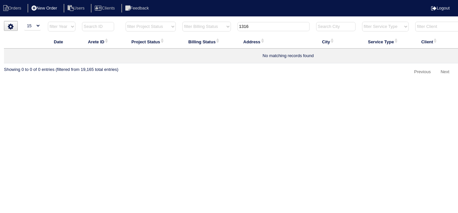
click at [48, 6] on li "New Order" at bounding box center [45, 8] width 35 height 9
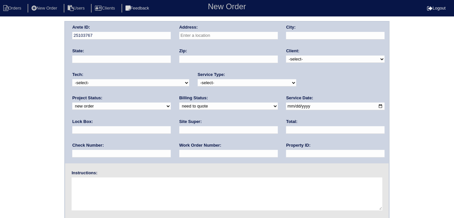
click at [189, 36] on input "text" at bounding box center [228, 36] width 98 height 8
type input "1316 Crosswind Pl"
type input "[PERSON_NAME]"
type input "GA"
type input "30252"
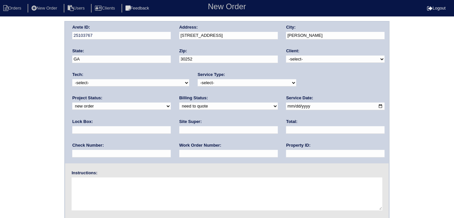
click at [295, 59] on select "-select- TriCon American Homes American Homes 4 Rent First Key Homes Zillow The…" at bounding box center [335, 58] width 98 height 7
select select "1"
click at [286, 55] on select "-select- TriCon American Homes American Homes 4 Rent First Key Homes Zillow The…" at bounding box center [335, 58] width 98 height 7
click at [220, 85] on select "-select- initial service basic service maintenance call replacement scope servi…" at bounding box center [247, 82] width 98 height 7
select select "initial service"
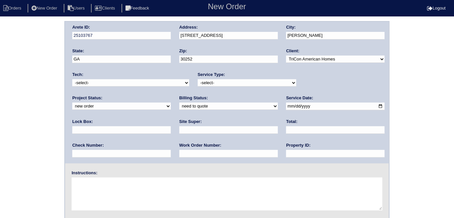
click at [198, 79] on select "-select- initial service basic service maintenance call replacement scope servi…" at bounding box center [247, 82] width 98 height 7
drag, startPoint x: 305, startPoint y: 109, endPoint x: 314, endPoint y: 115, distance: 11.1
click at [171, 126] on input "text" at bounding box center [121, 130] width 98 height 8
type input "9310"
click at [286, 105] on input "date" at bounding box center [335, 106] width 98 height 8
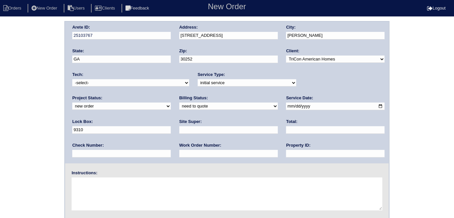
type input "2025-10-13"
click at [286, 157] on div "Property ID:" at bounding box center [335, 151] width 98 height 18
click at [286, 152] on input "text" at bounding box center [335, 154] width 98 height 8
type input "N/A"
click at [179, 129] on input "text" at bounding box center [228, 130] width 98 height 8
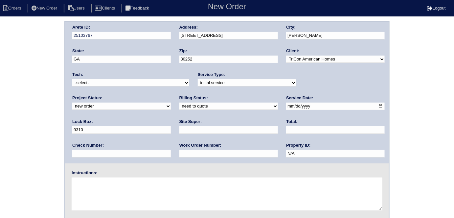
click at [179, 132] on input "text" at bounding box center [228, 130] width 98 height 8
click at [179, 126] on input "text" at bounding box center [228, 130] width 98 height 8
type input "Jerome Middlebrooks"
click at [179, 154] on input "text" at bounding box center [228, 154] width 98 height 8
type input "559175"
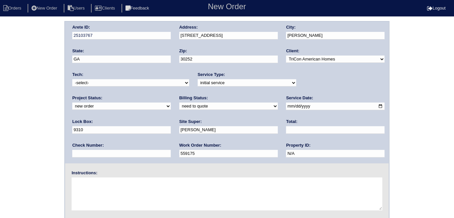
click at [127, 186] on textarea at bounding box center [227, 193] width 310 height 33
click at [87, 196] on textarea at bounding box center [227, 193] width 310 height 33
type textarea "Install smart tstats if needed"
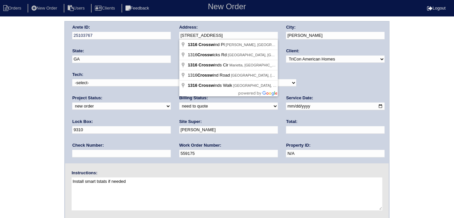
drag, startPoint x: 227, startPoint y: 35, endPoint x: 175, endPoint y: 39, distance: 52.6
click at [175, 39] on div "Arete ID: 25103767 Address: 1316 Crosswind Pl City: McDonough State: GA Zip: 30…" at bounding box center [227, 92] width 324 height 141
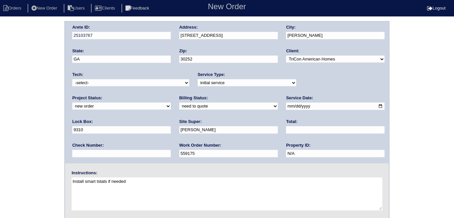
click at [36, 51] on div "Arete ID: 25103767 Address: 1316 Crosswind Pl City: McDonough State: GA Zip: 30…" at bounding box center [227, 154] width 454 height 266
drag, startPoint x: 27, startPoint y: 133, endPoint x: 29, endPoint y: 137, distance: 3.5
click at [27, 133] on div "Arete ID: 25103767 Address: 1316 Crosswind Pl City: McDonough State: GA Zip: 30…" at bounding box center [227, 154] width 454 height 266
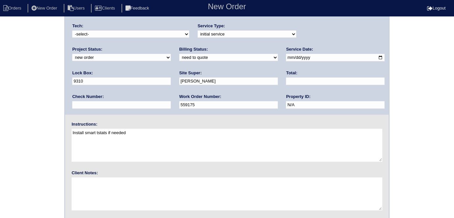
scroll to position [67, 0]
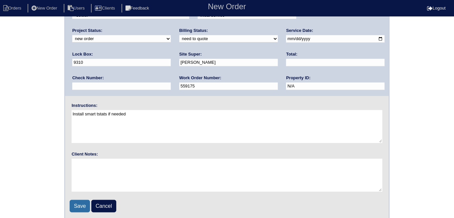
click at [72, 201] on input "Save" at bounding box center [80, 206] width 20 height 12
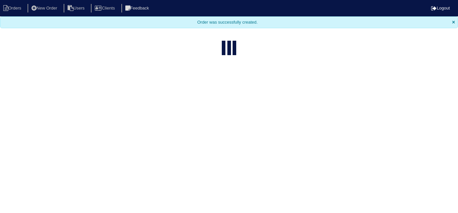
select select "15"
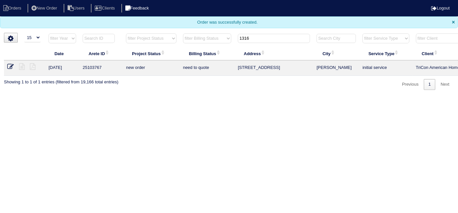
drag, startPoint x: 255, startPoint y: 39, endPoint x: 137, endPoint y: 6, distance: 122.7
click at [151, 14] on body "Orders New Order Users Clients Feedback Logout Orders New Order Users Clients M…" at bounding box center [229, 45] width 458 height 90
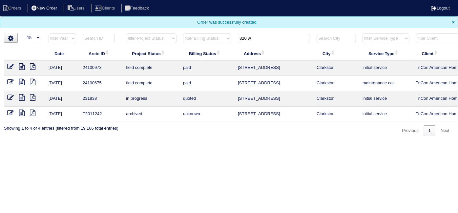
type input "820 w"
click at [46, 11] on li "New Order" at bounding box center [45, 8] width 35 height 9
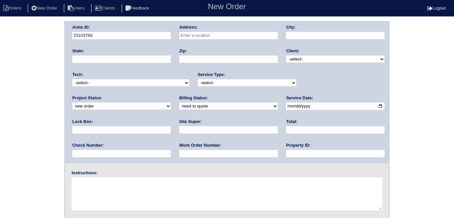
click at [194, 36] on input "text" at bounding box center [228, 36] width 98 height 8
type input "820 Wisdom Ct"
type input "Norcross"
type input "GA"
type input "30093"
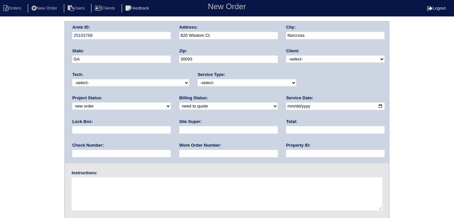
click at [287, 56] on select "-select- TriCon American Homes American Homes 4 Rent First Key Homes Zillow The…" at bounding box center [335, 58] width 98 height 7
select select "1"
click at [286, 55] on select "-select- TriCon American Homes American Homes 4 Rent First Key Homes Zillow The…" at bounding box center [335, 58] width 98 height 7
click at [222, 84] on select "-select- initial service basic service maintenance call replacement scope servi…" at bounding box center [247, 82] width 98 height 7
select select "initial service"
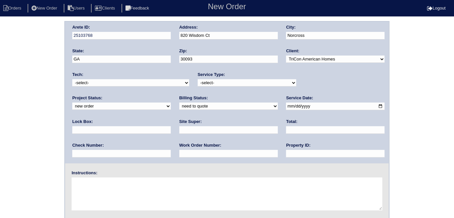
click at [198, 79] on select "-select- initial service basic service maintenance call replacement scope servi…" at bounding box center [247, 82] width 98 height 7
click at [171, 118] on div "Lock Box:" at bounding box center [121, 127] width 98 height 18
click at [171, 126] on input "text" at bounding box center [121, 130] width 98 height 8
type input "9310"
click at [286, 105] on input "date" at bounding box center [335, 106] width 98 height 8
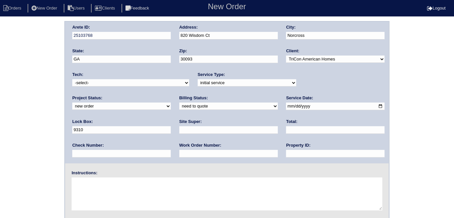
type input "2025-10-13"
drag, startPoint x: 199, startPoint y: 154, endPoint x: 203, endPoint y: 142, distance: 12.5
click at [286, 154] on input "text" at bounding box center [335, 154] width 98 height 8
type input "N/A"
click at [179, 131] on input "text" at bounding box center [228, 130] width 98 height 8
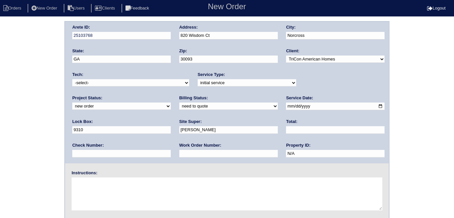
drag, startPoint x: 125, startPoint y: 127, endPoint x: 62, endPoint y: 121, distance: 63.6
click at [62, 121] on div "Arete ID: 25103768 Address: 820 Wisdom Ct City: Norcross State: GA Zip: 30093 C…" at bounding box center [227, 154] width 454 height 266
type input "Craig Womack"
click at [179, 156] on input "text" at bounding box center [228, 154] width 98 height 8
type input "559187"
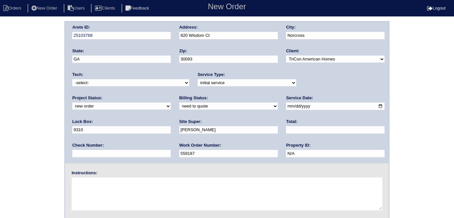
click at [105, 182] on textarea at bounding box center [227, 193] width 310 height 33
type textarea "install smart tstats"
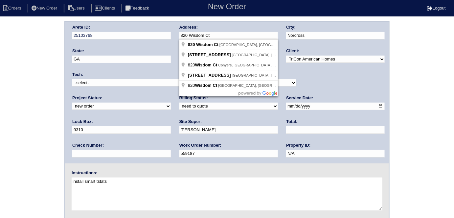
drag, startPoint x: 224, startPoint y: 39, endPoint x: 177, endPoint y: 38, distance: 47.9
click at [177, 38] on div "Arete ID: 25103768 Address: 820 Wisdom Ct City: Norcross State: GA Zip: 30093 C…" at bounding box center [227, 92] width 324 height 141
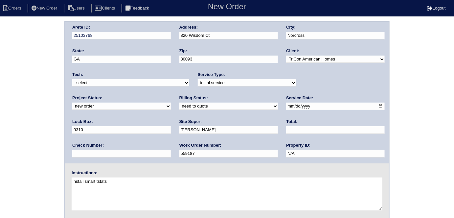
click at [0, 37] on div "Arete ID: 25103768 Address: 820 Wisdom Ct City: Norcross State: GA Zip: 30093 C…" at bounding box center [227, 154] width 454 height 266
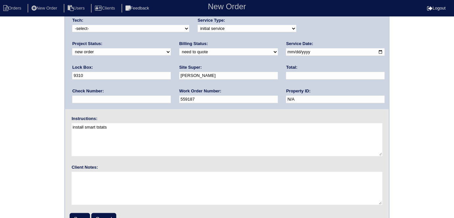
scroll to position [67, 0]
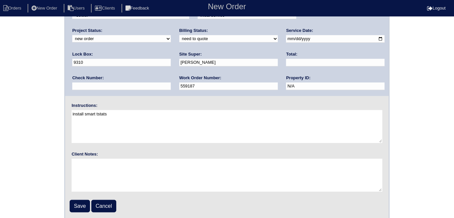
click at [82, 207] on input "Save" at bounding box center [80, 206] width 20 height 12
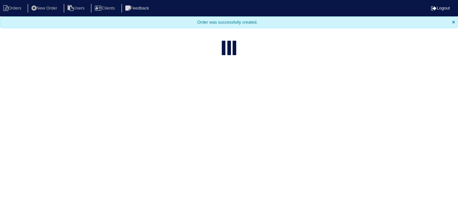
select select "15"
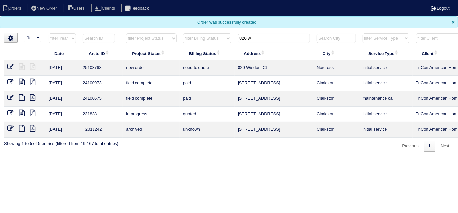
drag, startPoint x: 276, startPoint y: 39, endPoint x: 157, endPoint y: 34, distance: 119.5
click at [159, 35] on tr "filter Year -- Any Year -- 2025 2024 2023 2022 2021 2020 2019 filter Project St…" at bounding box center [288, 39] width 569 height 13
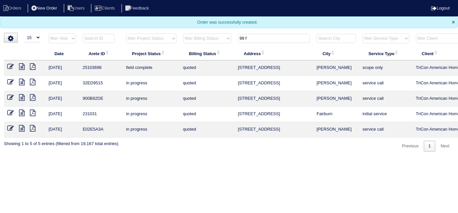
type input "99 f"
click at [11, 64] on icon at bounding box center [10, 66] width 7 height 7
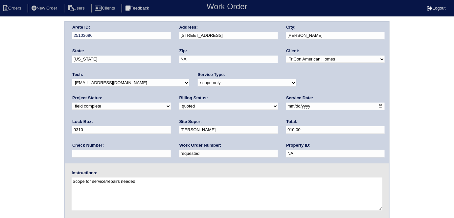
drag, startPoint x: 99, startPoint y: 154, endPoint x: 0, endPoint y: 100, distance: 112.5
click at [0, 128] on div "Arete ID: 25103696 Address: [STREET_ADDRESS] City: [PERSON_NAME] State: [US_STA…" at bounding box center [227, 154] width 454 height 266
type input "559204"
click at [39, 84] on div "Arete ID: 25103696 Address: [STREET_ADDRESS] City: [PERSON_NAME] State: [US_STA…" at bounding box center [227, 154] width 454 height 266
click at [171, 102] on select "new order assigned in progress field complete need to schedule admin review arc…" at bounding box center [121, 105] width 98 height 7
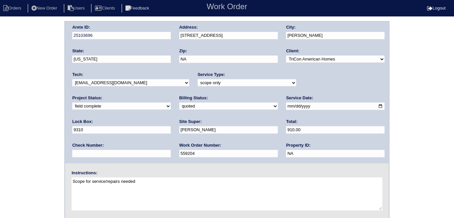
select select "need to schedule"
click at [171, 102] on select "new order assigned in progress field complete need to schedule admin review arc…" at bounding box center [121, 105] width 98 height 7
click at [286, 103] on input "2025-10-08" at bounding box center [335, 106] width 98 height 8
type input "2025-10-14"
click at [33, 155] on div "Arete ID: 25103696 Address: 99 Floresta Drive City: McDonough State: Georgia Zi…" at bounding box center [227, 154] width 454 height 266
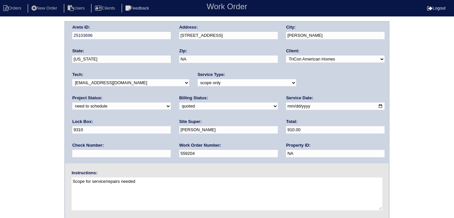
click at [0, 92] on div "Arete ID: 25103696 Address: 99 Floresta Drive City: McDonough State: Georgia Zi…" at bounding box center [227, 154] width 454 height 266
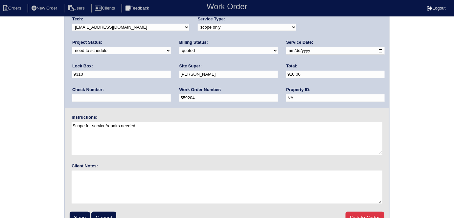
scroll to position [67, 0]
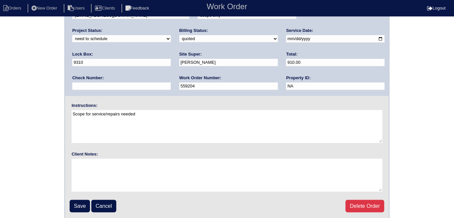
click at [179, 35] on select "need to quote quoted need to invoice invoiced paid warranty purchase order need…" at bounding box center [228, 38] width 98 height 7
select select "need to invoice"
click at [179, 35] on select "need to quote quoted need to invoice invoiced paid warranty purchase order need…" at bounding box center [228, 38] width 98 height 7
drag, startPoint x: 39, startPoint y: 82, endPoint x: 36, endPoint y: 87, distance: 5.2
click at [37, 84] on div "Arete ID: 25103696 Address: 99 Floresta Drive City: McDonough State: Georgia Zi…" at bounding box center [227, 87] width 454 height 266
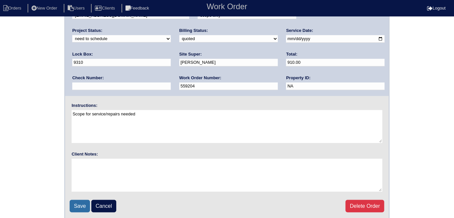
click at [82, 205] on input "Save" at bounding box center [80, 206] width 20 height 12
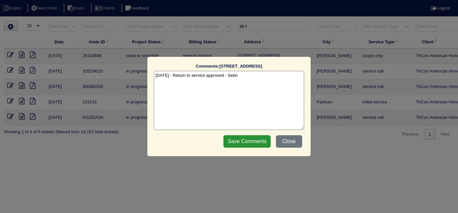
select select "15"
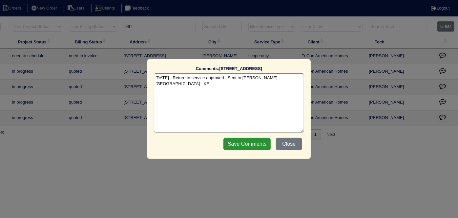
type textarea "[DATE] - Return to service approved - Sent to [PERSON_NAME], [GEOGRAPHIC_DATA] …"
click at [240, 136] on div "Save Comments Close" at bounding box center [263, 144] width 83 height 16
drag, startPoint x: 236, startPoint y: 141, endPoint x: 439, endPoint y: 87, distance: 209.8
click at [236, 141] on input "Save Comments" at bounding box center [246, 144] width 47 height 12
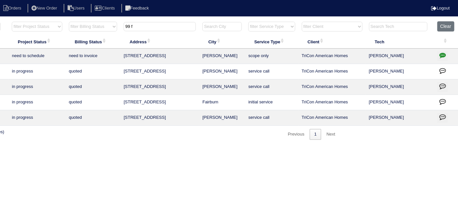
drag, startPoint x: 174, startPoint y: 27, endPoint x: 0, endPoint y: 0, distance: 176.4
click at [0, 17] on html "Orders New Order Users Clients Feedback Logout Orders New Order Users Clients M…" at bounding box center [115, 73] width 458 height 146
type input "3703"
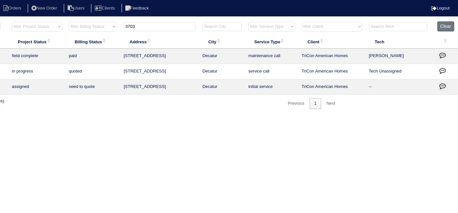
scroll to position [0, 0]
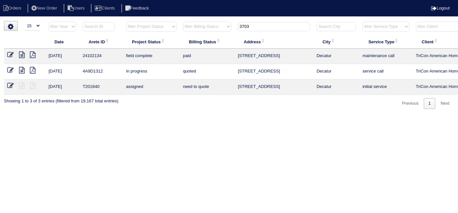
click at [22, 55] on icon at bounding box center [22, 55] width 6 height 7
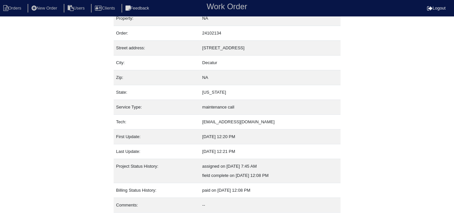
scroll to position [25, 0]
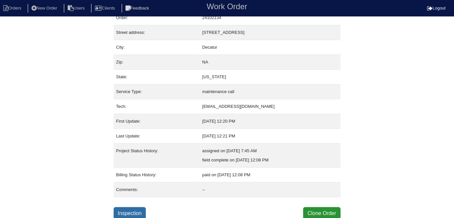
click at [129, 207] on link "Inspection" at bounding box center [130, 213] width 32 height 12
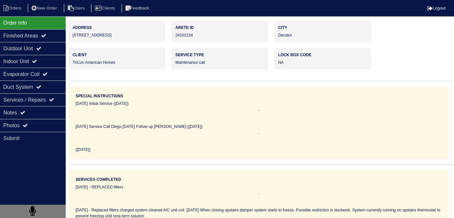
click at [41, 48] on icon at bounding box center [38, 48] width 5 height 5
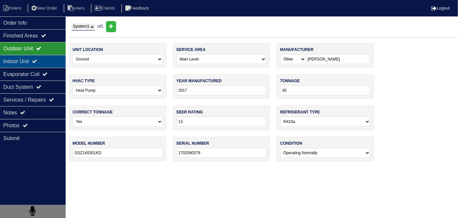
click at [36, 57] on div "Indoor Unit" at bounding box center [33, 61] width 66 height 13
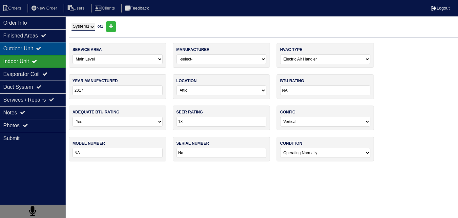
click at [40, 48] on div "Outdoor Unit" at bounding box center [33, 48] width 66 height 13
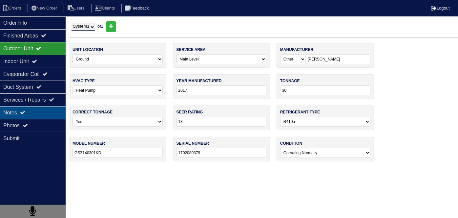
click at [30, 107] on div "Notes" at bounding box center [33, 112] width 66 height 13
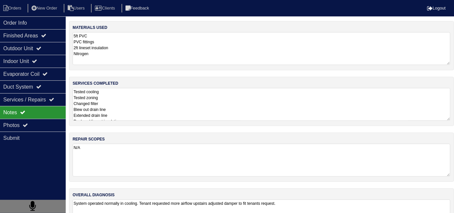
drag, startPoint x: 166, startPoint y: 102, endPoint x: 162, endPoint y: 102, distance: 3.6
click at [166, 102] on textarea "Tested cooling Tested zoning Changed filter Blew out drain line Extended drain …" at bounding box center [261, 104] width 377 height 33
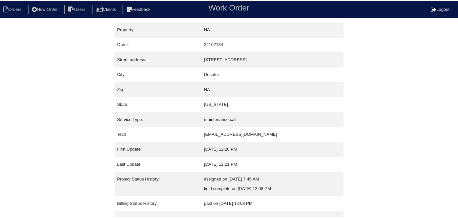
scroll to position [25, 0]
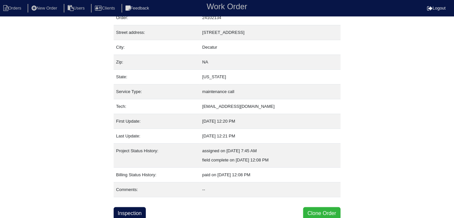
click at [317, 213] on button "Clone Order" at bounding box center [321, 213] width 37 height 12
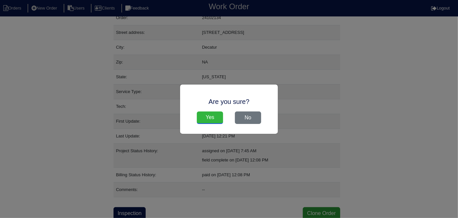
click at [217, 111] on input "Yes" at bounding box center [210, 117] width 26 height 12
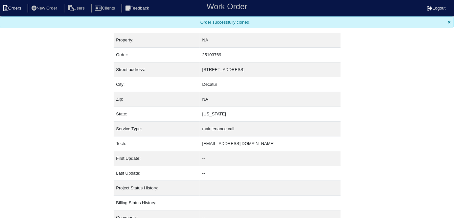
click at [18, 10] on li "Orders" at bounding box center [13, 8] width 27 height 9
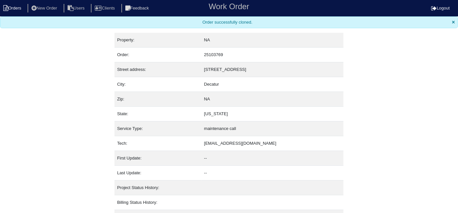
select select "15"
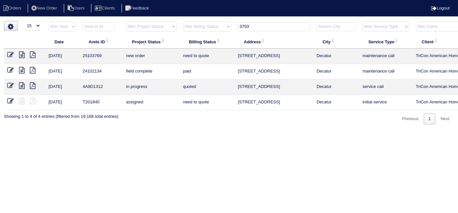
click at [13, 54] on icon at bounding box center [10, 55] width 7 height 7
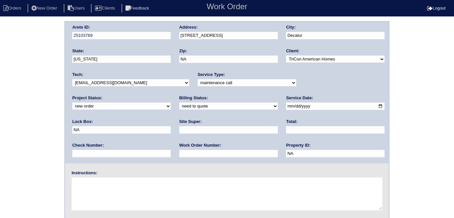
drag, startPoint x: 211, startPoint y: 79, endPoint x: 208, endPoint y: 84, distance: 5.6
click at [211, 79] on select "-select- initial service basic service maintenance call replacement scope servi…" at bounding box center [247, 82] width 98 height 7
select select "initial service"
click at [198, 79] on select "-select- initial service basic service maintenance call replacement scope servi…" at bounding box center [247, 82] width 98 height 7
click at [179, 152] on input "text" at bounding box center [228, 154] width 98 height 8
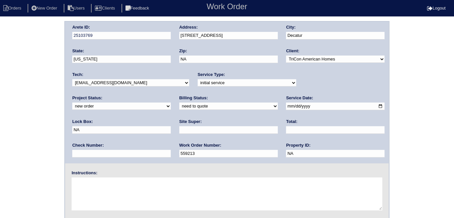
type input "559213"
click at [171, 118] on div "Lock Box: NA" at bounding box center [121, 127] width 98 height 18
drag, startPoint x: 289, startPoint y: 108, endPoint x: 262, endPoint y: 106, distance: 27.7
click at [263, 106] on div "Arete ID: 25103769 Address: [STREET_ADDRESS] City: [GEOGRAPHIC_DATA] State: [US…" at bounding box center [227, 92] width 324 height 141
click at [179, 128] on input "text" at bounding box center [228, 130] width 98 height 8
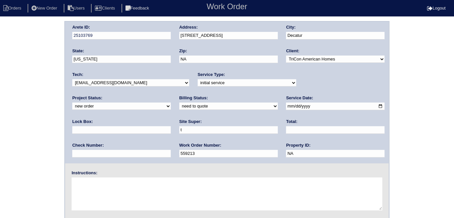
type input "Terrance Carter"
click at [108, 187] on textarea at bounding box center [227, 193] width 310 height 33
click at [113, 208] on textarea at bounding box center [227, 193] width 310 height 33
type textarea "Install smart tstats"
drag, startPoint x: 224, startPoint y: 35, endPoint x: 153, endPoint y: 29, distance: 72.1
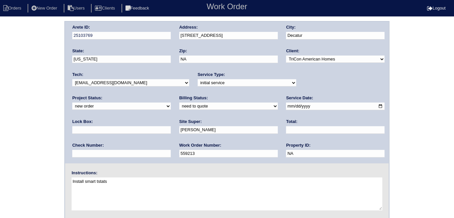
click at [153, 29] on div "Arete ID: 25103769 Address: 3703 Harvest Drive City: Decatur State: Georgia Zip…" at bounding box center [227, 92] width 324 height 141
click at [9, 71] on div "Arete ID: 25103769 Address: 3703 Harvest Drive City: Decatur State: Georgia Zip…" at bounding box center [227, 154] width 454 height 266
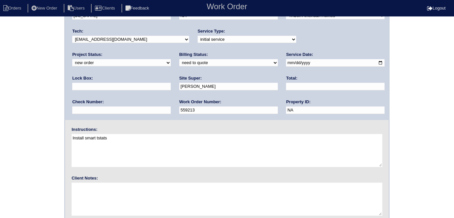
scroll to position [67, 0]
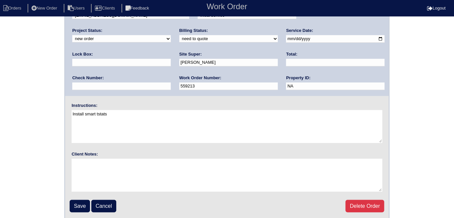
click at [80, 200] on input "Save" at bounding box center [80, 206] width 20 height 12
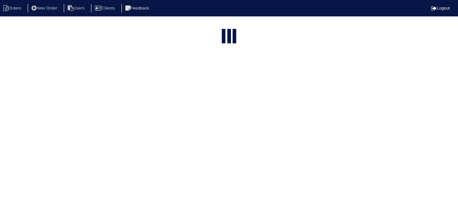
select select "15"
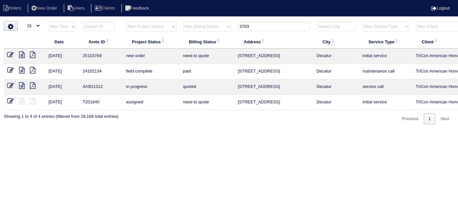
drag, startPoint x: 255, startPoint y: 29, endPoint x: 138, endPoint y: 3, distance: 119.4
click at [160, 21] on body "Orders New Order Users Clients Feedback Logout Orders New Order Users Clients M…" at bounding box center [229, 72] width 458 height 103
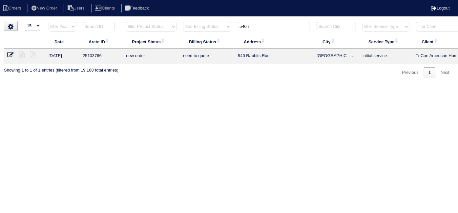
drag, startPoint x: 255, startPoint y: 27, endPoint x: 171, endPoint y: 10, distance: 85.0
click at [183, 21] on body "Orders New Order Users Clients Feedback Logout Orders New Order Users Clients M…" at bounding box center [229, 49] width 458 height 57
type input "2725 a"
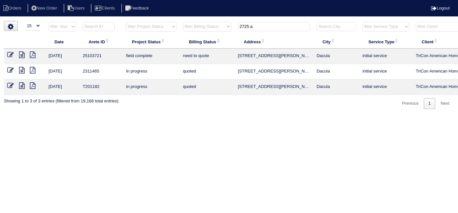
click at [21, 54] on icon at bounding box center [22, 55] width 6 height 7
drag, startPoint x: 10, startPoint y: 56, endPoint x: 21, endPoint y: 45, distance: 15.5
click at [10, 56] on icon at bounding box center [10, 55] width 7 height 7
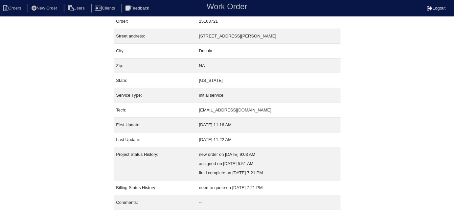
scroll to position [34, 0]
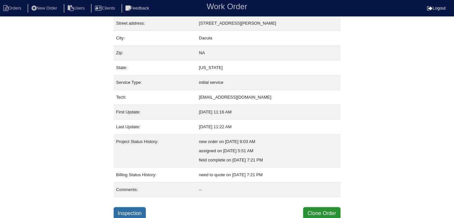
click at [127, 214] on link "Inspection" at bounding box center [130, 213] width 32 height 12
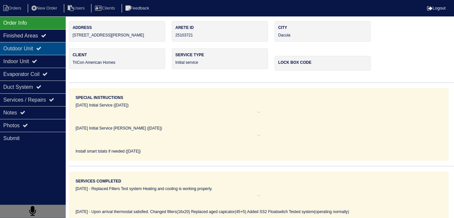
drag, startPoint x: 39, startPoint y: 43, endPoint x: 36, endPoint y: 54, distance: 11.3
click at [38, 44] on div "Outdoor Unit" at bounding box center [33, 48] width 66 height 13
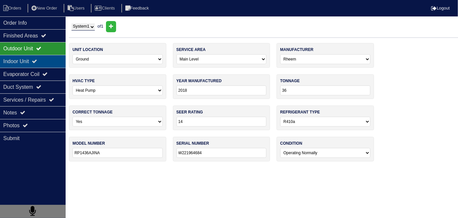
click at [35, 62] on div "Indoor Unit" at bounding box center [33, 61] width 66 height 13
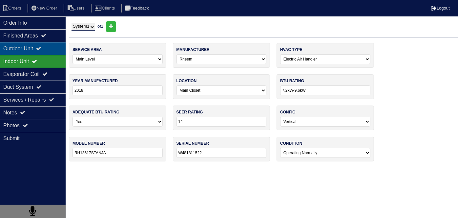
click at [31, 51] on div "Outdoor Unit" at bounding box center [33, 48] width 66 height 13
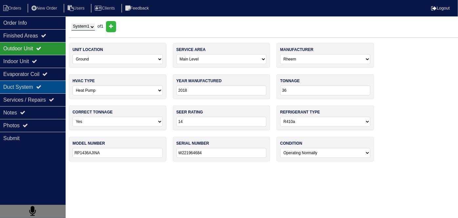
click at [49, 90] on div "Duct System" at bounding box center [33, 86] width 66 height 13
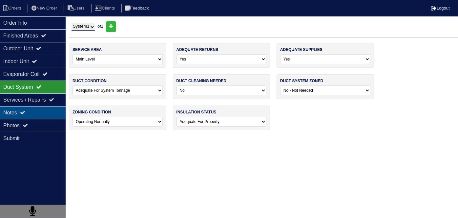
click at [37, 110] on div "Notes" at bounding box center [33, 112] width 66 height 13
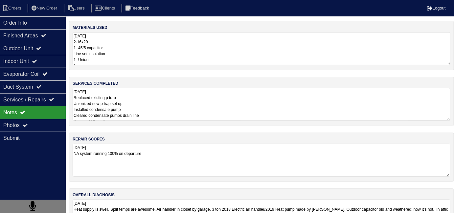
click at [174, 105] on textarea "10.10.25 Replaced existing p trap Unionized new p trap set up Installed condens…" at bounding box center [261, 104] width 377 height 33
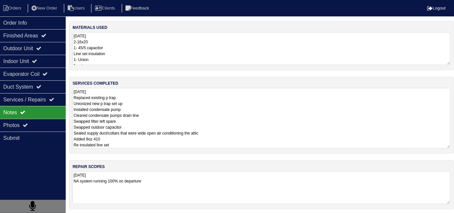
click at [239, 133] on textarea "10.10.25 Replaced existing p trap Unionized new p trap set up Installed condens…" at bounding box center [261, 118] width 377 height 60
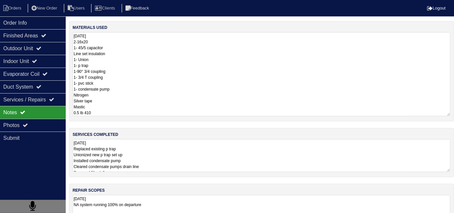
click at [187, 46] on textarea "10.10.25 2-16x20 1- 45/5 capacitor Line set insulation 1- Union 1- p trap 1-90°…" at bounding box center [261, 74] width 377 height 84
click at [201, 158] on div "materials used 10.10.25 2-16x20 1- 45/5 capacitor Line set insulation 1- Union …" at bounding box center [261, 158] width 385 height 274
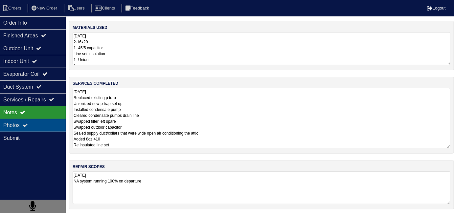
click at [43, 119] on div "Photos" at bounding box center [33, 125] width 66 height 13
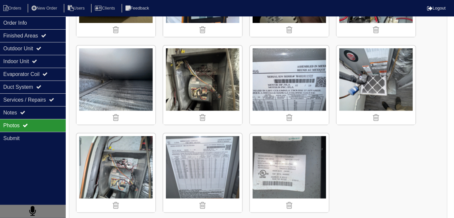
scroll to position [955, 0]
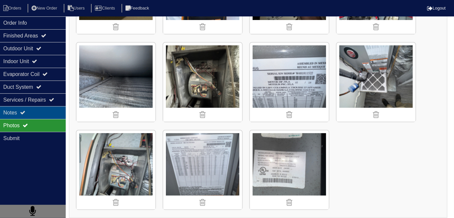
click at [30, 110] on div "Notes" at bounding box center [33, 112] width 66 height 13
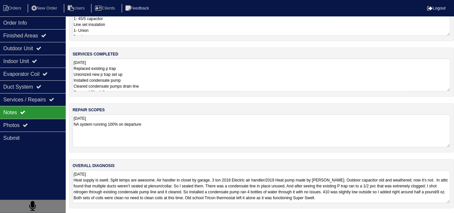
scroll to position [57, 0]
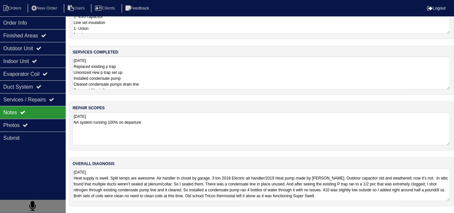
click at [152, 64] on textarea "10.10.25 Replaced existing p trap Unionized new p trap set up Installed condens…" at bounding box center [261, 73] width 377 height 33
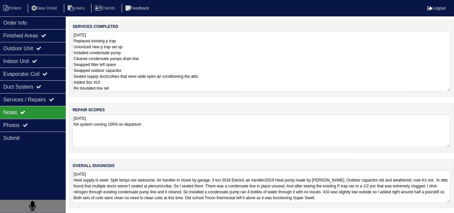
scroll to position [0, 0]
click at [244, 64] on textarea "10.10.25 Replaced existing p trap Unionized new p trap set up Installed condens…" at bounding box center [261, 61] width 377 height 60
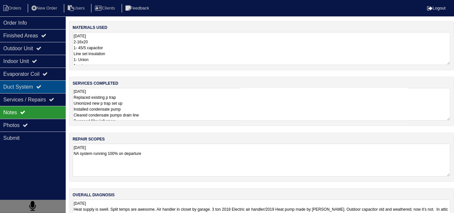
click at [23, 82] on div "Duct System" at bounding box center [33, 86] width 66 height 13
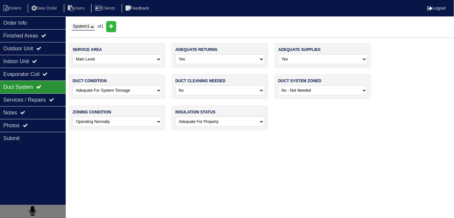
scroll to position [34, 0]
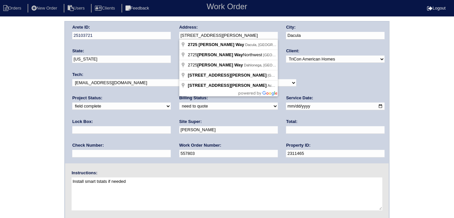
drag, startPoint x: 226, startPoint y: 39, endPoint x: 177, endPoint y: 38, distance: 49.9
click at [177, 38] on div "Arete ID: 25103721 Address: [STREET_ADDRESS][PERSON_NAME] City: Dacula State: […" at bounding box center [227, 92] width 324 height 141
click at [35, 116] on div "Arete ID: 25103721 Address: 2725 Archer Way City: Dacula State: Georgia Zip: NA…" at bounding box center [227, 154] width 454 height 266
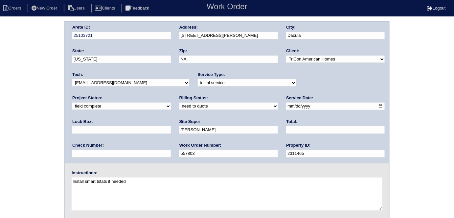
click at [179, 108] on select "need to quote quoted need to invoice invoiced paid warranty purchase order need…" at bounding box center [228, 105] width 98 height 7
select select "quoted"
click at [179, 102] on select "need to quote quoted need to invoice invoiced paid warranty purchase order need…" at bounding box center [228, 105] width 98 height 7
click at [286, 128] on input "text" at bounding box center [335, 130] width 98 height 8
type input "1265.50"
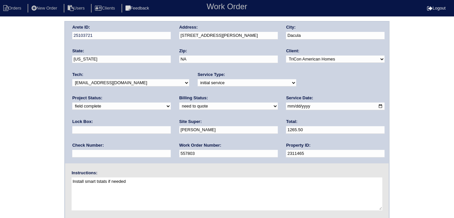
click at [14, 90] on div "Arete ID: 25103721 Address: 2725 Archer Way City: Dacula State: Georgia Zip: NA…" at bounding box center [227, 154] width 454 height 266
click at [28, 88] on div "Arete ID: 25103721 Address: 2725 Archer Way City: Dacula State: Georgia Zip: NA…" at bounding box center [227, 154] width 454 height 266
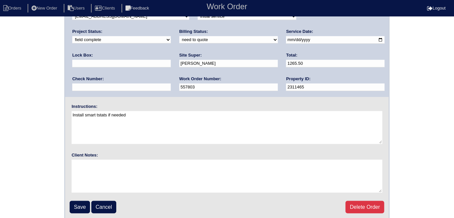
scroll to position [67, 0]
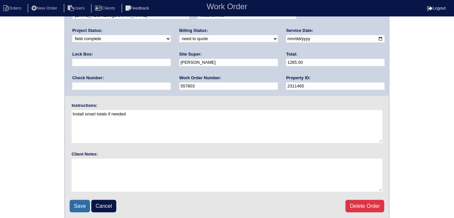
click at [80, 207] on input "Save" at bounding box center [80, 206] width 20 height 12
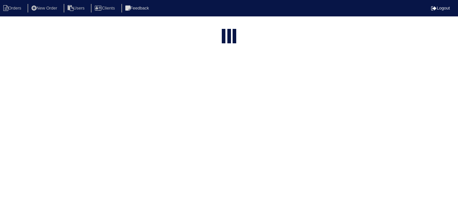
select select "15"
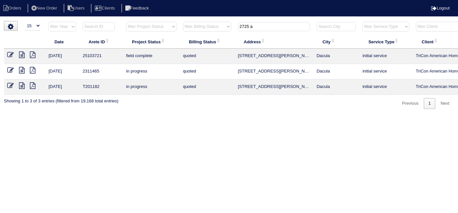
drag, startPoint x: 176, startPoint y: 20, endPoint x: 63, endPoint y: 0, distance: 115.0
click at [112, 21] on body "Orders New Order Users Clients Feedback Logout Orders New Order Users Clients M…" at bounding box center [229, 65] width 458 height 88
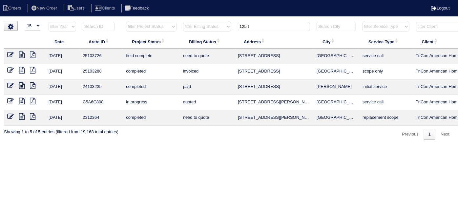
type input "125 t"
click at [21, 55] on icon at bounding box center [22, 55] width 6 height 7
click at [10, 54] on icon at bounding box center [10, 55] width 7 height 7
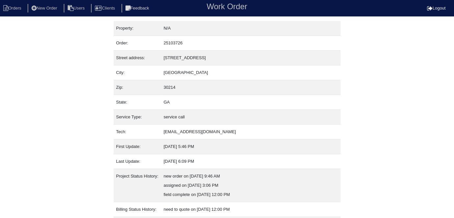
scroll to position [44, 0]
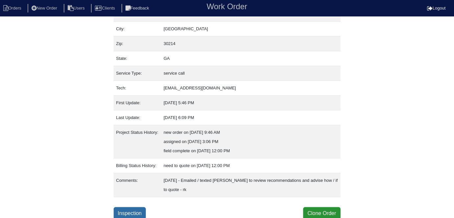
click at [144, 211] on link "Inspection" at bounding box center [130, 213] width 32 height 12
select select "0"
select select "[PERSON_NAME]"
select select "0"
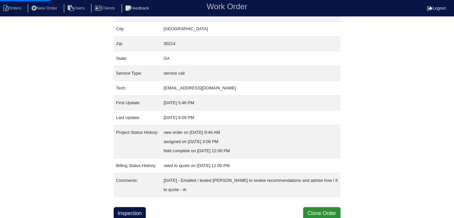
select select "0"
select select "2"
select select "0"
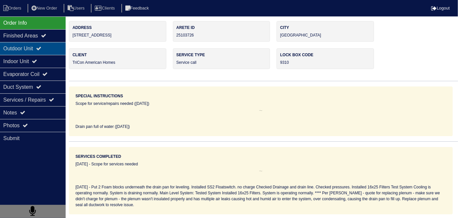
click at [16, 50] on div "Outdoor Unit" at bounding box center [33, 48] width 66 height 13
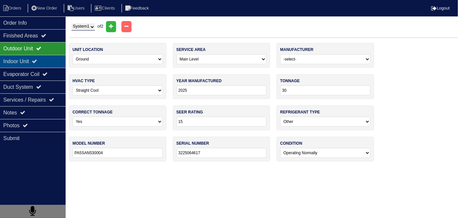
click at [14, 58] on div "Indoor Unit" at bounding box center [33, 61] width 66 height 13
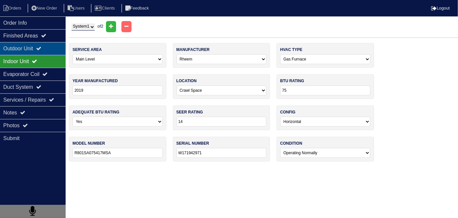
click at [41, 46] on icon at bounding box center [38, 48] width 5 height 5
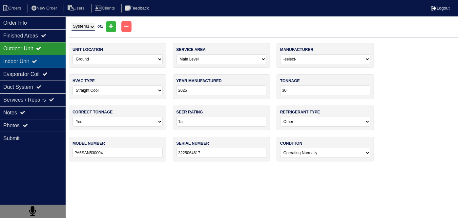
click at [43, 58] on div "Indoor Unit" at bounding box center [33, 61] width 66 height 13
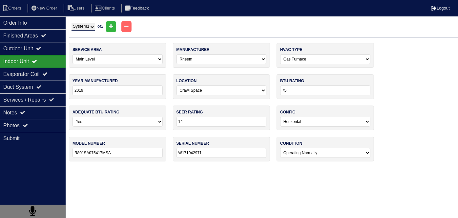
click at [82, 24] on select "System 1 System 2" at bounding box center [83, 26] width 23 height 7
select select "2"
click at [72, 23] on select "System 1 System 2" at bounding box center [83, 26] width 23 height 7
select select "1"
type input "1925C30910"
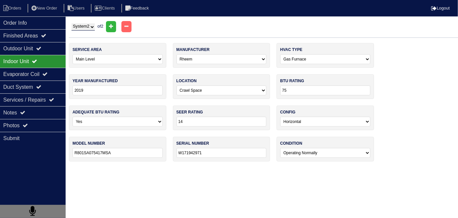
select select "1"
type input "2020"
select select "0"
type input "75"
type input "R801CA075417MSA"
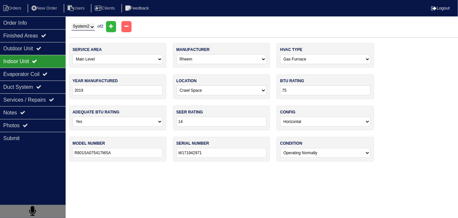
type input "W482018674"
click at [37, 48] on div "Outdoor Unit" at bounding box center [33, 48] width 66 height 13
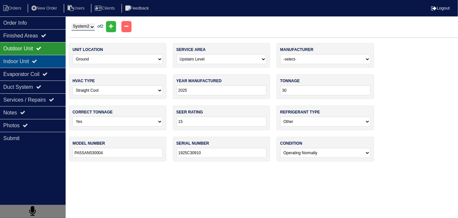
click at [33, 61] on div "Indoor Unit" at bounding box center [33, 61] width 66 height 13
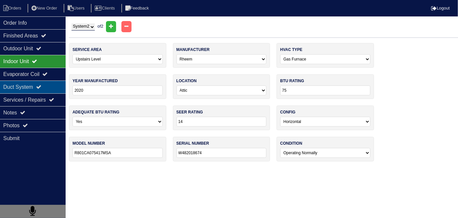
click at [29, 85] on div "Duct System" at bounding box center [33, 86] width 66 height 13
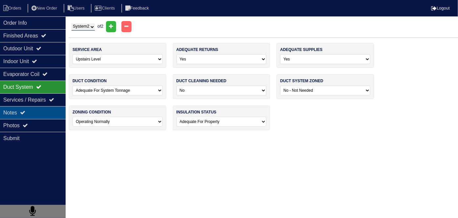
click at [26, 109] on div "Notes" at bounding box center [33, 112] width 66 height 13
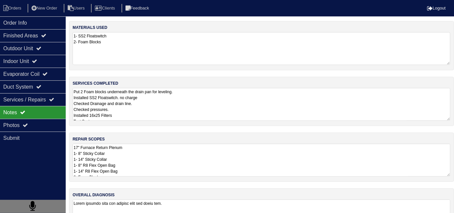
click at [163, 109] on textarea "Put 2 Foam blocks underneath the drain pan for leveling. Installed SS2 Floatswi…" at bounding box center [261, 104] width 377 height 33
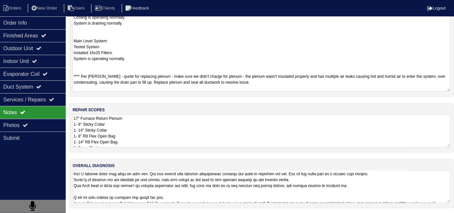
scroll to position [29, 0]
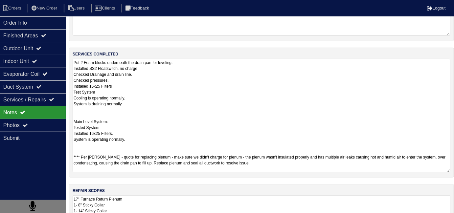
click at [210, 133] on textarea "Put 2 Foam blocks underneath the drain pan for leveling. Installed SS2 Floatswi…" at bounding box center [261, 116] width 377 height 114
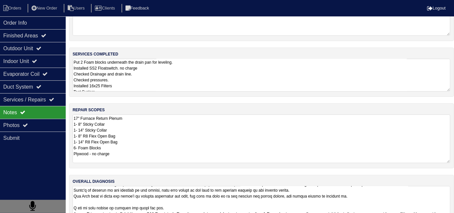
click at [223, 145] on textarea "17" Furnace Return Plenum 1- 8" Sticky Collar 1- 14" Sticky Collar 1- 8" R8 Fle…" at bounding box center [261, 139] width 377 height 49
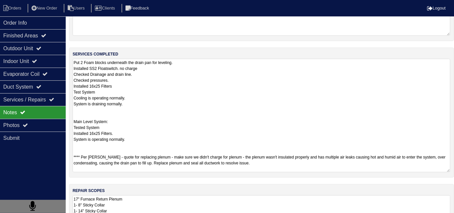
click at [214, 81] on textarea "Put 2 Foam blocks underneath the drain pan for leveling. Installed SS2 Floatswi…" at bounding box center [261, 116] width 377 height 114
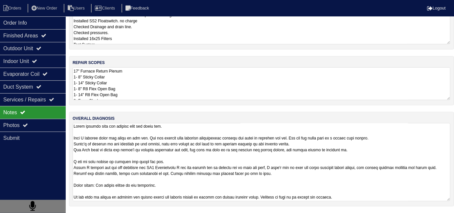
scroll to position [0, 0]
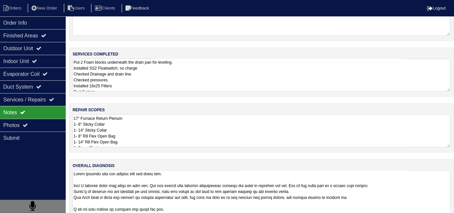
click at [389, 192] on textarea at bounding box center [261, 209] width 377 height 78
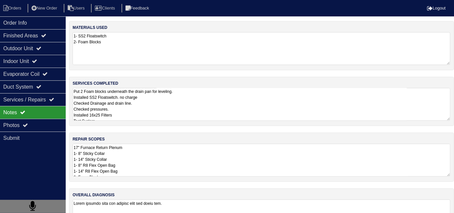
scroll to position [0, 0]
click at [270, 109] on textarea "Put 2 Foam blocks underneath the drain pan for leveling. Installed SS2 Floatswi…" at bounding box center [261, 104] width 377 height 33
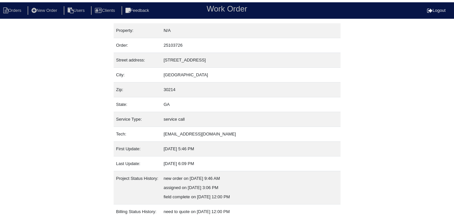
scroll to position [44, 0]
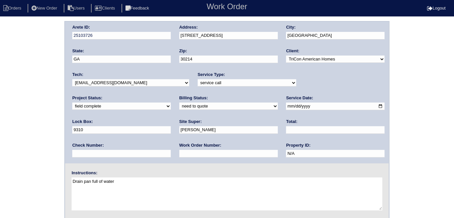
click at [167, 35] on div "Arete ID: 25103726 Address: [STREET_ADDRESS] City: [GEOGRAPHIC_DATA] State: [GE…" at bounding box center [227, 92] width 324 height 141
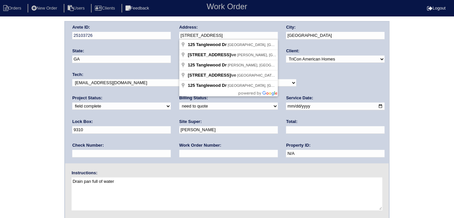
click at [0, 152] on div "Arete ID: 25103726 Address: [STREET_ADDRESS] City: [GEOGRAPHIC_DATA] State: [GE…" at bounding box center [227, 154] width 454 height 266
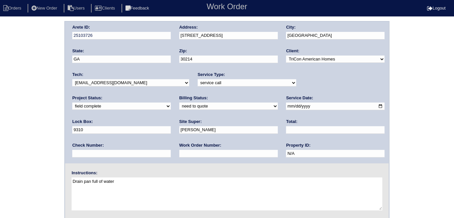
drag, startPoint x: 77, startPoint y: 154, endPoint x: 81, endPoint y: 152, distance: 4.7
click at [179, 154] on input "text" at bounding box center [228, 154] width 98 height 8
type input "requested"
click at [179, 99] on label "Billing Status:" at bounding box center [193, 98] width 29 height 6
drag, startPoint x: 100, startPoint y: 102, endPoint x: 98, endPoint y: 108, distance: 5.5
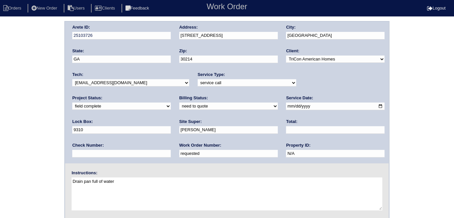
click at [179, 103] on select "need to quote quoted need to invoice invoiced paid warranty purchase order need…" at bounding box center [228, 105] width 98 height 7
select select "quoted"
click at [179, 102] on select "need to quote quoted need to invoice invoiced paid warranty purchase order need…" at bounding box center [228, 105] width 98 height 7
click at [286, 128] on input "text" at bounding box center [335, 130] width 98 height 8
type input "940.00"
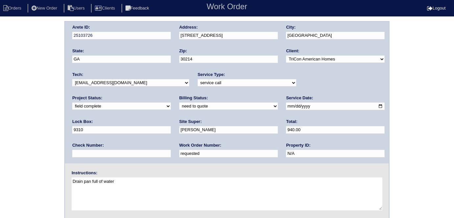
click at [0, 111] on div "Arete ID: 25103726 Address: [STREET_ADDRESS] City: [GEOGRAPHIC_DATA] State: [GE…" at bounding box center [227, 154] width 454 height 266
click at [0, 125] on div "Arete ID: 25103726 Address: [STREET_ADDRESS] City: [GEOGRAPHIC_DATA] State: [GE…" at bounding box center [227, 154] width 454 height 266
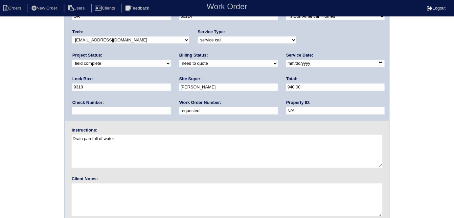
scroll to position [67, 0]
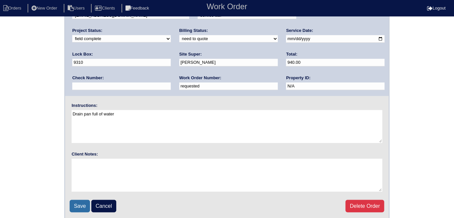
click at [77, 202] on input "Save" at bounding box center [80, 206] width 20 height 12
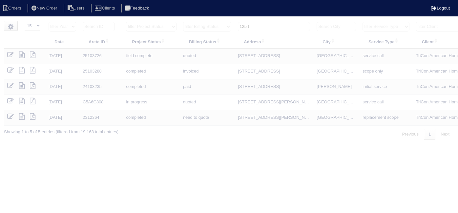
select select "15"
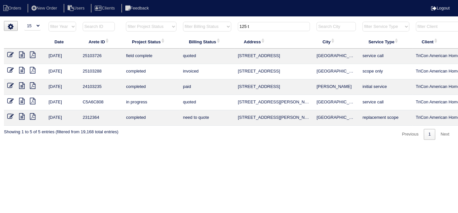
drag, startPoint x: 260, startPoint y: 28, endPoint x: 221, endPoint y: 24, distance: 39.0
click at [221, 24] on tr "filter Year -- Any Year -- 2025 2024 2023 2022 2021 2020 2019 filter Project St…" at bounding box center [288, 27] width 569 height 13
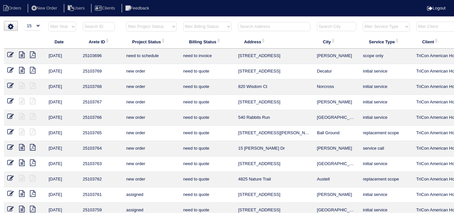
click at [251, 27] on input "text" at bounding box center [274, 26] width 72 height 9
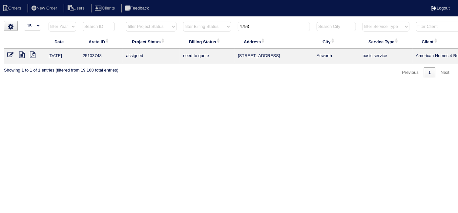
type input "4793"
click at [10, 55] on icon at bounding box center [10, 55] width 7 height 7
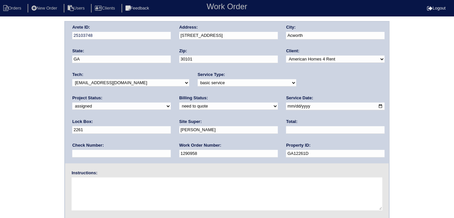
click at [171, 102] on select "new order assigned in progress field complete need to schedule admin review arc…" at bounding box center [121, 105] width 98 height 7
select select "field complete"
click at [171, 102] on select "new order assigned in progress field complete need to schedule admin review arc…" at bounding box center [121, 105] width 98 height 7
click at [0, 120] on div "Arete ID: 25103748 Address: [STREET_ADDRESS] City: [GEOGRAPHIC_DATA] State: [GE…" at bounding box center [227, 154] width 454 height 266
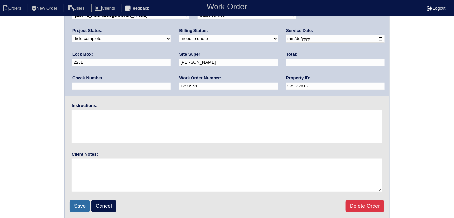
click at [73, 207] on input "Save" at bounding box center [80, 206] width 20 height 12
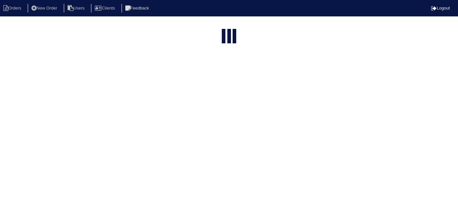
select select "15"
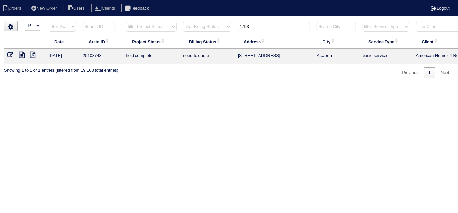
click at [30, 53] on icon at bounding box center [33, 55] width 6 height 7
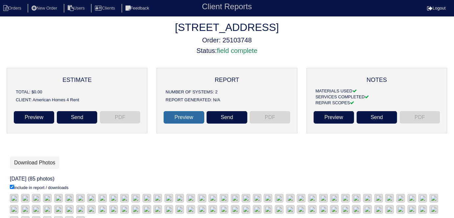
click at [180, 113] on link "Preview" at bounding box center [183, 117] width 40 height 12
click at [9, 10] on li "Orders" at bounding box center [13, 8] width 27 height 9
select select "15"
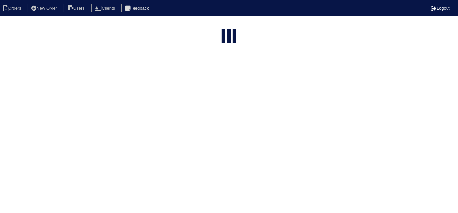
type input "4793"
